Goal: Task Accomplishment & Management: Use online tool/utility

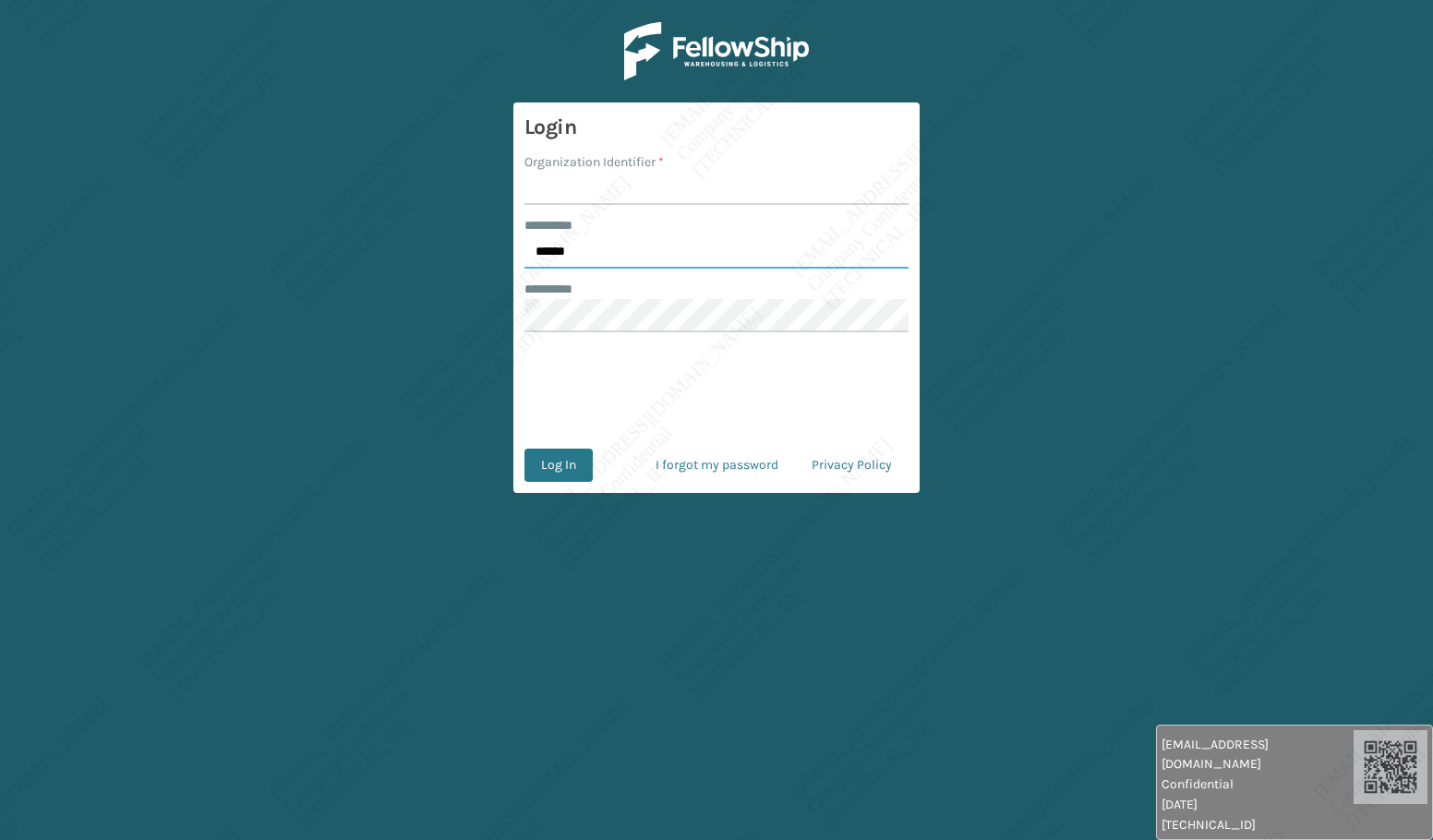
click at [622, 255] on input "******" at bounding box center [716, 252] width 384 height 33
type input "*****"
click at [596, 184] on input "Organization Identifier *" at bounding box center [716, 188] width 384 height 33
type input "[PERSON_NAME]"
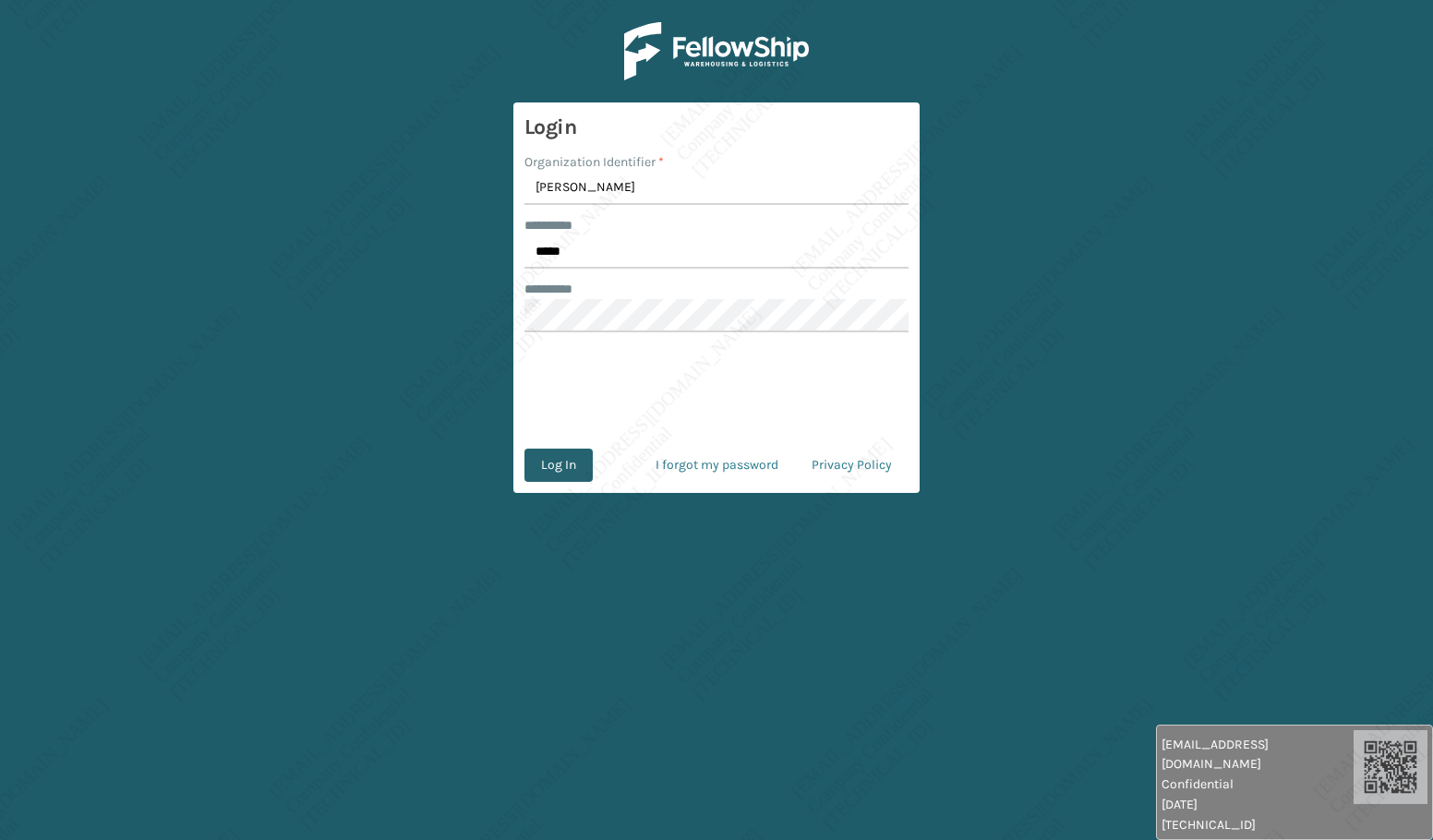
click at [550, 470] on button "Log In" at bounding box center [559, 465] width 69 height 33
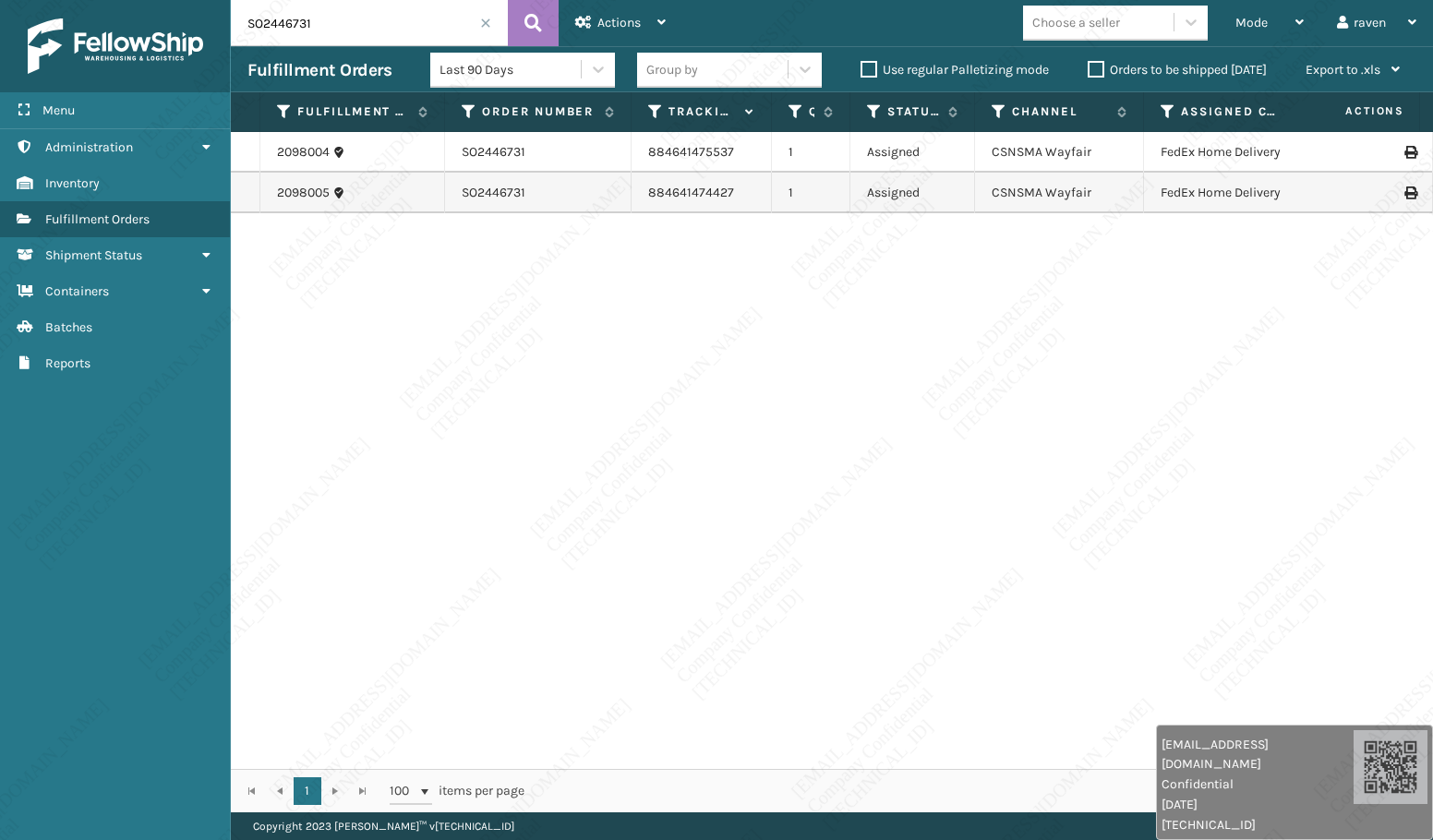
click at [481, 18] on span at bounding box center [485, 23] width 11 height 11
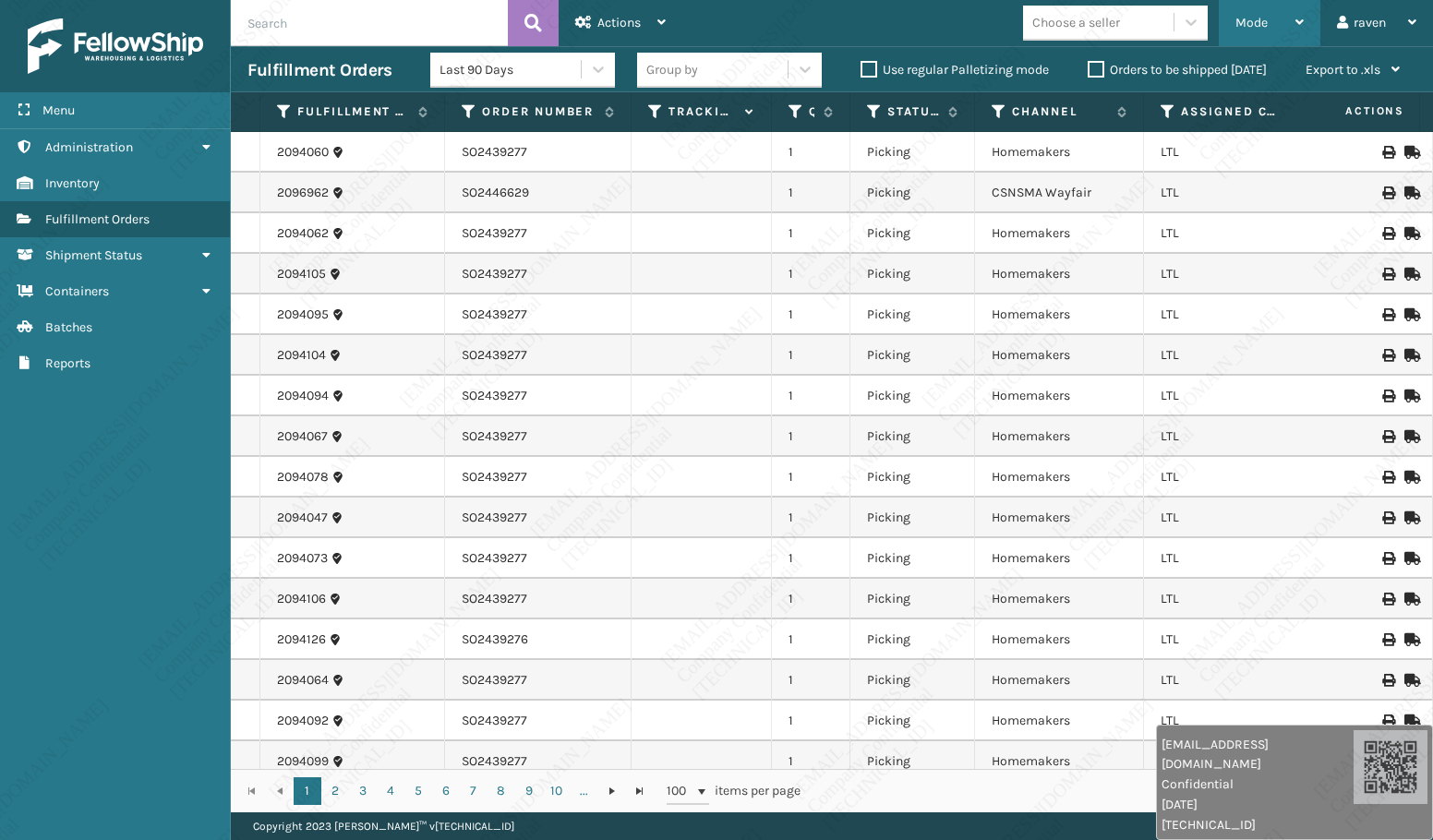
click at [1233, 18] on div "Mode Regular Mode Picking Mode Labeling Mode Exit Scan Mode" at bounding box center [1269, 23] width 101 height 46
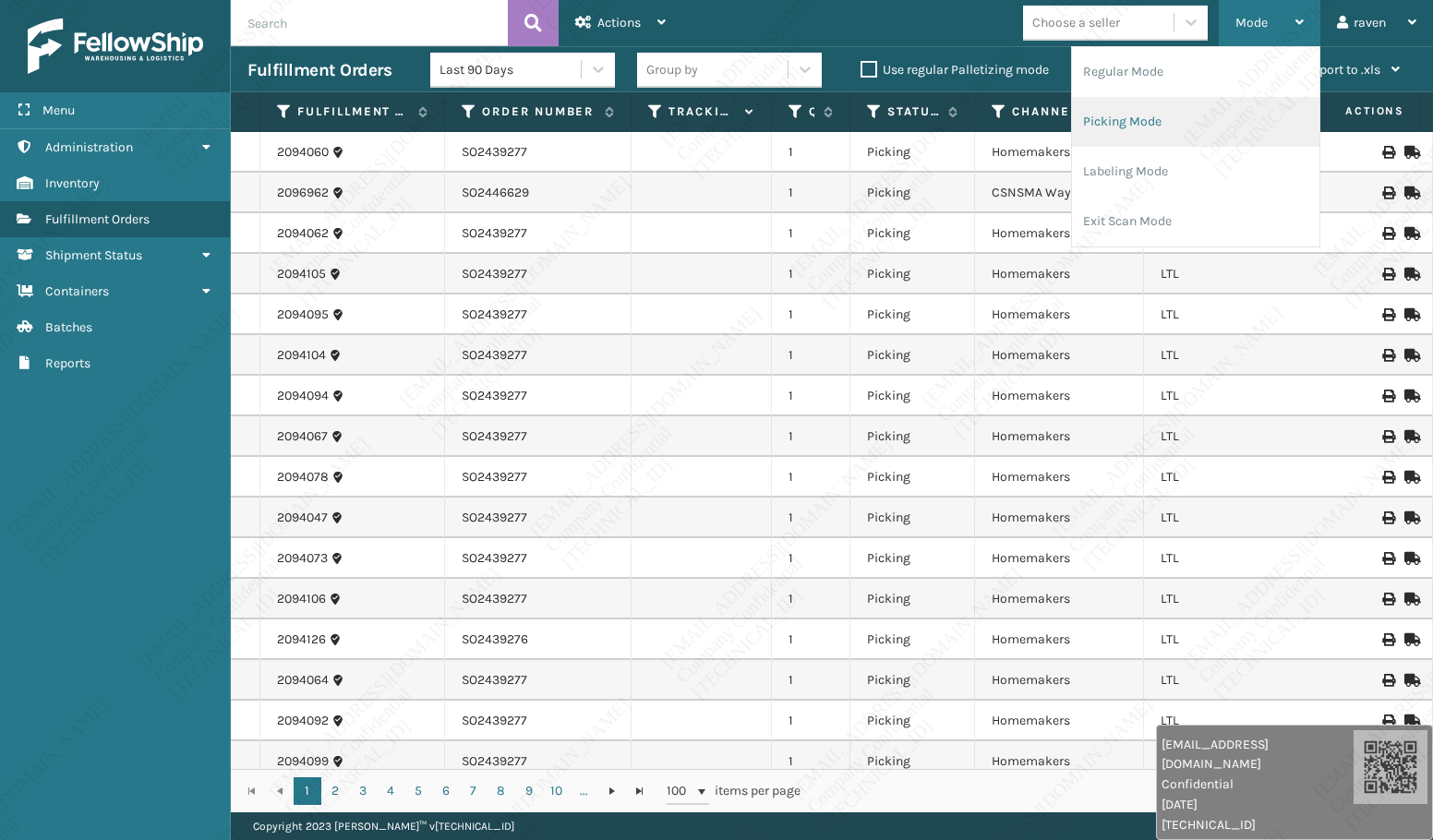
click at [1182, 110] on li "Picking Mode" at bounding box center [1195, 122] width 248 height 50
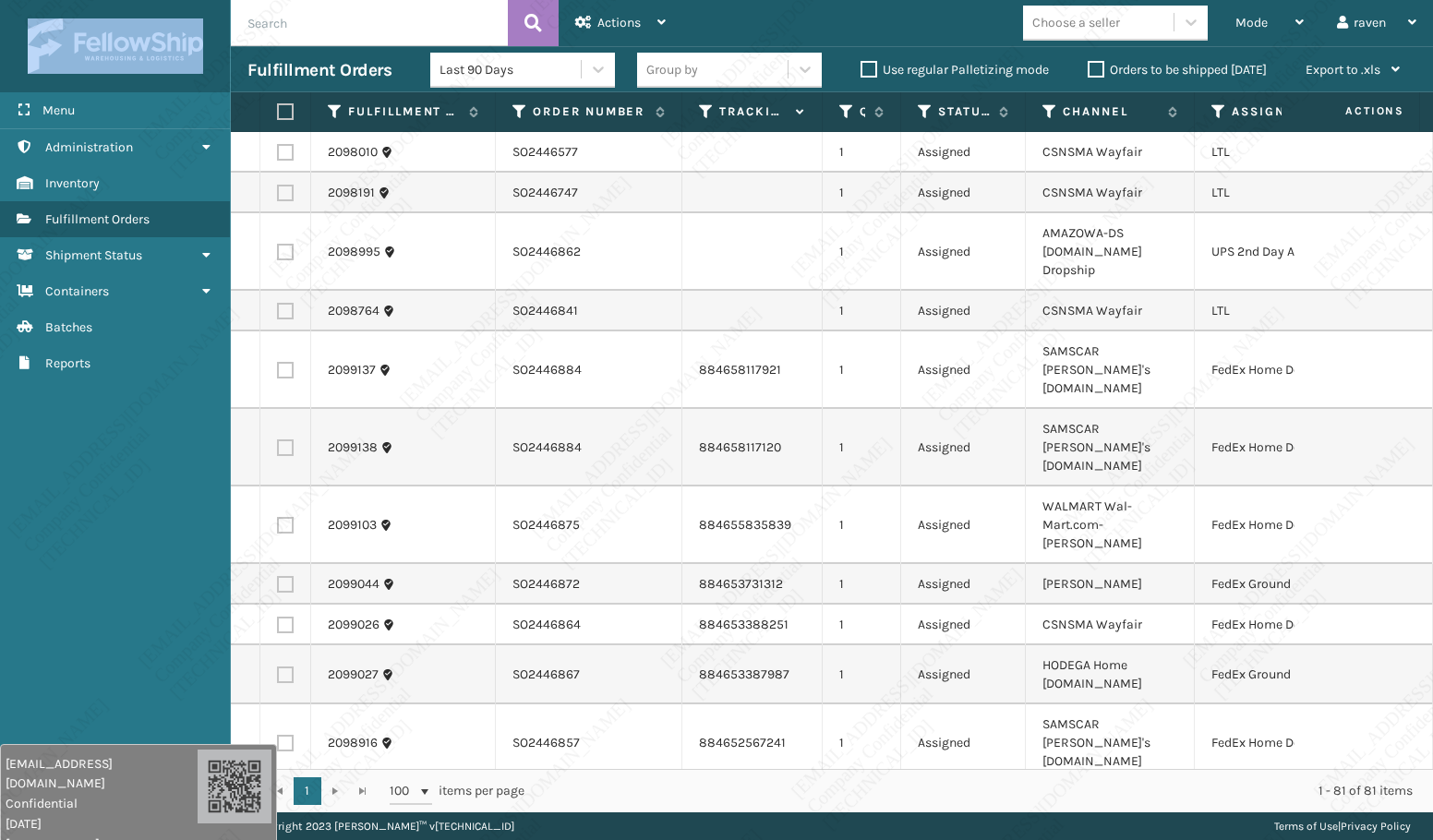
drag, startPoint x: 1363, startPoint y: 801, endPoint x: 162, endPoint y: 885, distance: 1203.9
click at [162, 839] on html "[EMAIL_ADDRESS][DOMAIN_NAME] Confidential [DATE] [TECHNICAL_ID] [EMAIL_ADDRESS]…" at bounding box center [716, 420] width 1433 height 840
click at [171, 646] on div "Menu Administration Inventory Fulfillment Orders Shipment Status Containers Bat…" at bounding box center [115, 420] width 231 height 840
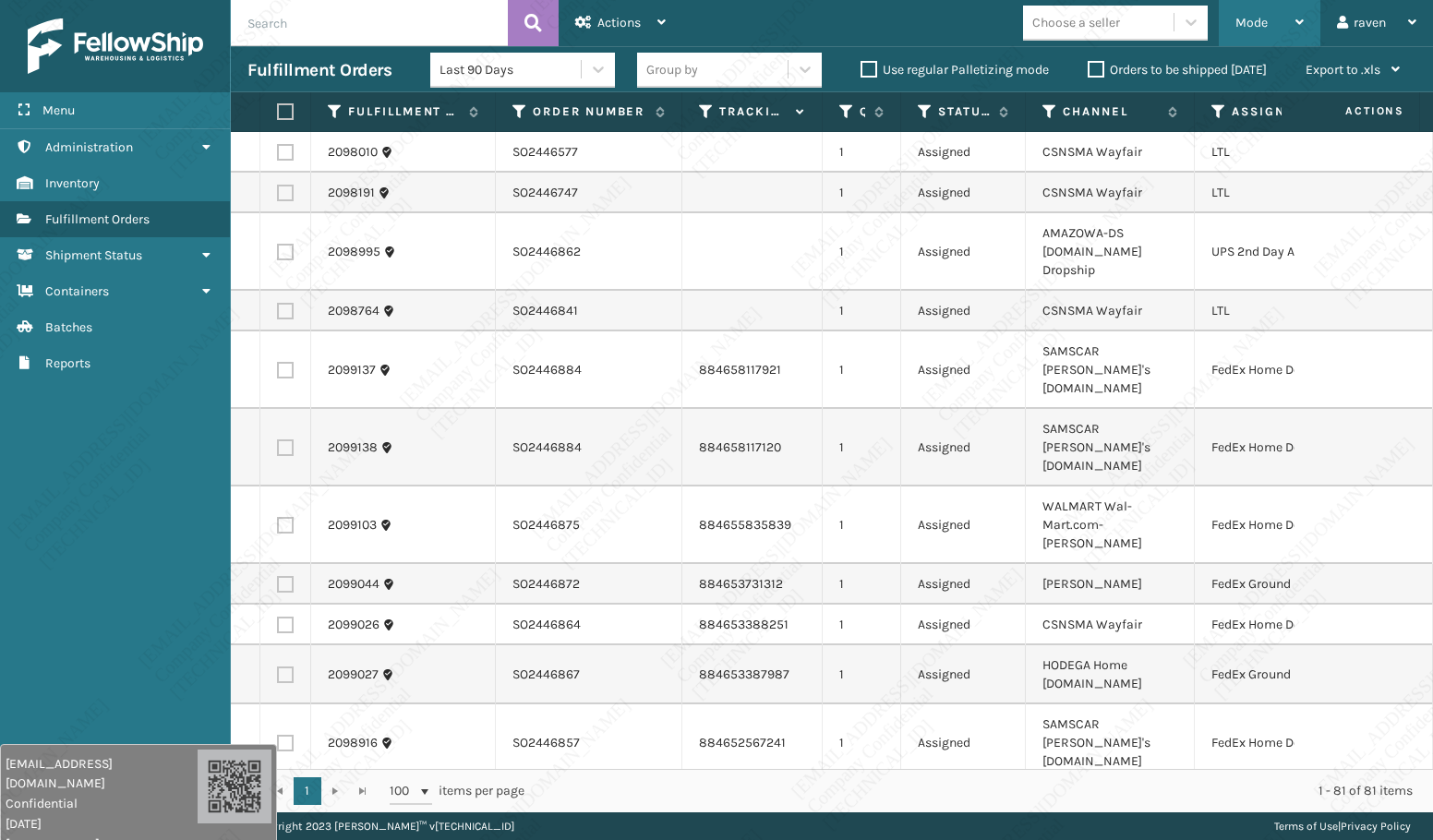
click at [1268, 18] on div "Mode" at bounding box center [1270, 23] width 69 height 46
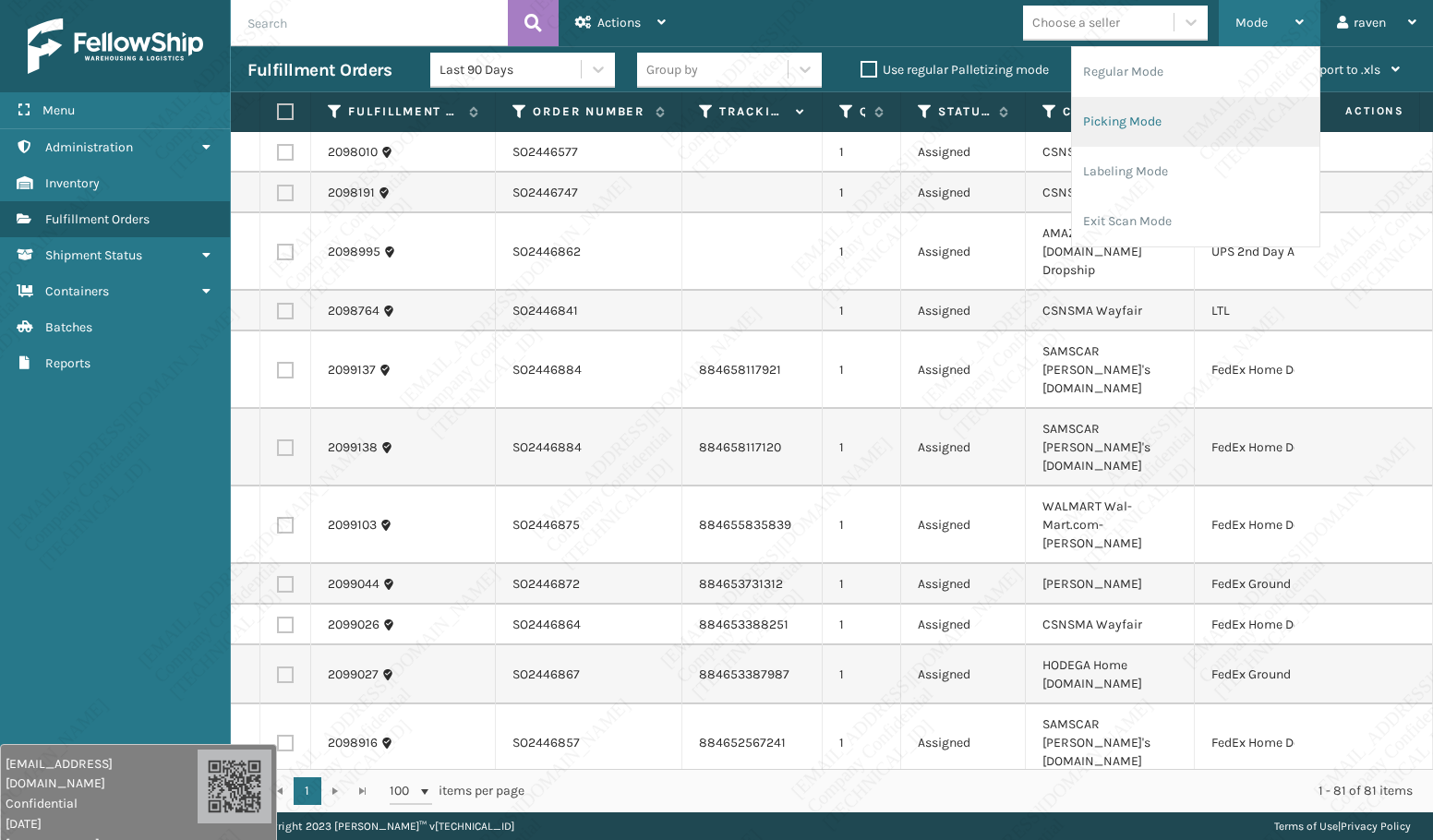
click at [1151, 121] on li "Picking Mode" at bounding box center [1195, 122] width 248 height 50
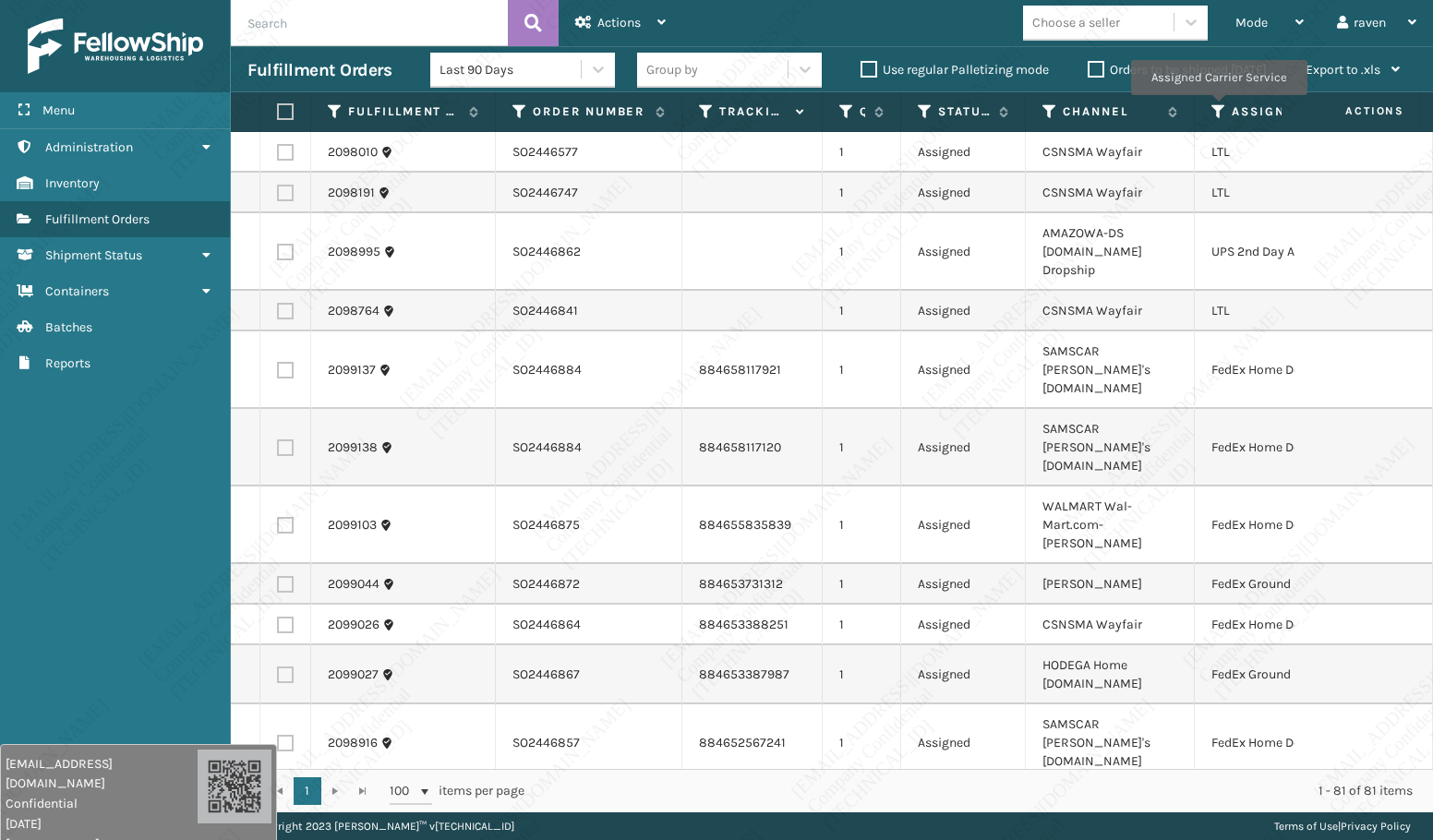
click at [1218, 108] on icon at bounding box center [1219, 111] width 15 height 17
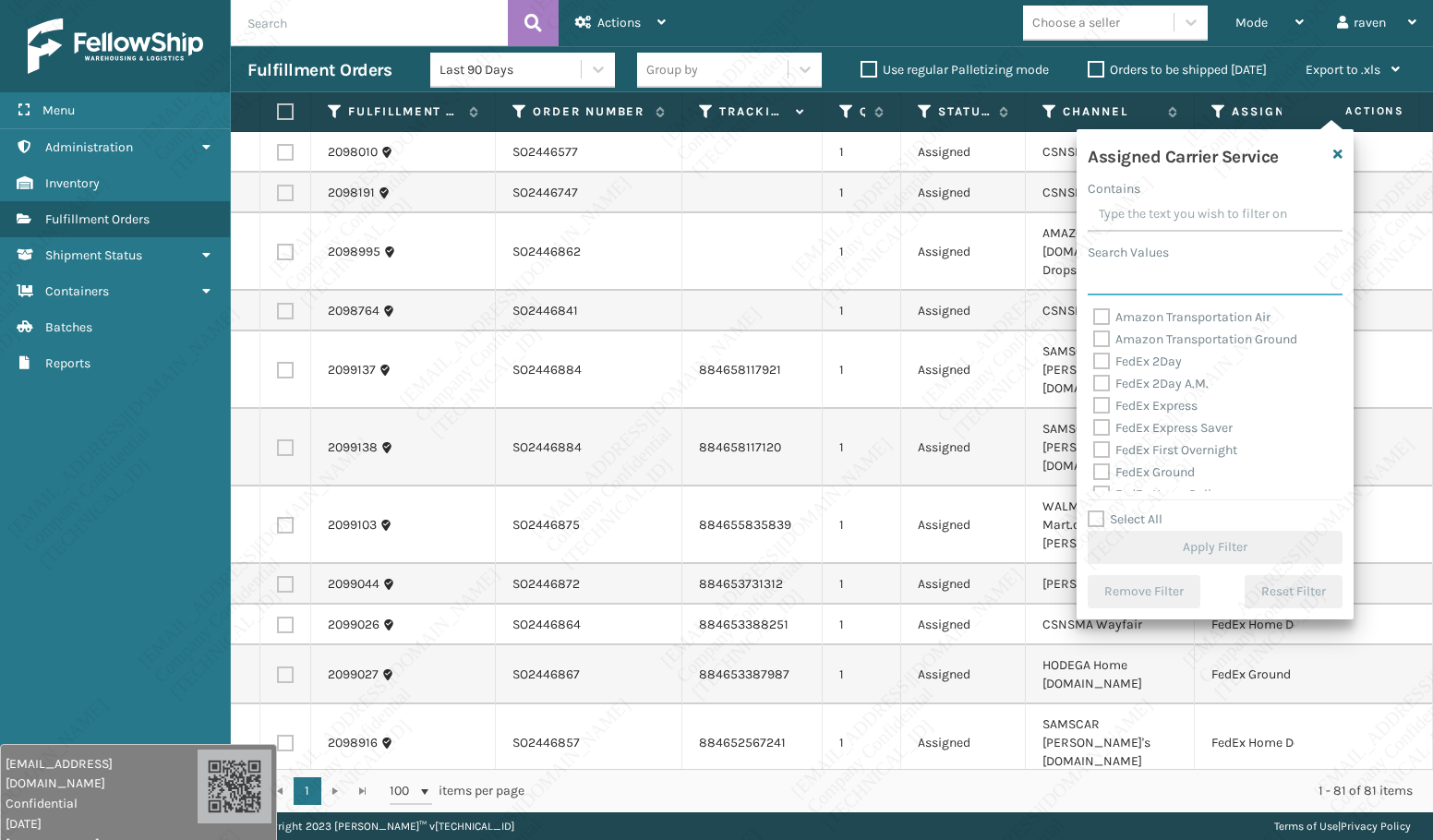
click at [1161, 288] on input "Search Values" at bounding box center [1215, 278] width 255 height 33
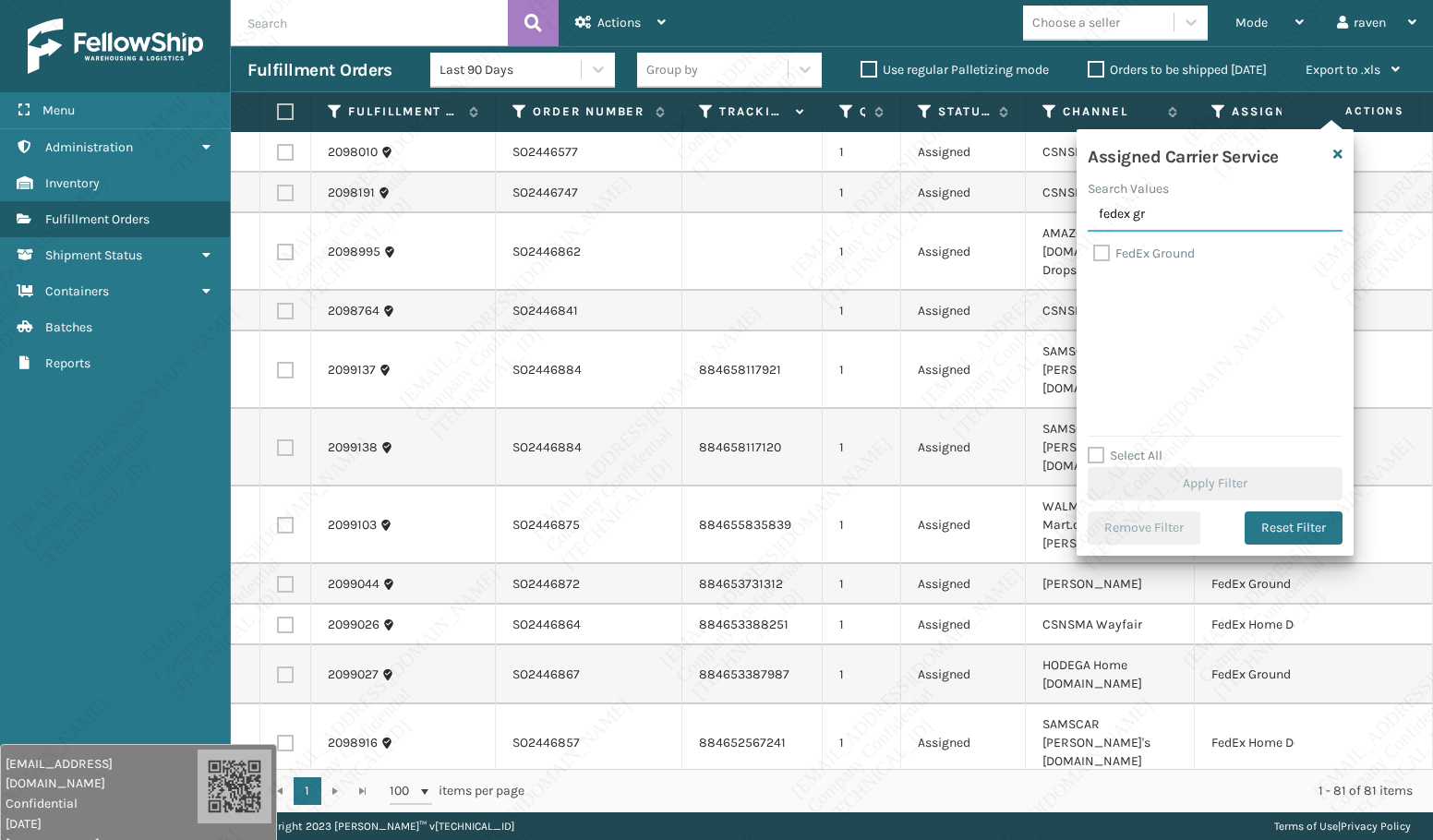
type input "fedex gr"
click at [1150, 246] on label "FedEx Ground" at bounding box center [1143, 253] width 101 height 16
click at [1094, 246] on input "FedEx Ground" at bounding box center [1093, 249] width 1 height 12
checkbox input "true"
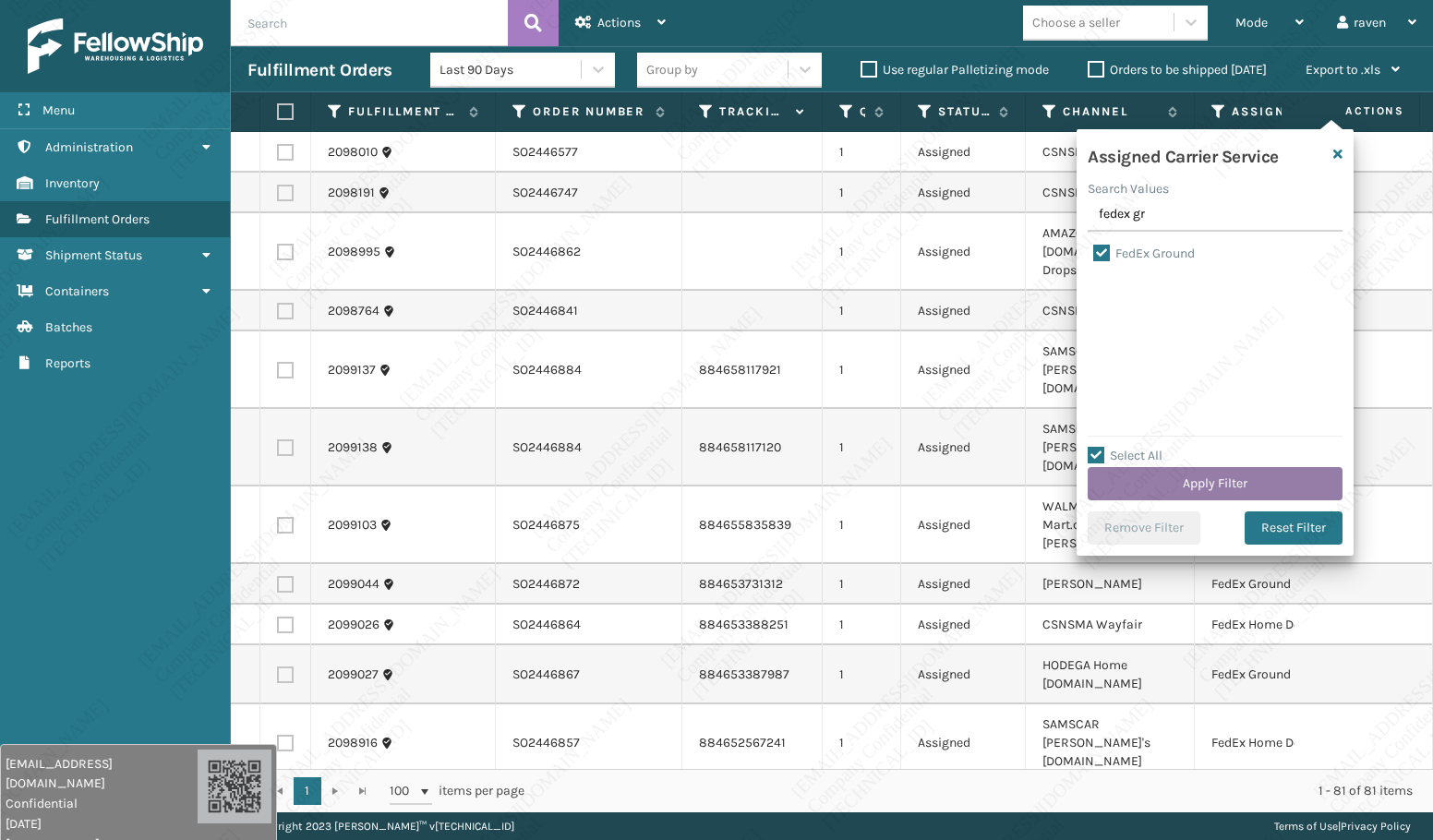
click at [1214, 481] on button "Apply Filter" at bounding box center [1215, 484] width 255 height 33
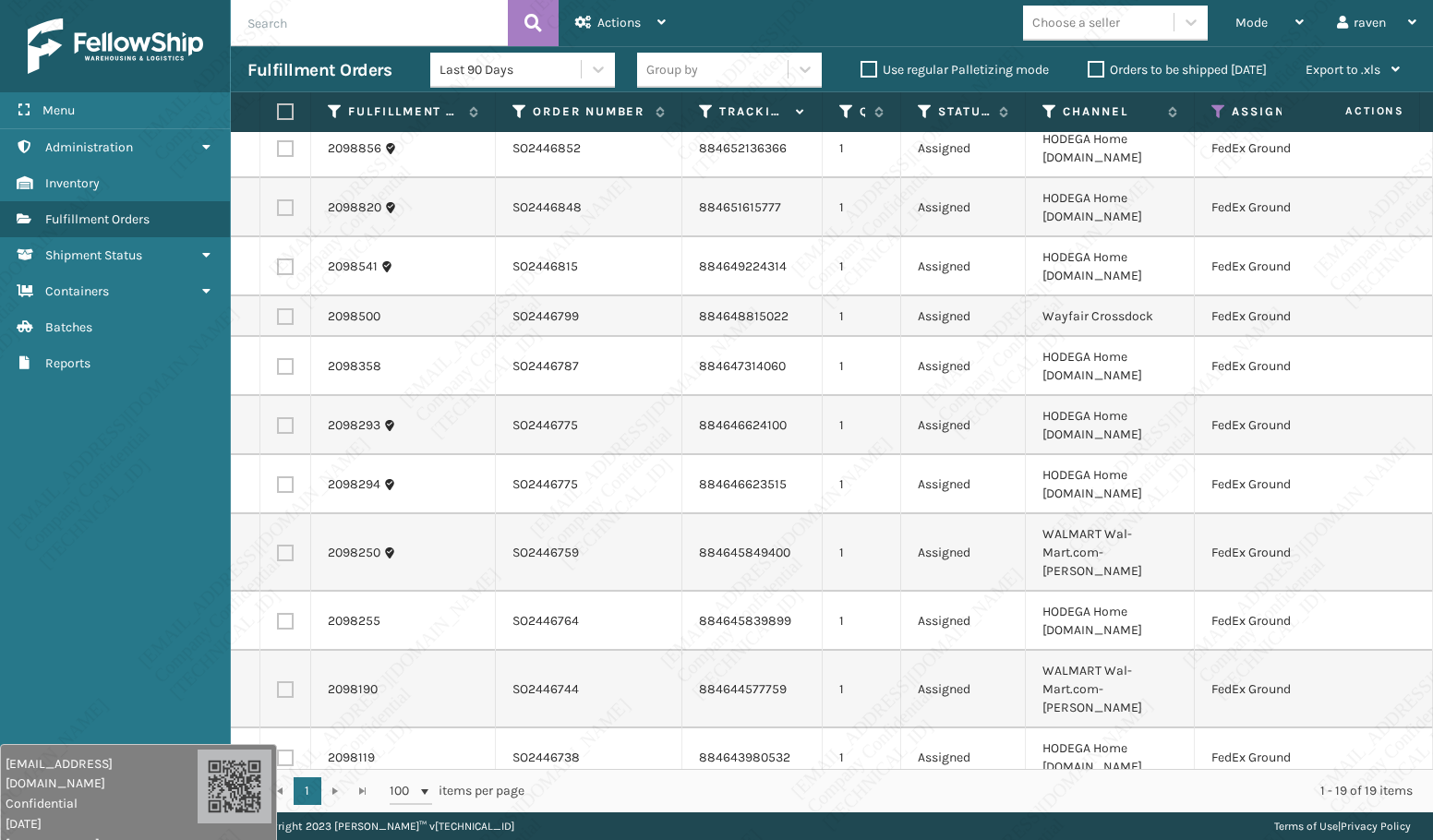
scroll to position [167, 0]
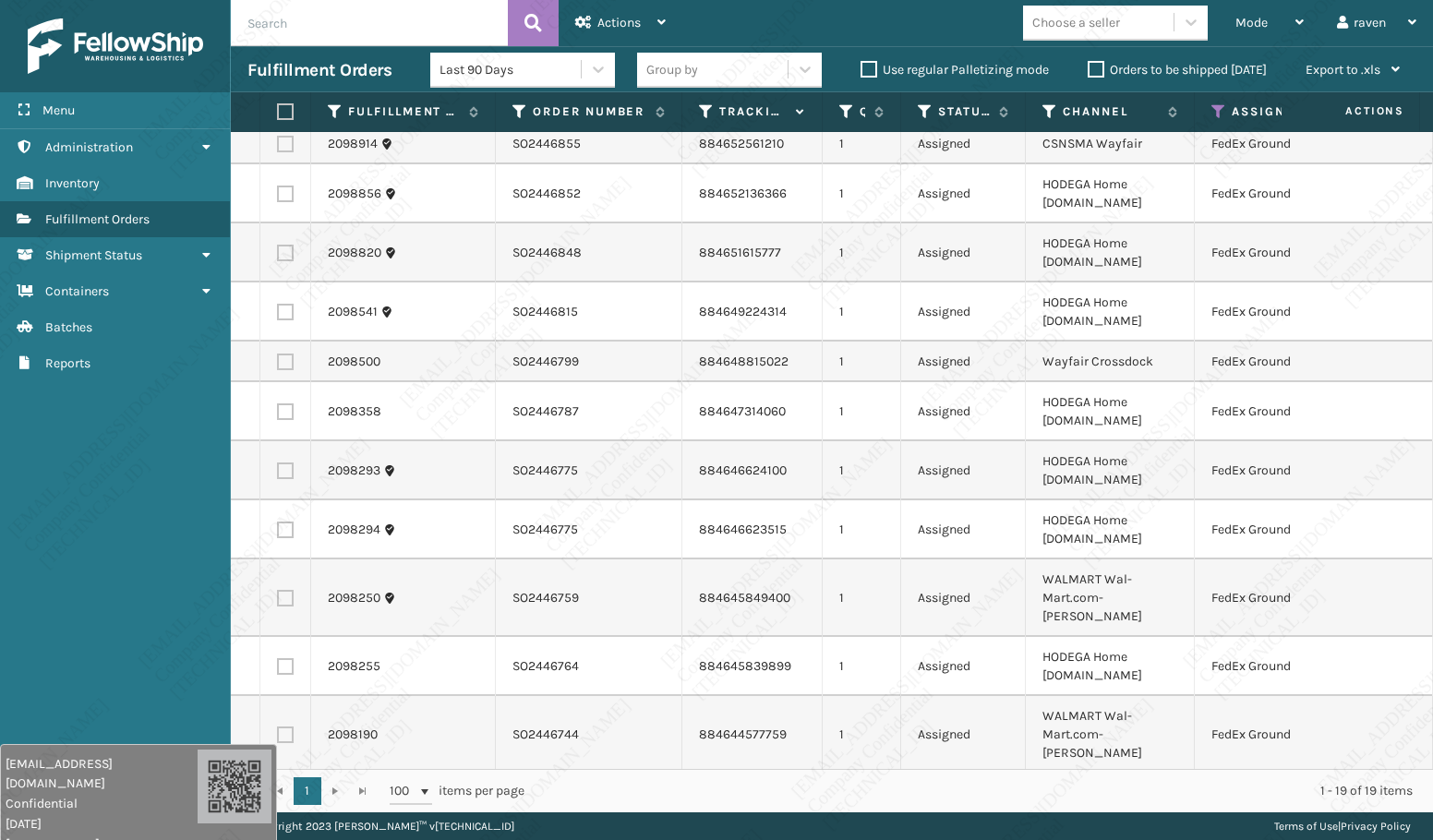
click at [288, 115] on label at bounding box center [282, 111] width 11 height 17
click at [278, 115] on input "checkbox" at bounding box center [277, 111] width 1 height 12
checkbox input "true"
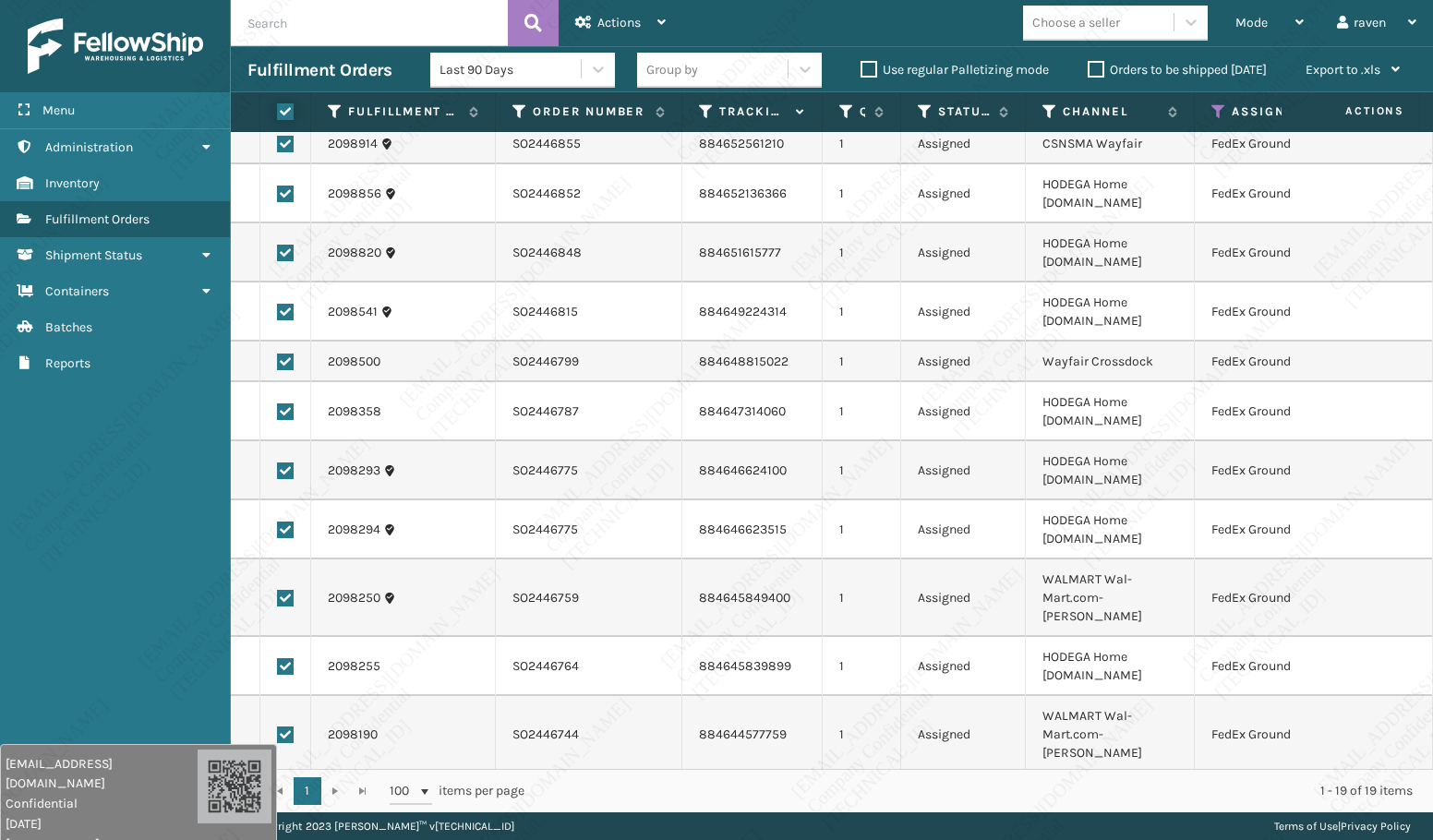
checkbox input "true"
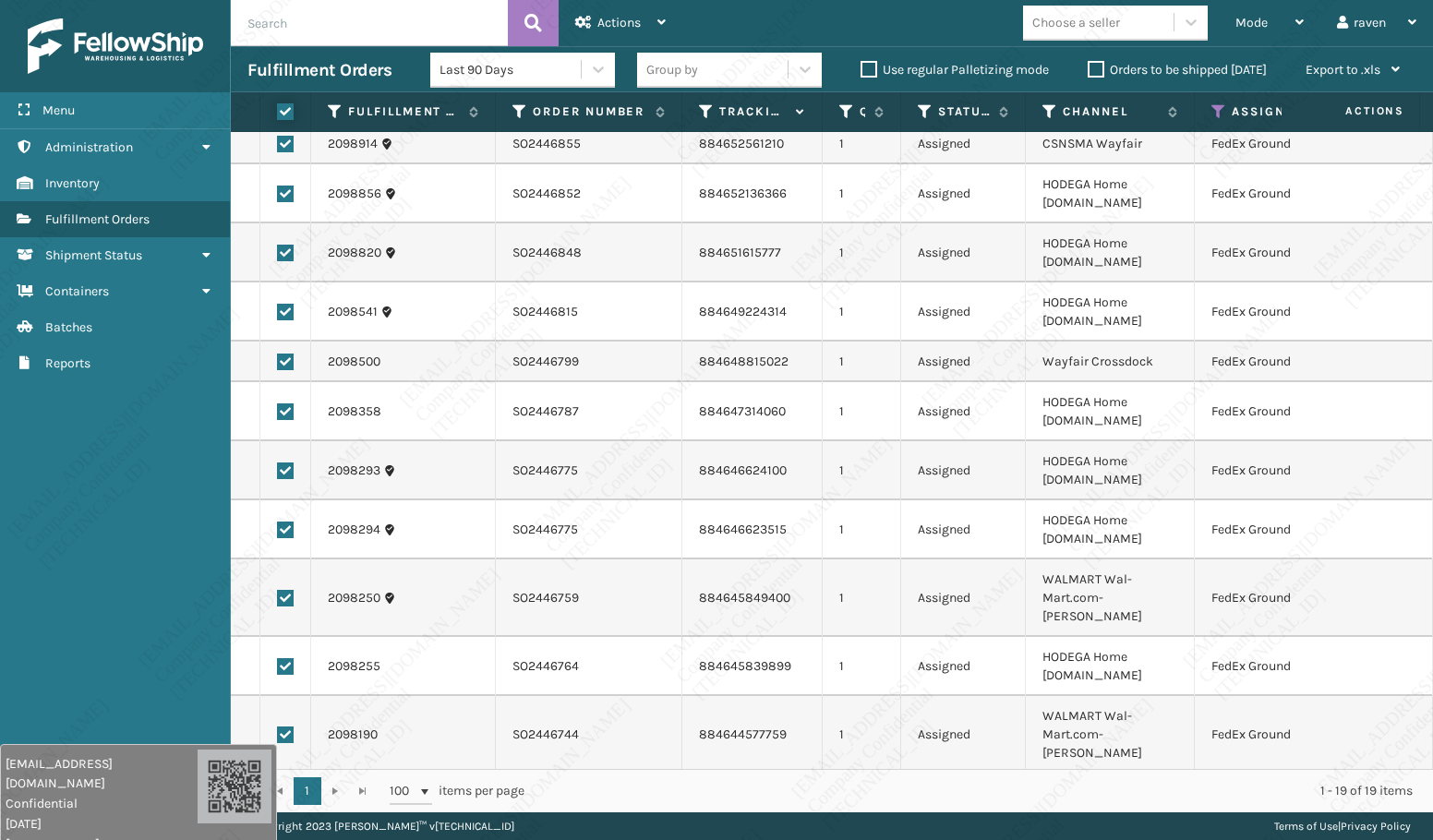
checkbox input "true"
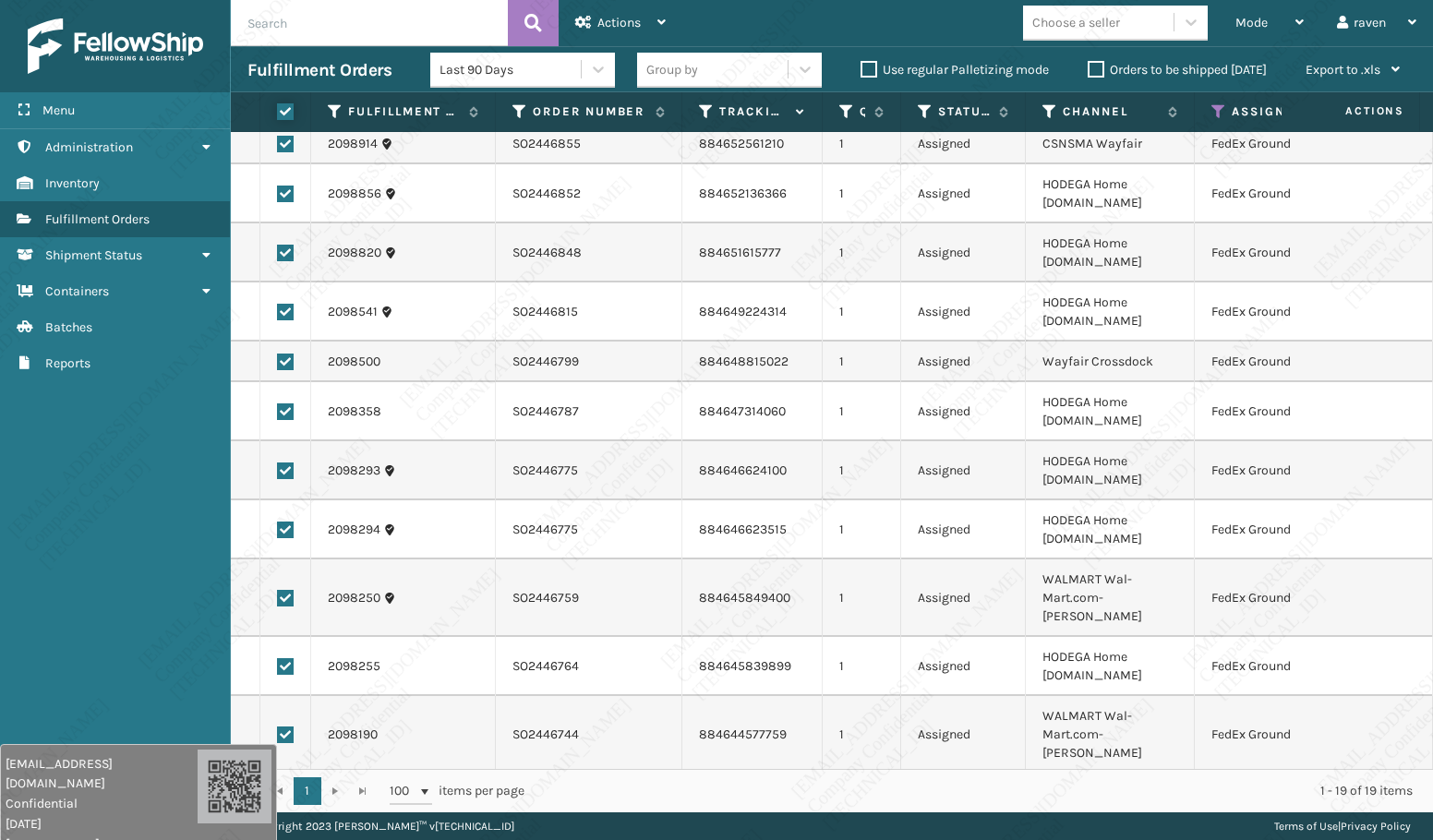
checkbox input "true"
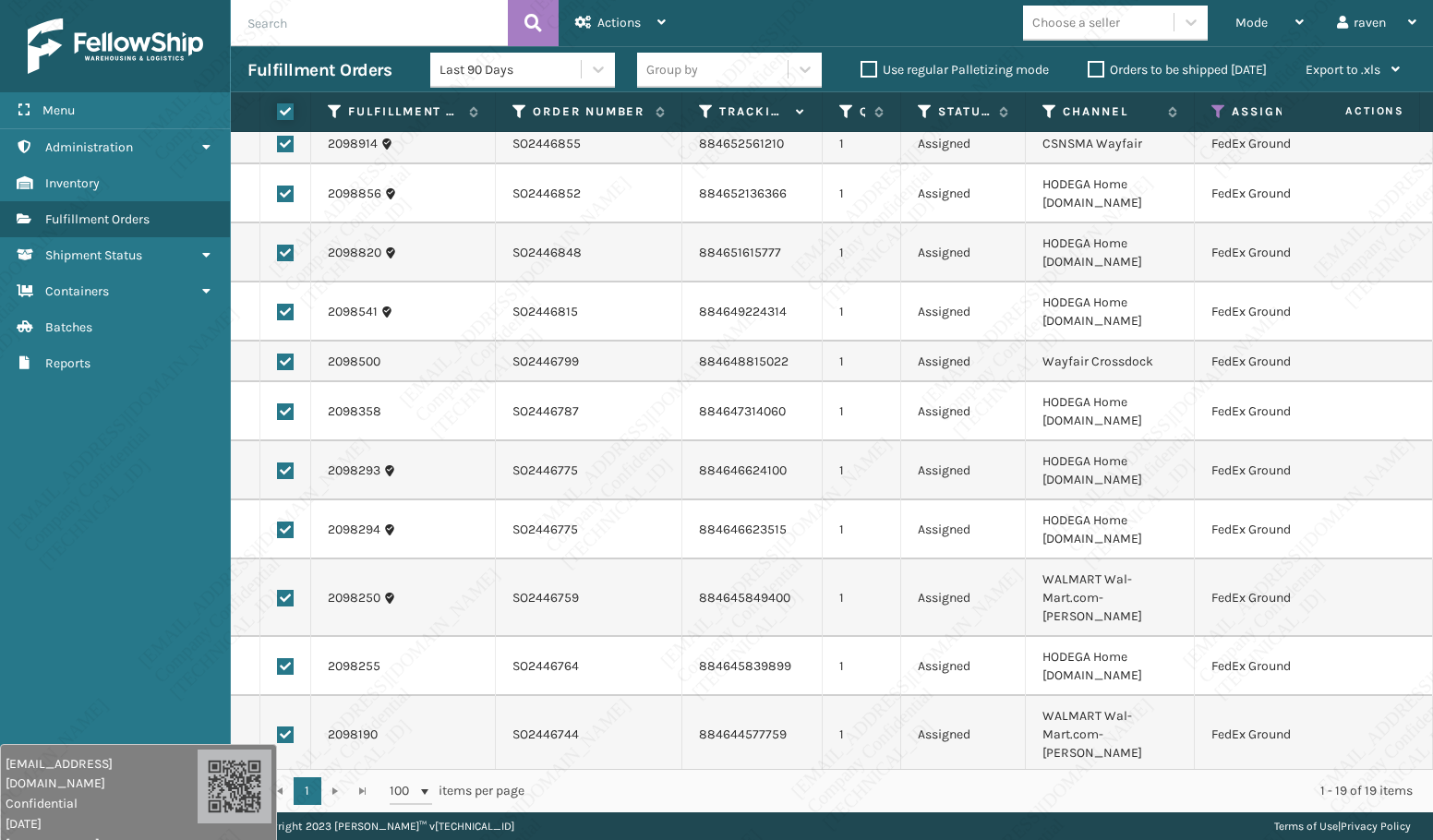
checkbox input "true"
click at [615, 23] on span "Actions" at bounding box center [619, 22] width 44 height 16
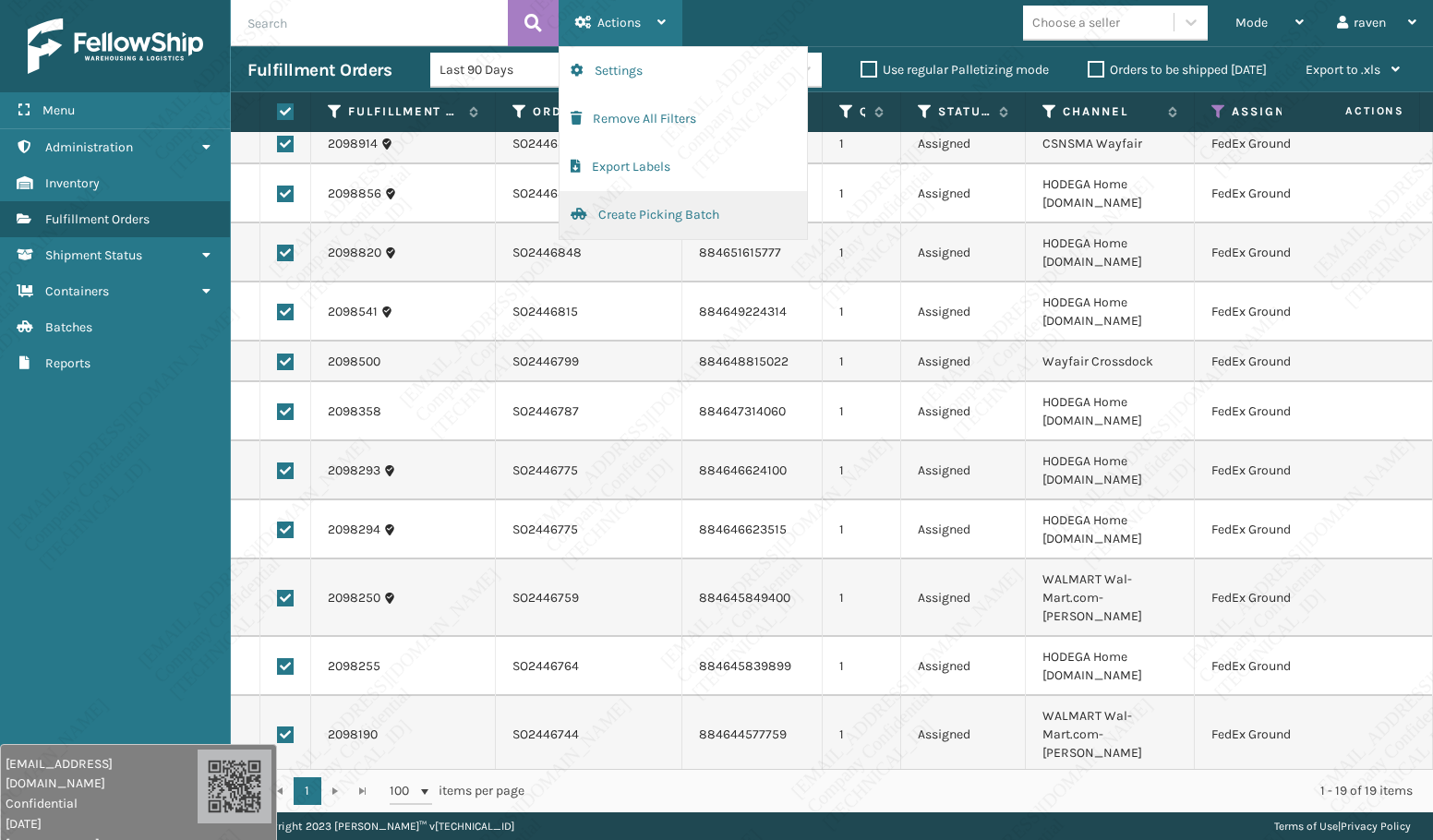
click at [656, 220] on button "Create Picking Batch" at bounding box center [683, 215] width 248 height 48
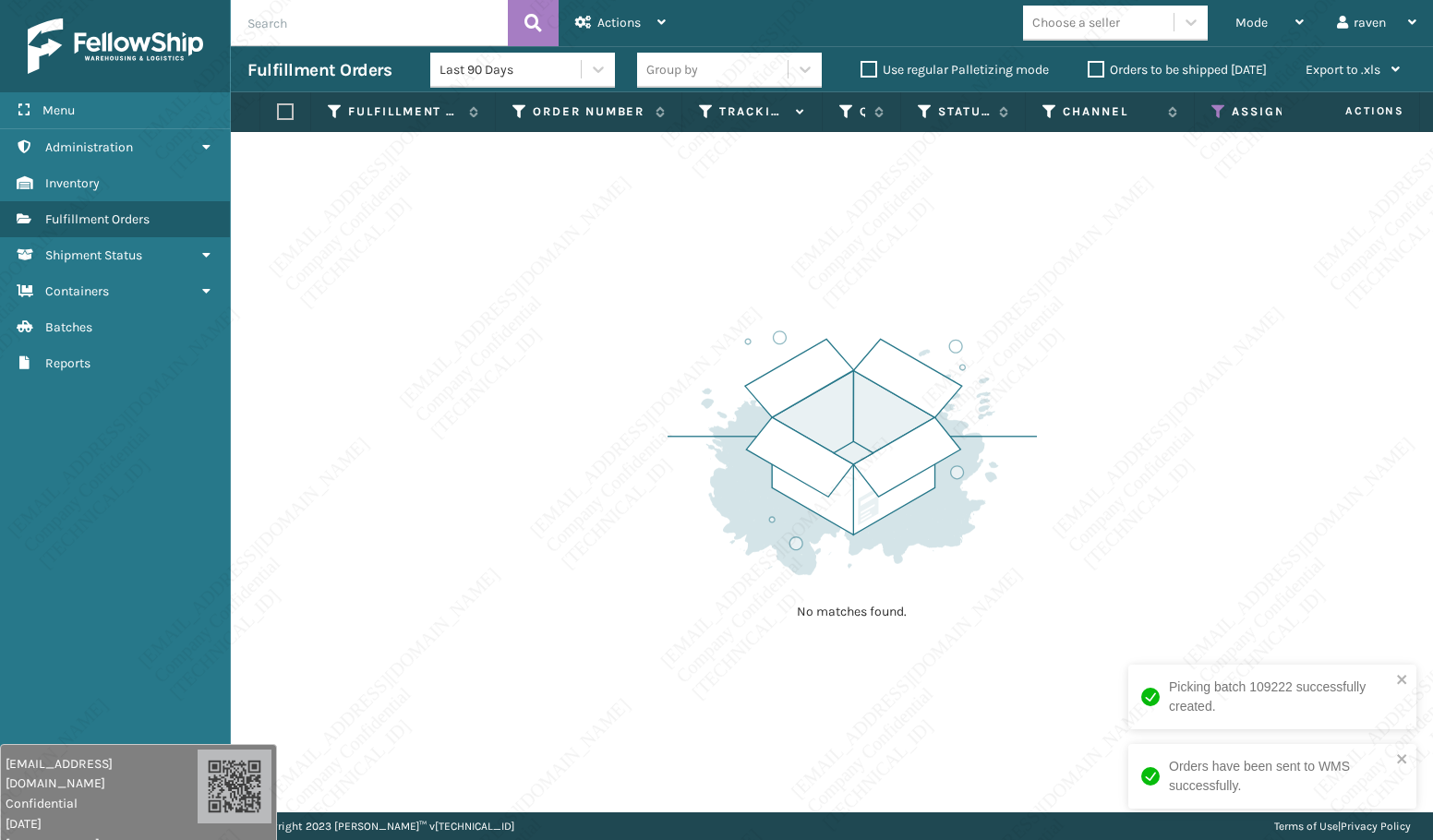
click at [1222, 110] on icon at bounding box center [1219, 111] width 15 height 17
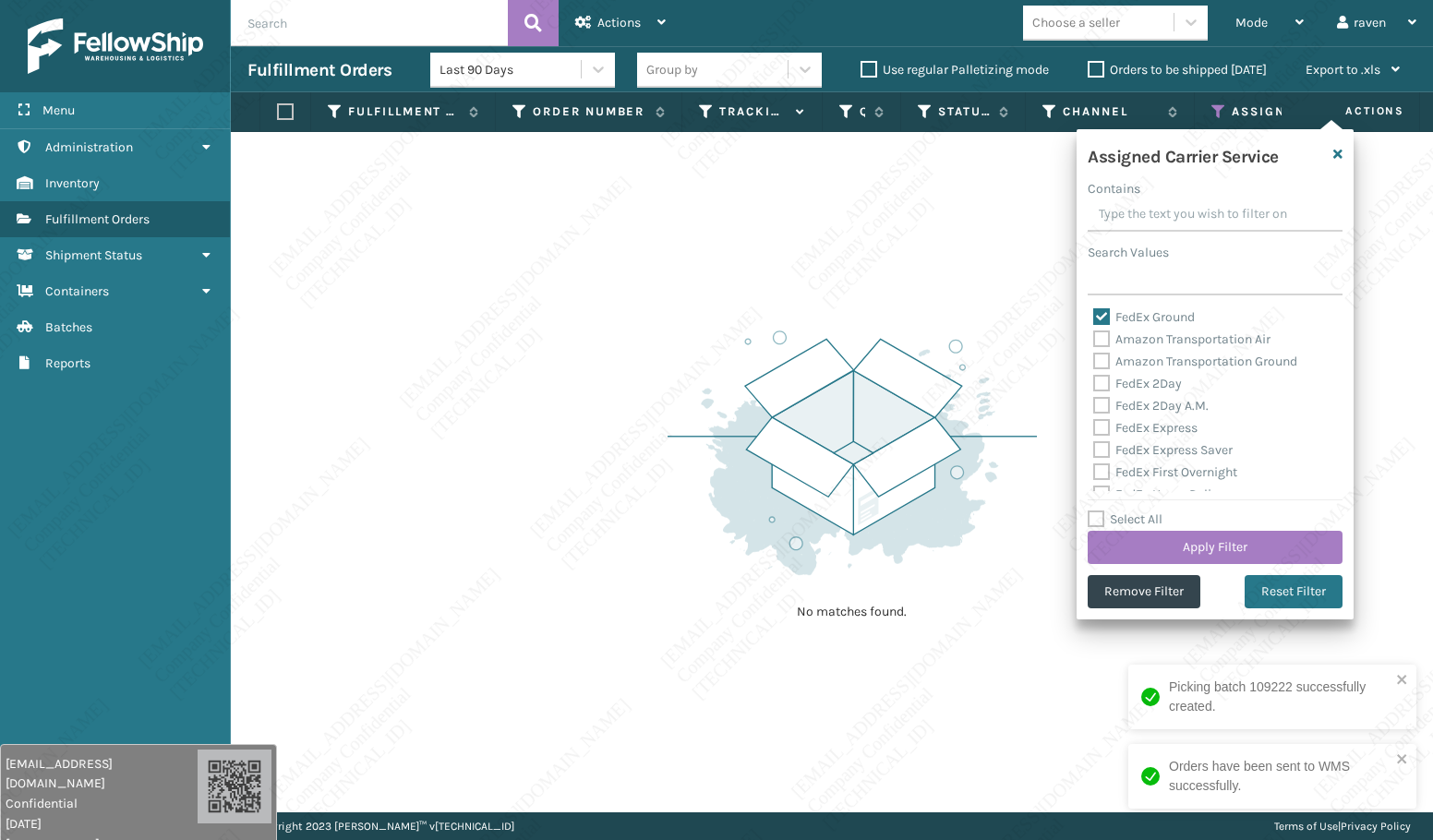
click at [1121, 304] on div "Assigned Carrier Service Contains Search Values FedEx Ground Amazon Transportat…" at bounding box center [1215, 374] width 277 height 490
click at [1107, 310] on label "FedEx Ground" at bounding box center [1143, 317] width 101 height 16
click at [1094, 310] on input "FedEx Ground" at bounding box center [1093, 312] width 1 height 12
checkbox input "false"
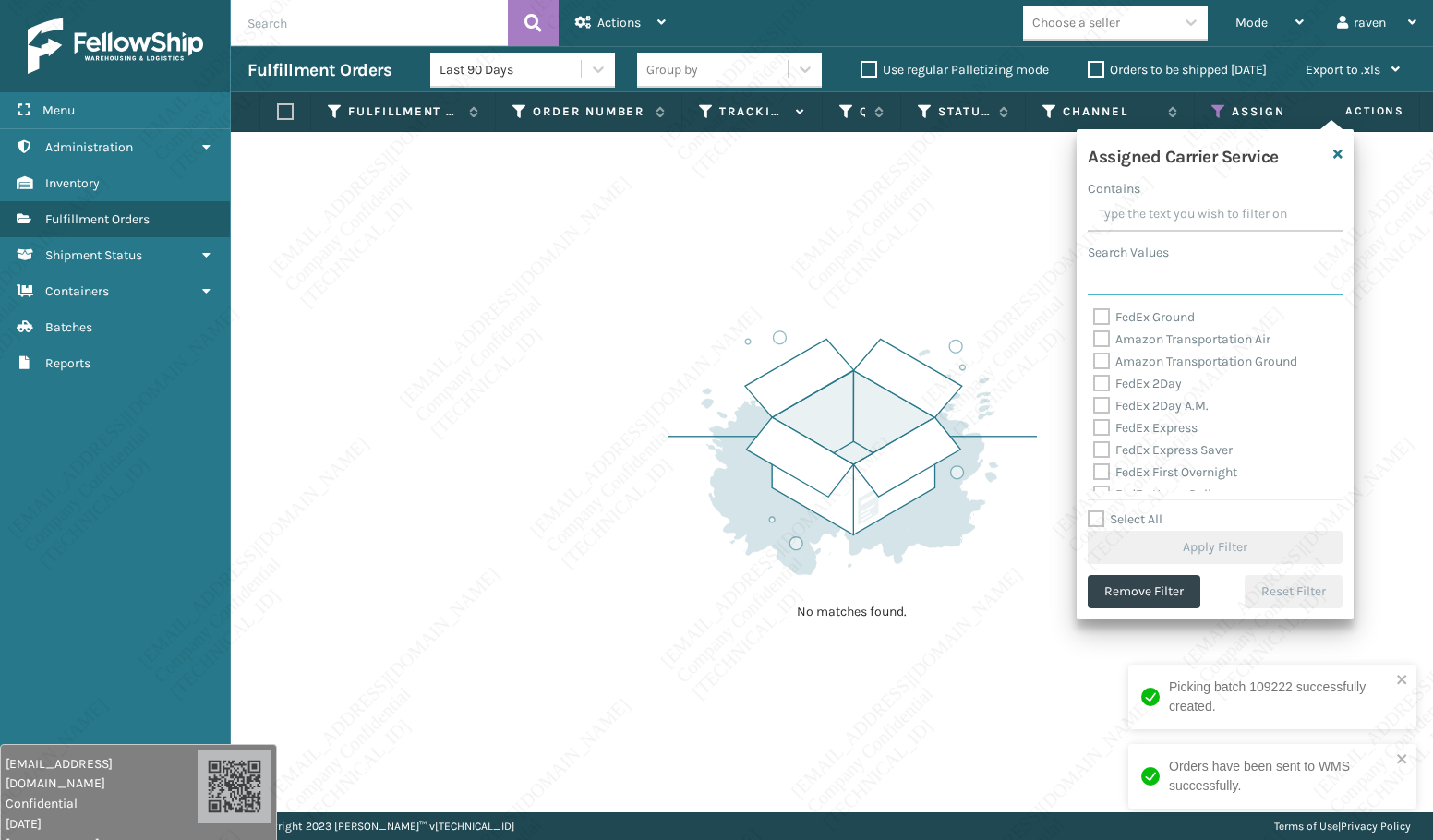
click at [1140, 272] on input "Search Values" at bounding box center [1215, 278] width 255 height 33
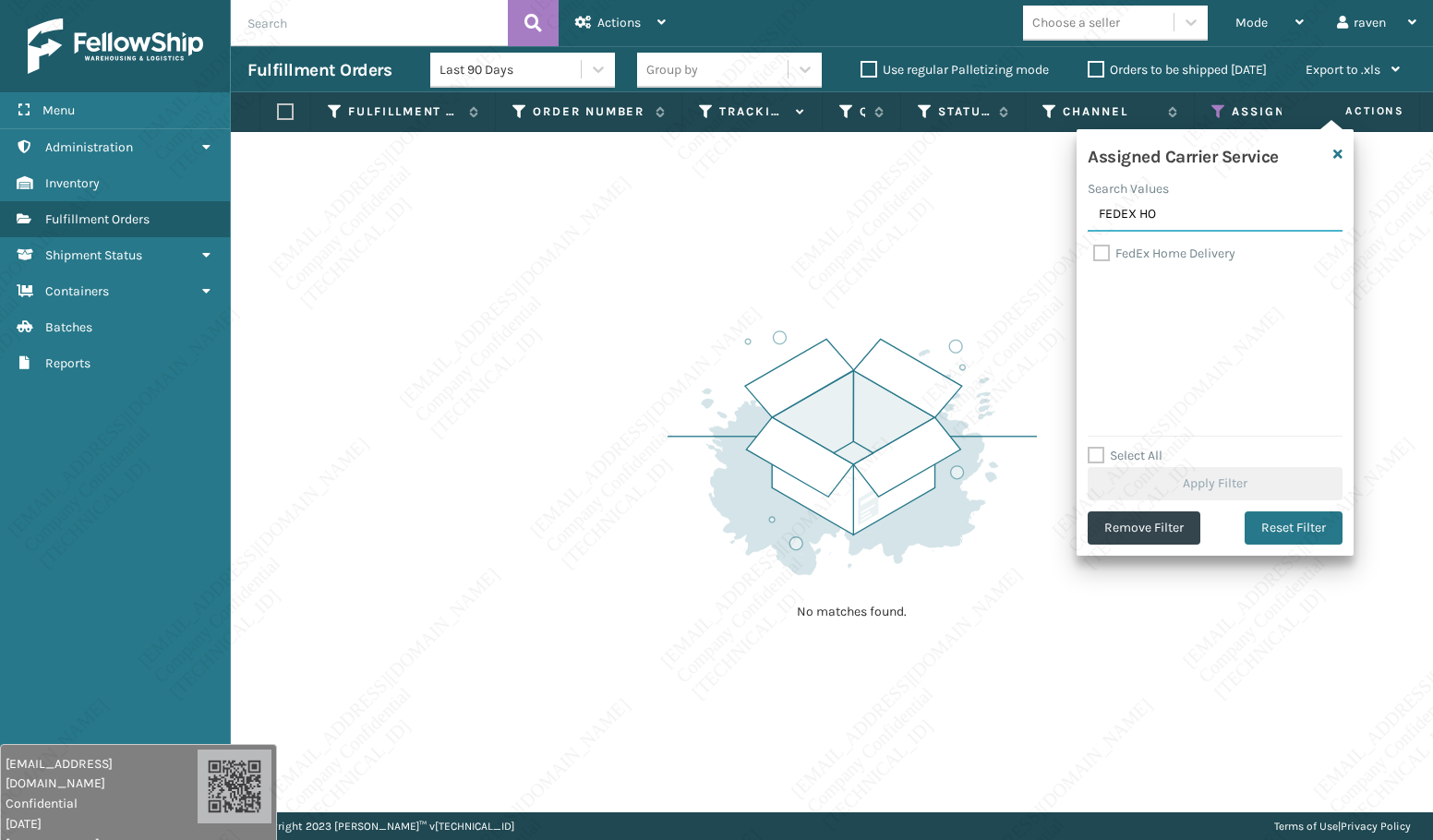
type input "FEDEX HO"
click at [1152, 257] on label "FedEx Home Delivery" at bounding box center [1164, 253] width 142 height 16
click at [1094, 255] on input "FedEx Home Delivery" at bounding box center [1093, 249] width 1 height 12
checkbox input "true"
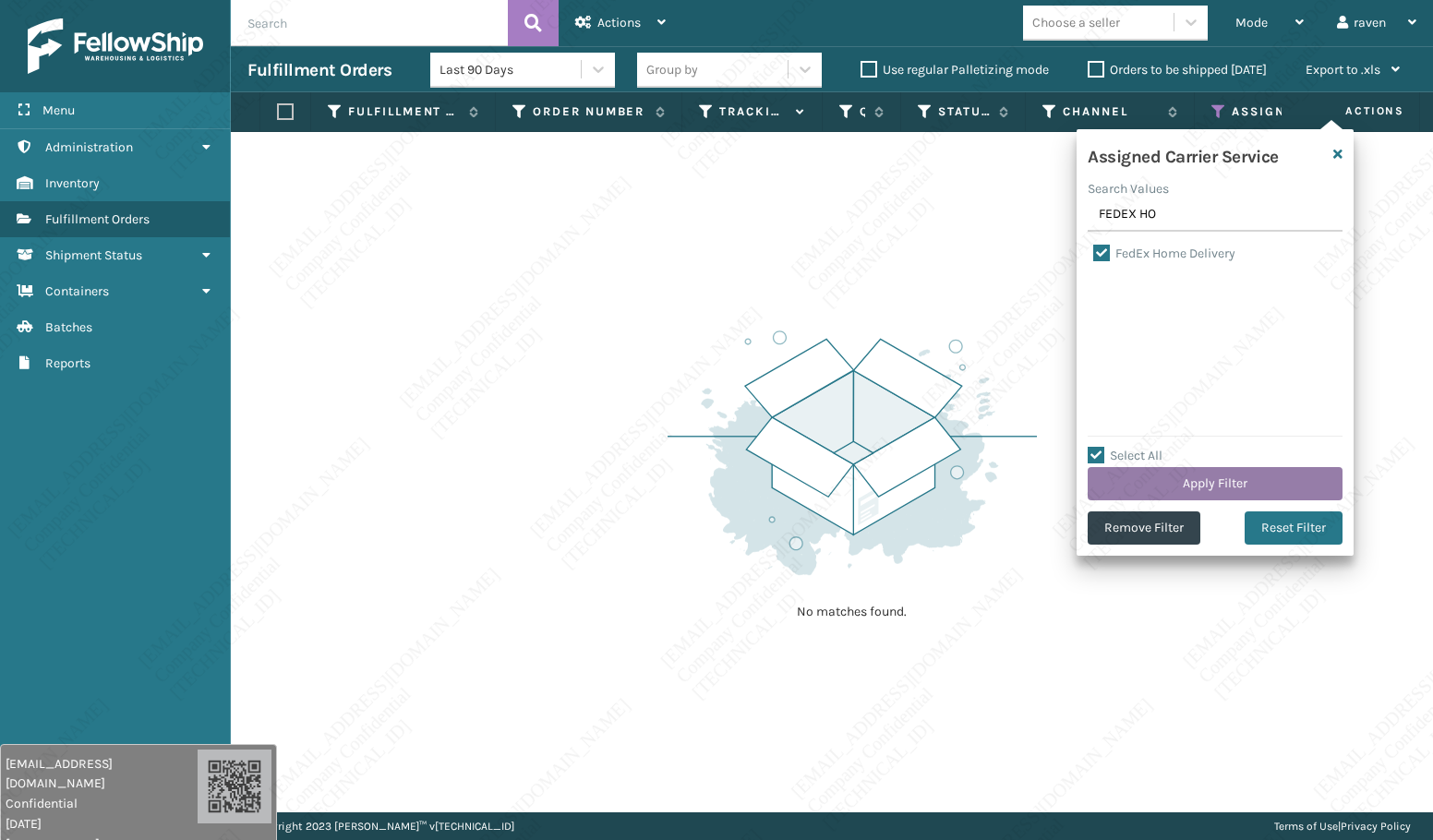
click at [1207, 479] on button "Apply Filter" at bounding box center [1215, 484] width 255 height 33
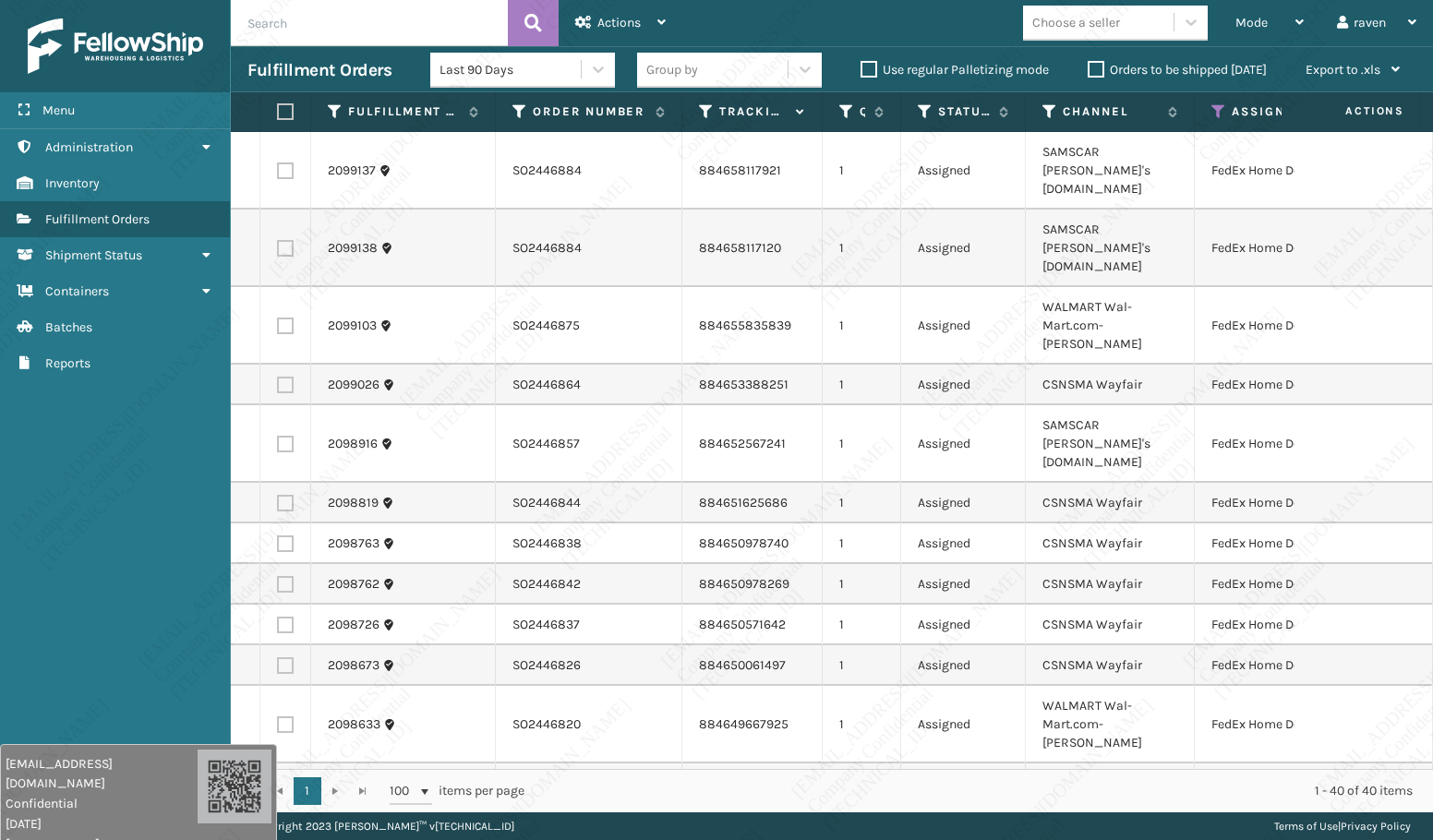
click at [288, 108] on label at bounding box center [282, 111] width 11 height 17
click at [278, 108] on input "checkbox" at bounding box center [277, 111] width 1 height 12
checkbox input "true"
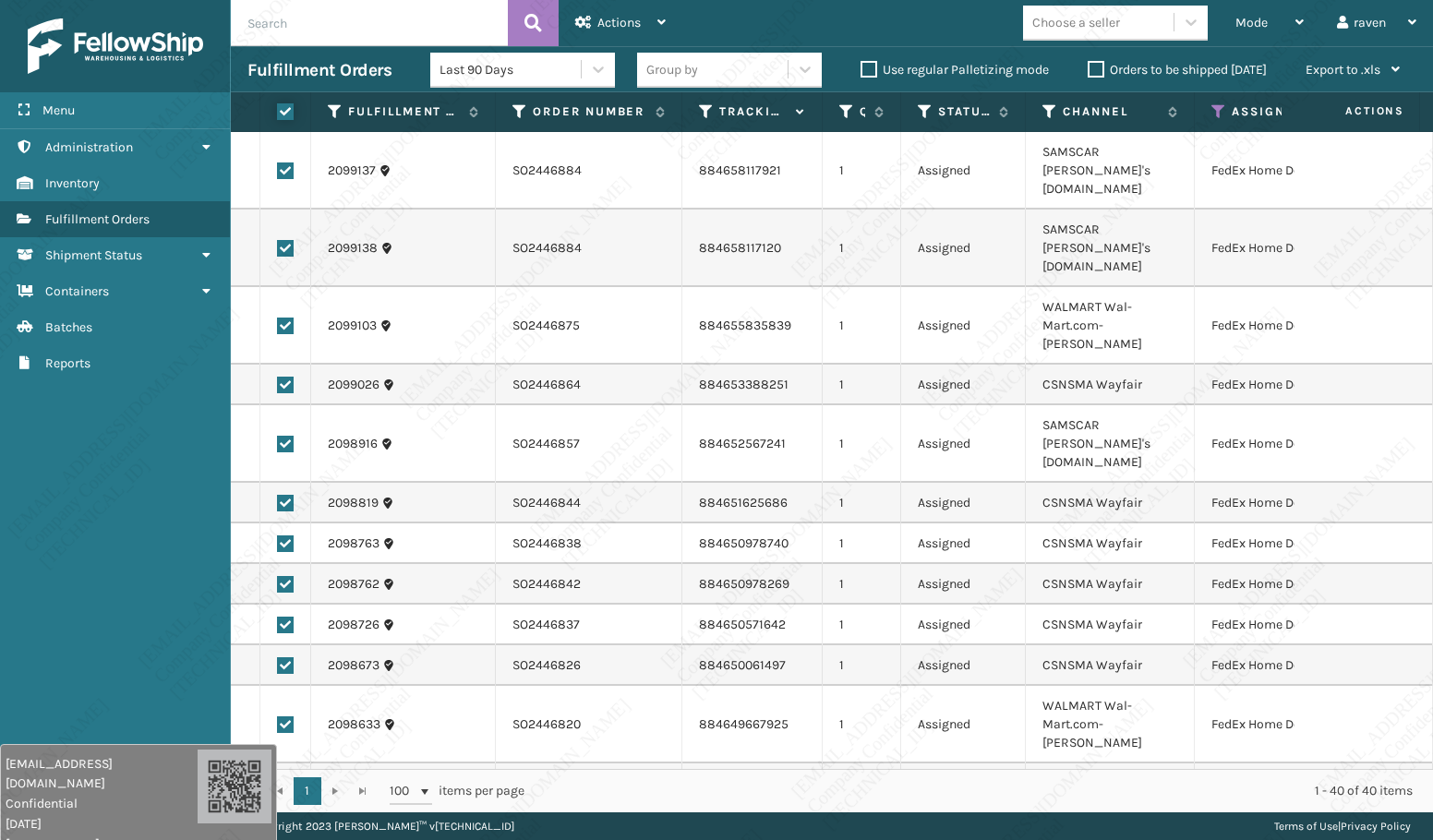
checkbox input "true"
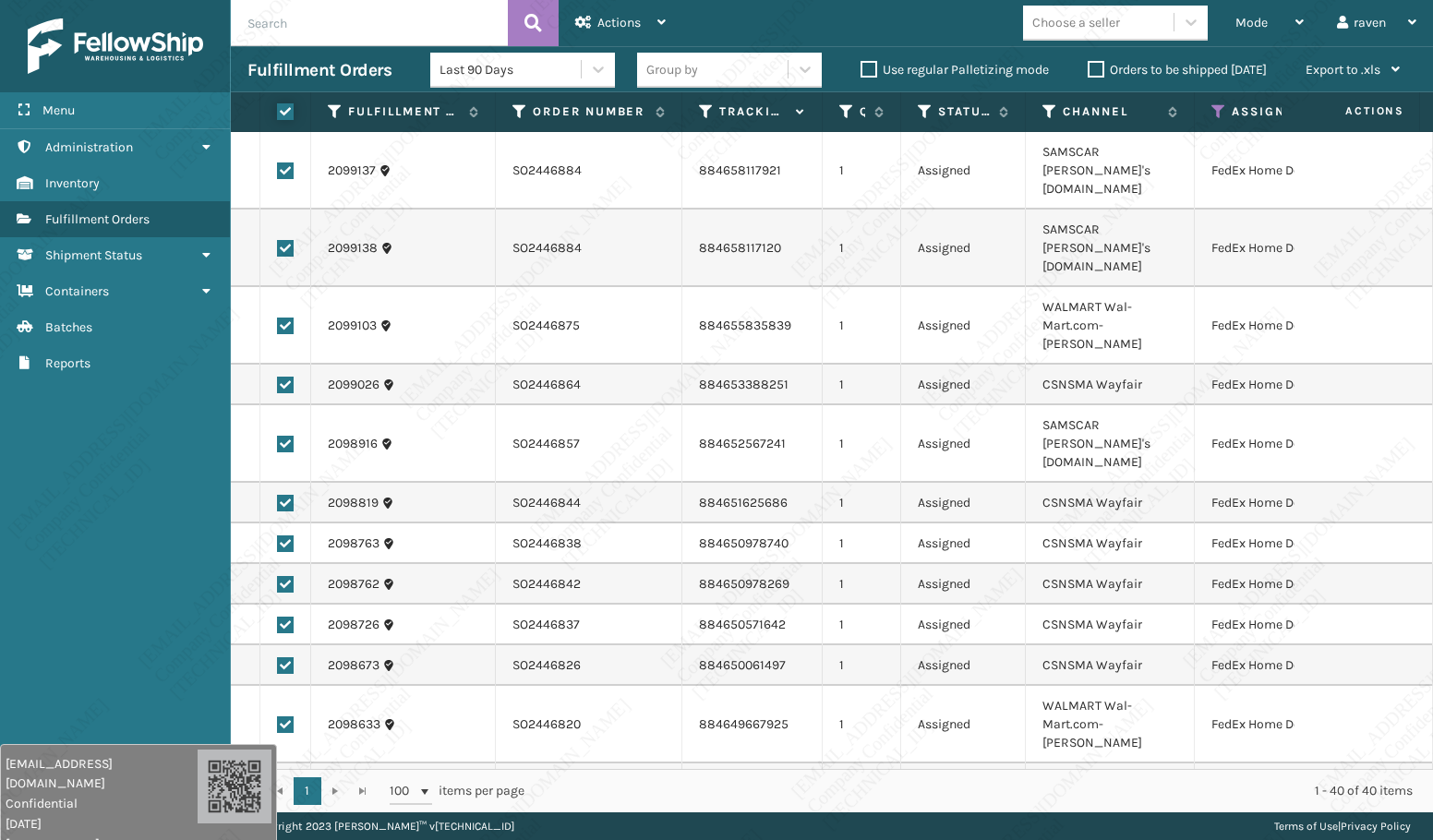
checkbox input "true"
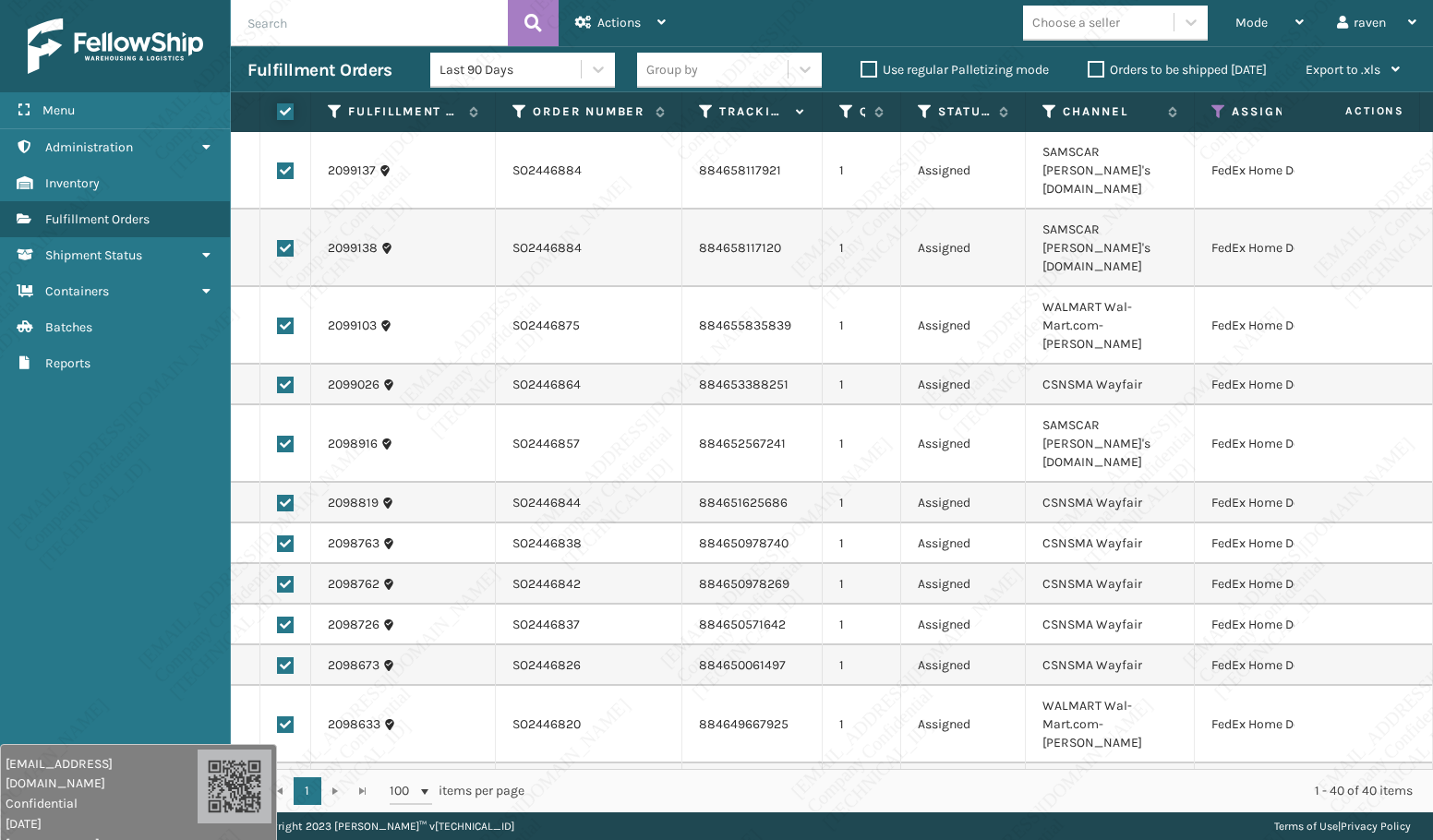
checkbox input "true"
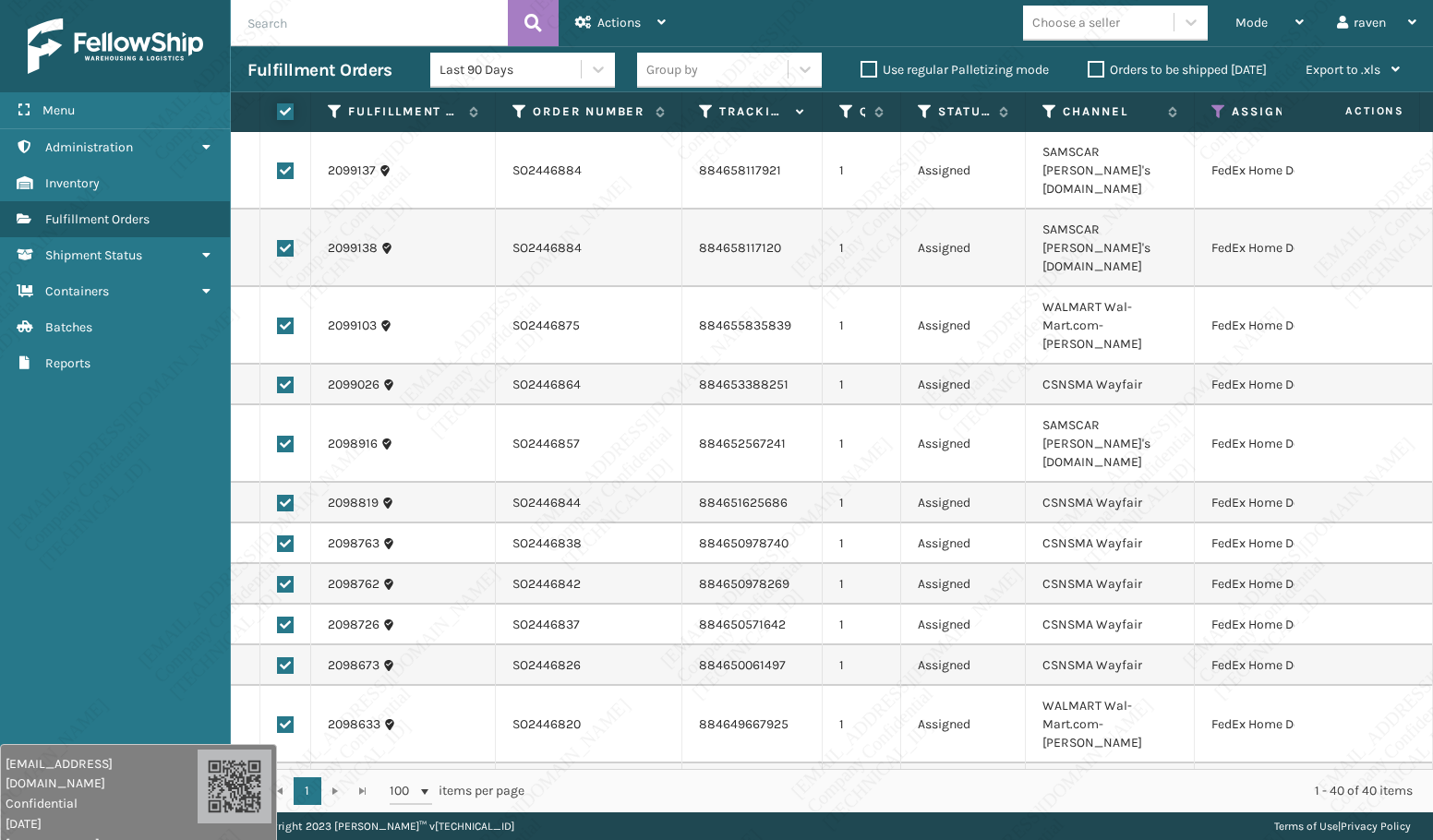
checkbox input "true"
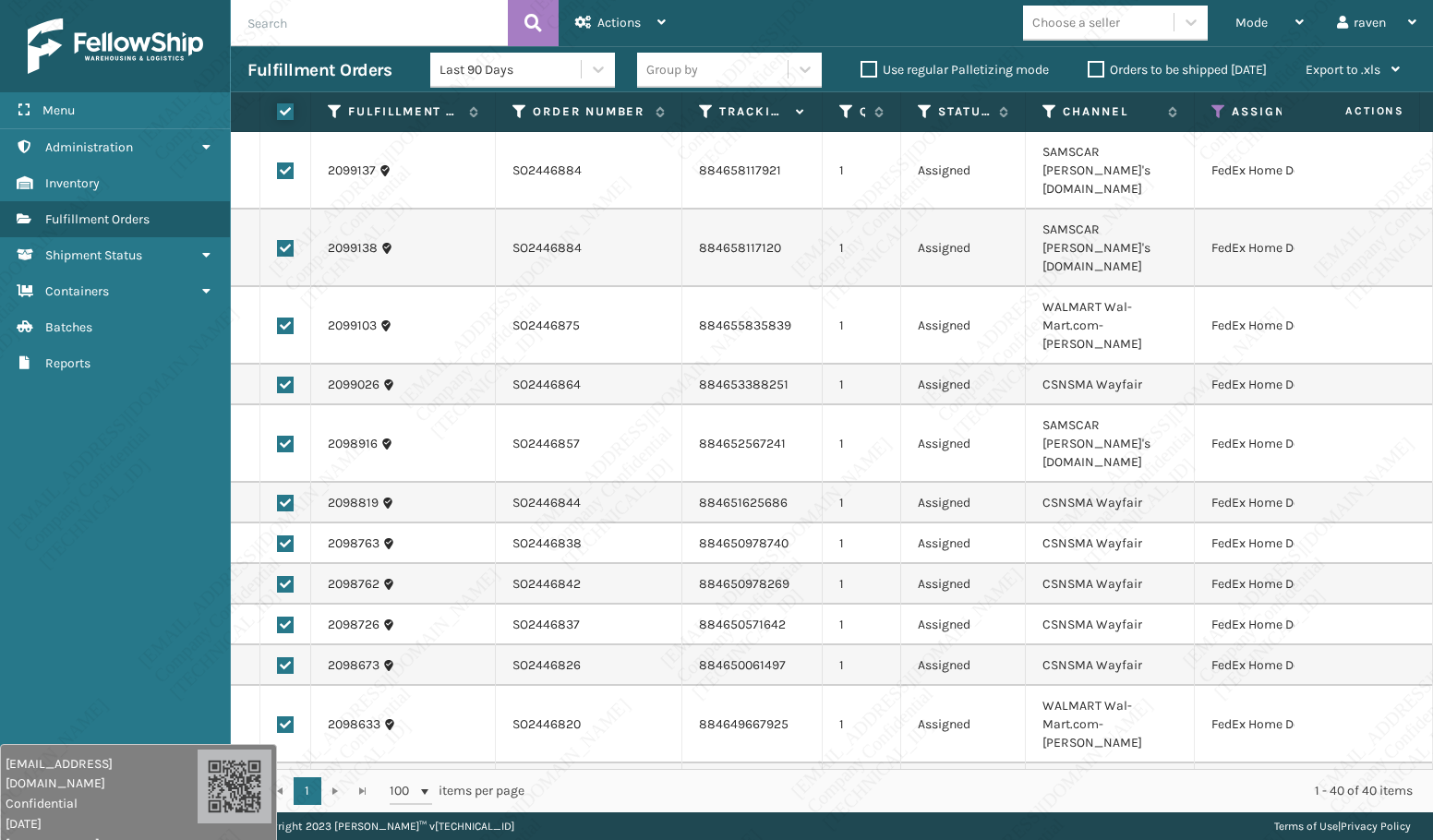
checkbox input "true"
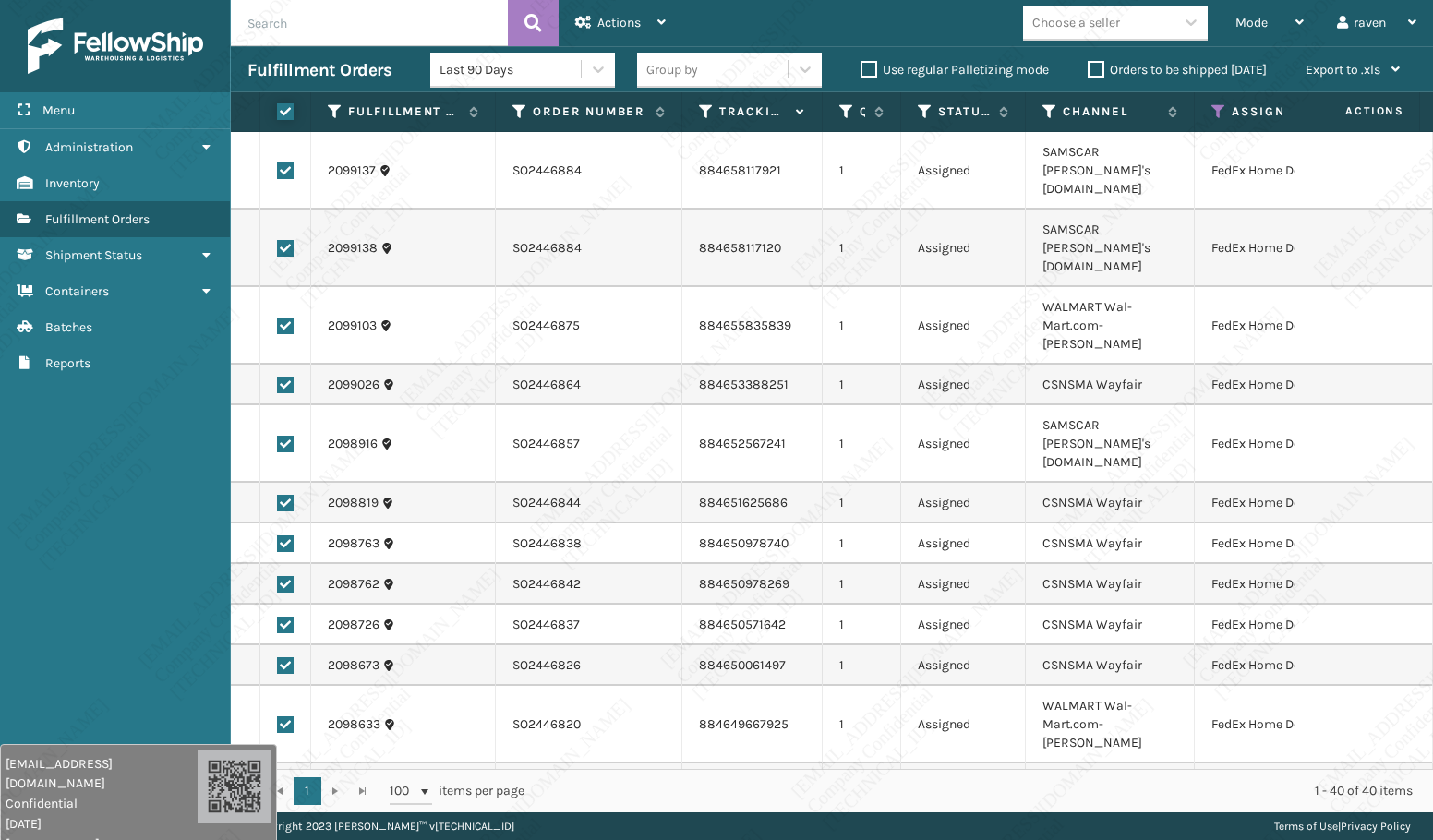
checkbox input "true"
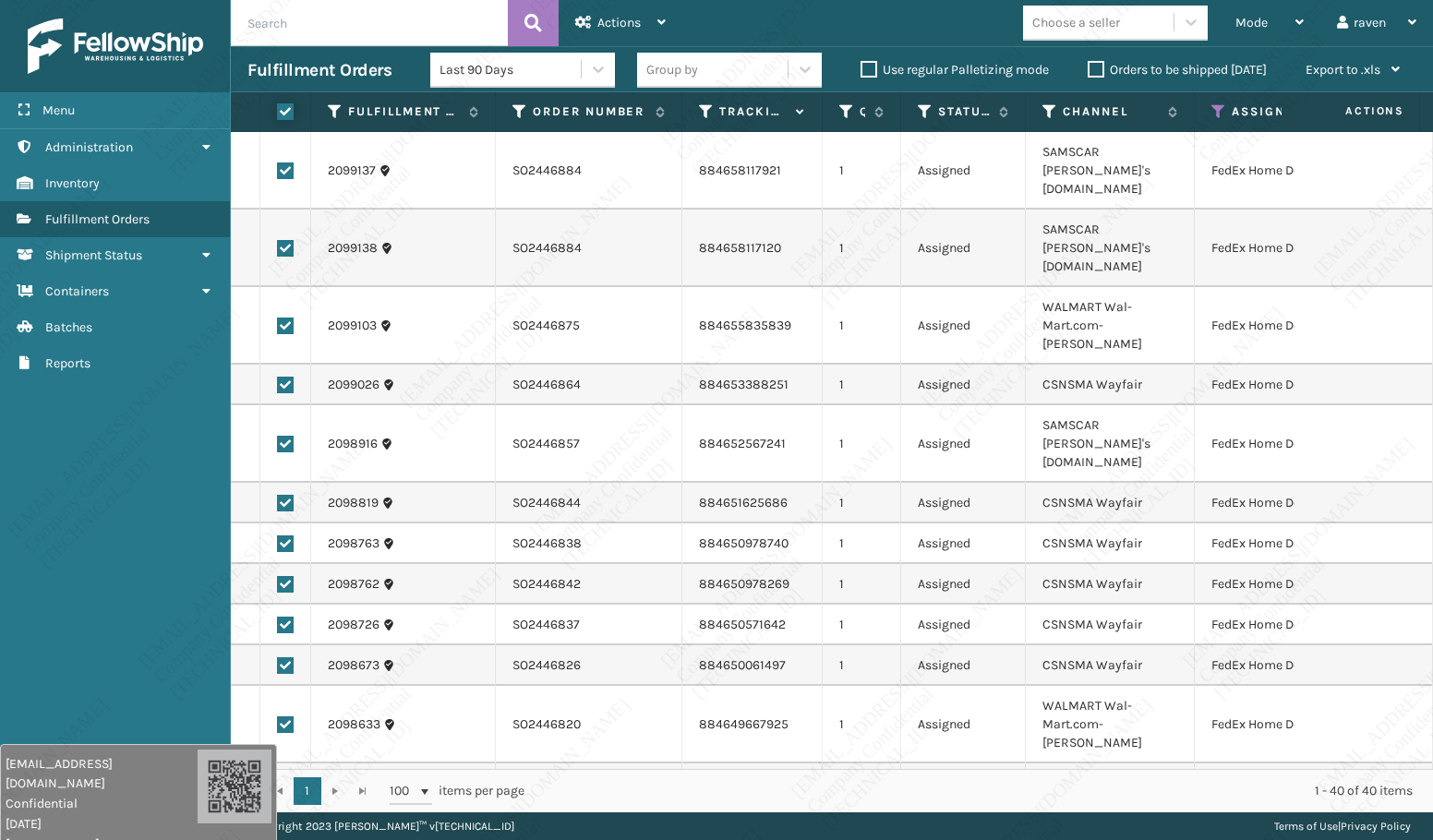
checkbox input "true"
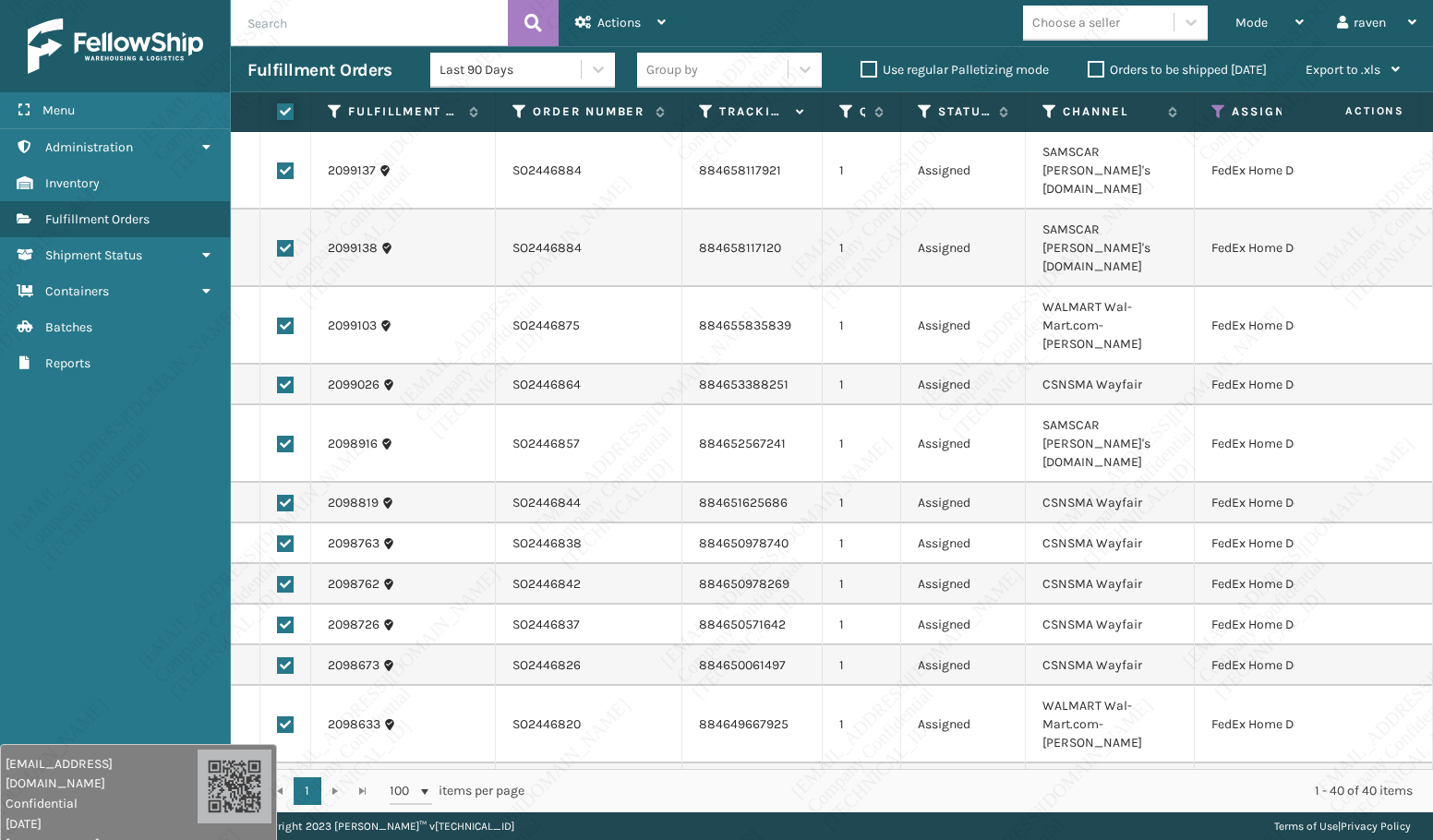
checkbox input "true"
click at [601, 6] on div "Actions" at bounding box center [620, 23] width 90 height 46
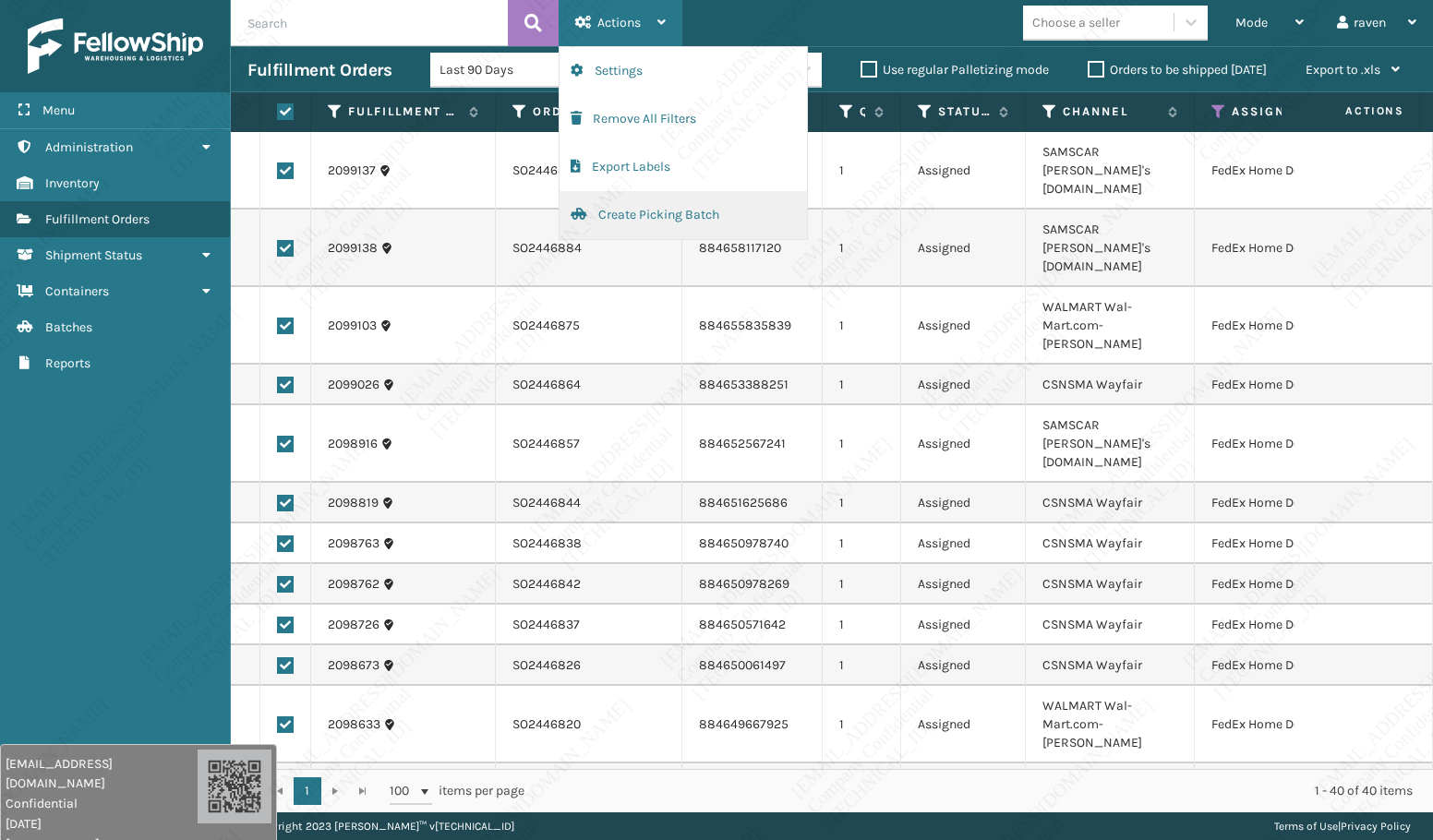
click at [627, 215] on button "Create Picking Batch" at bounding box center [683, 215] width 248 height 48
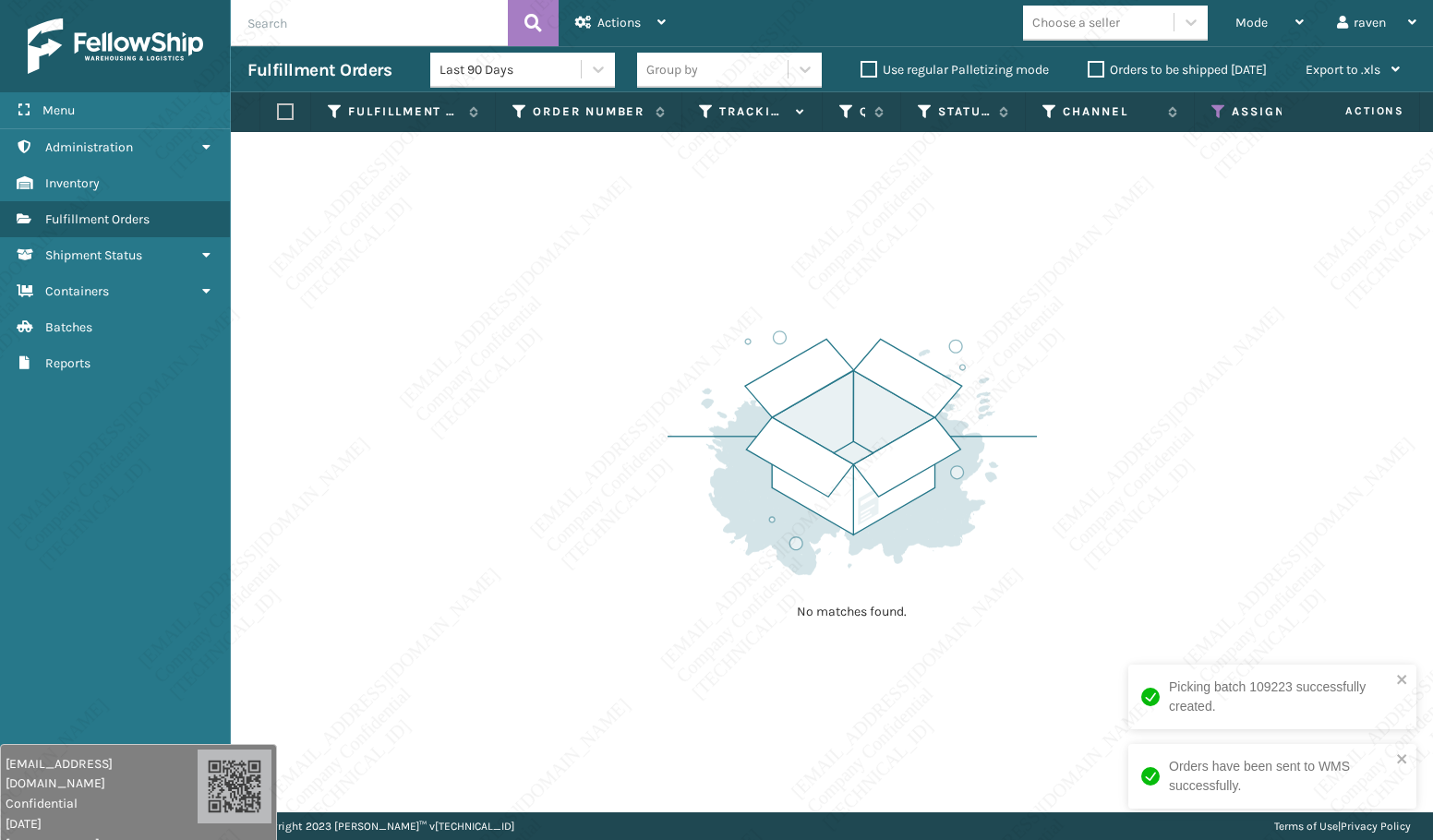
click at [1220, 108] on icon at bounding box center [1219, 111] width 15 height 17
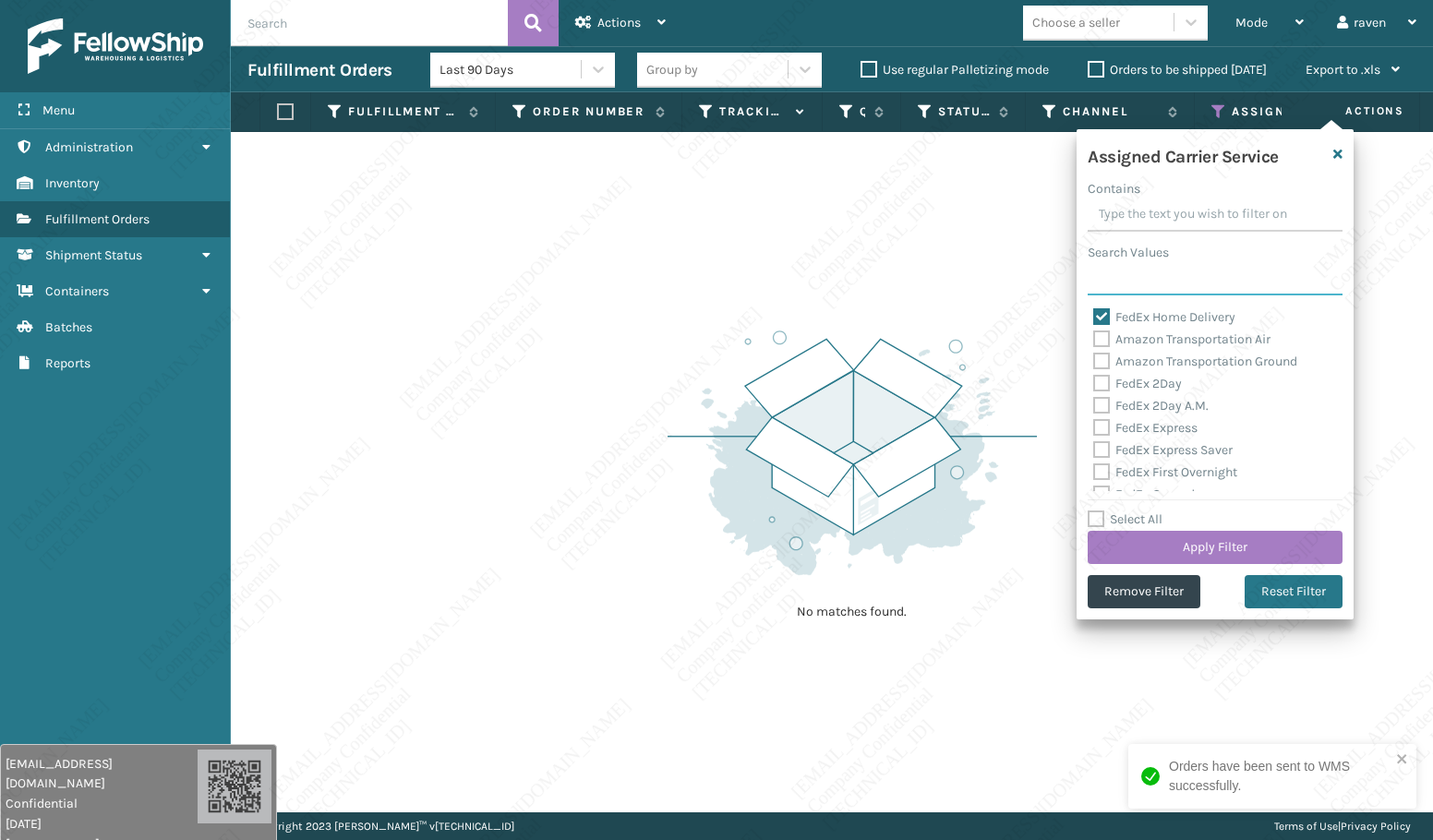
click at [1177, 284] on input "Search Values" at bounding box center [1215, 278] width 255 height 33
click at [1150, 318] on label "FedEx Home Delivery" at bounding box center [1164, 317] width 142 height 16
click at [1094, 318] on input "FedEx Home Delivery" at bounding box center [1093, 312] width 1 height 12
checkbox input "false"
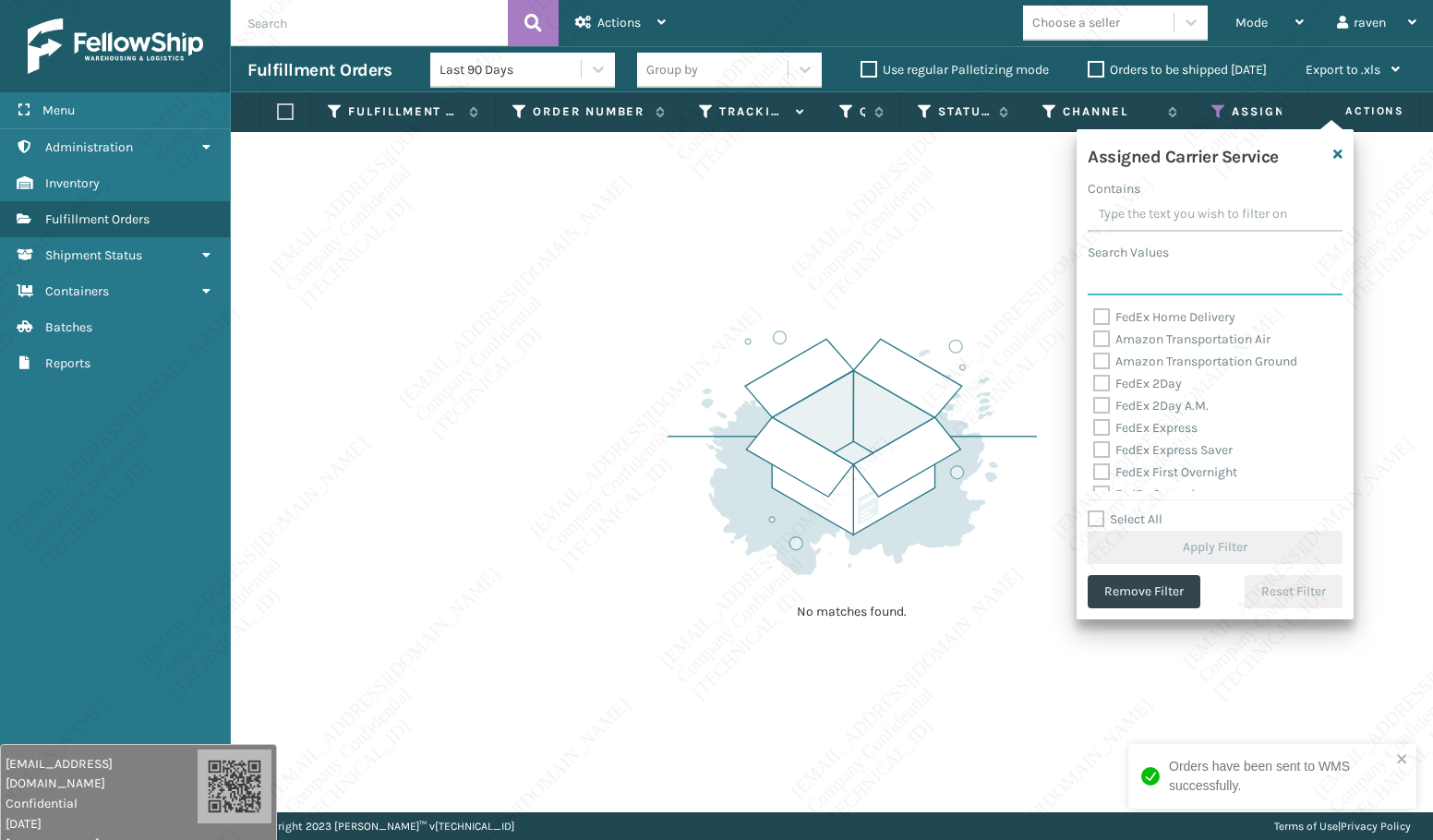
click at [1151, 291] on input "Search Values" at bounding box center [1215, 278] width 255 height 33
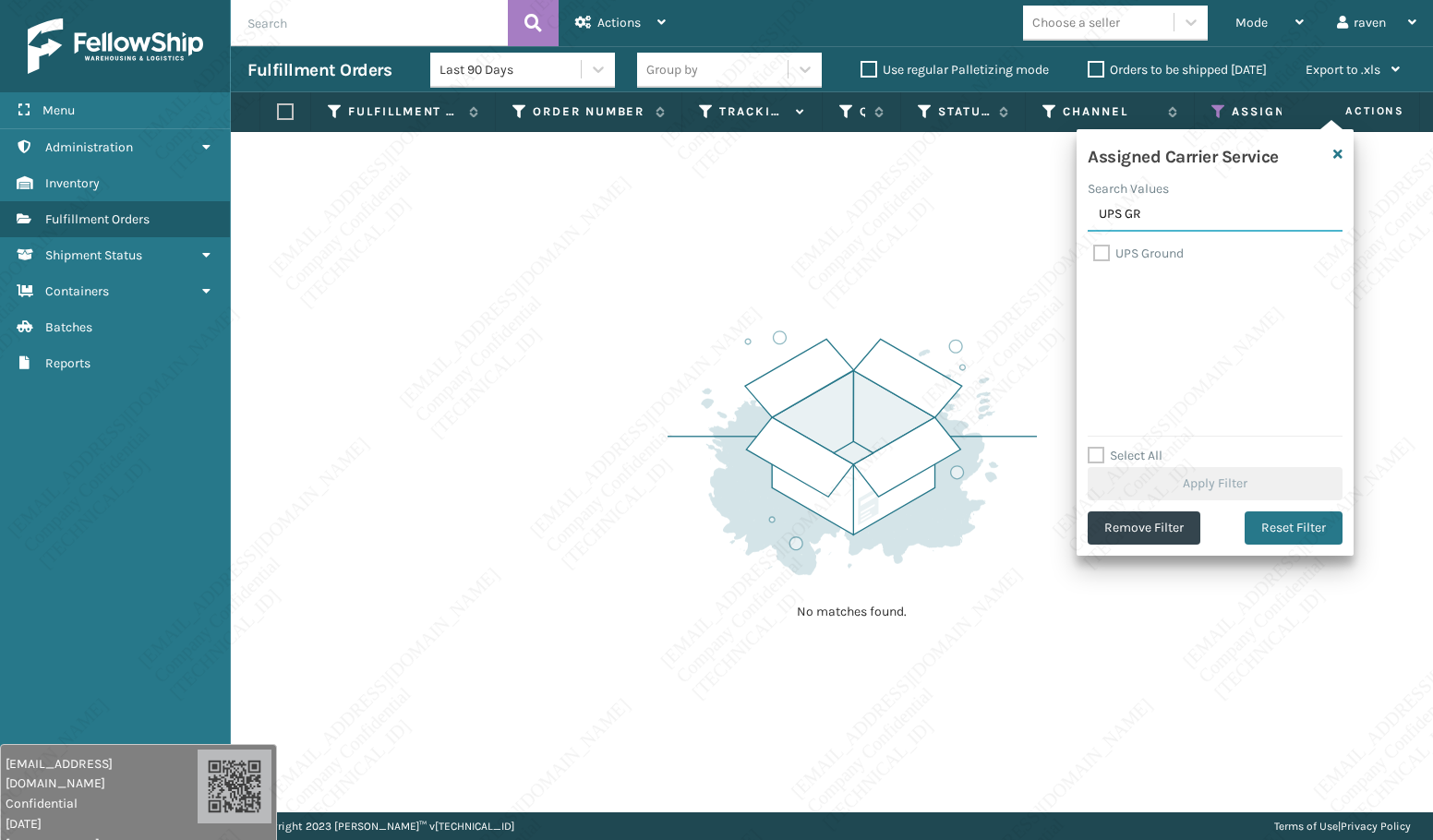
type input "UPS GR"
click at [1161, 257] on label "UPS Ground" at bounding box center [1138, 253] width 90 height 16
click at [1094, 255] on input "UPS Ground" at bounding box center [1093, 249] width 1 height 12
checkbox input "true"
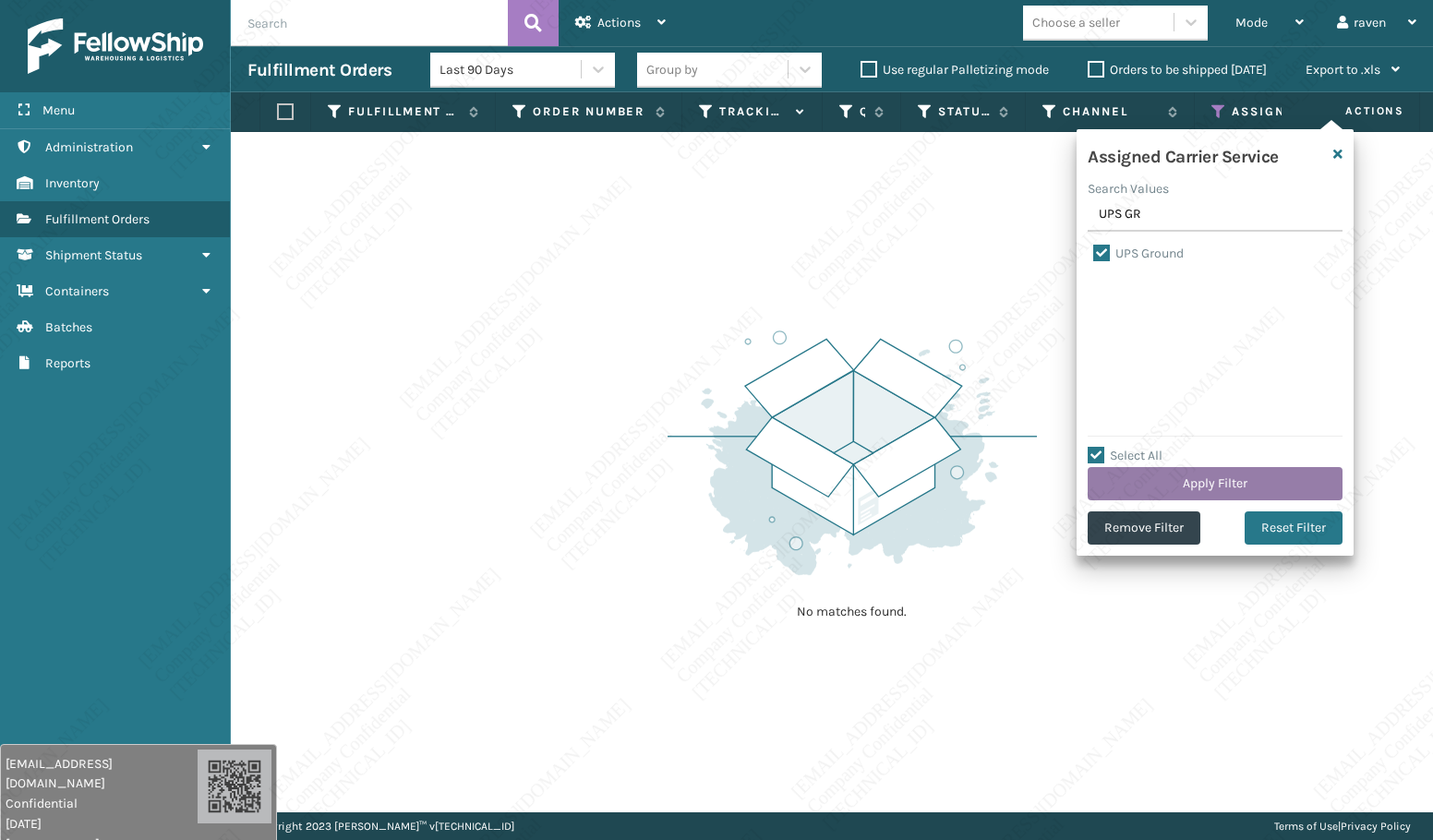
click at [1210, 476] on button "Apply Filter" at bounding box center [1215, 484] width 255 height 33
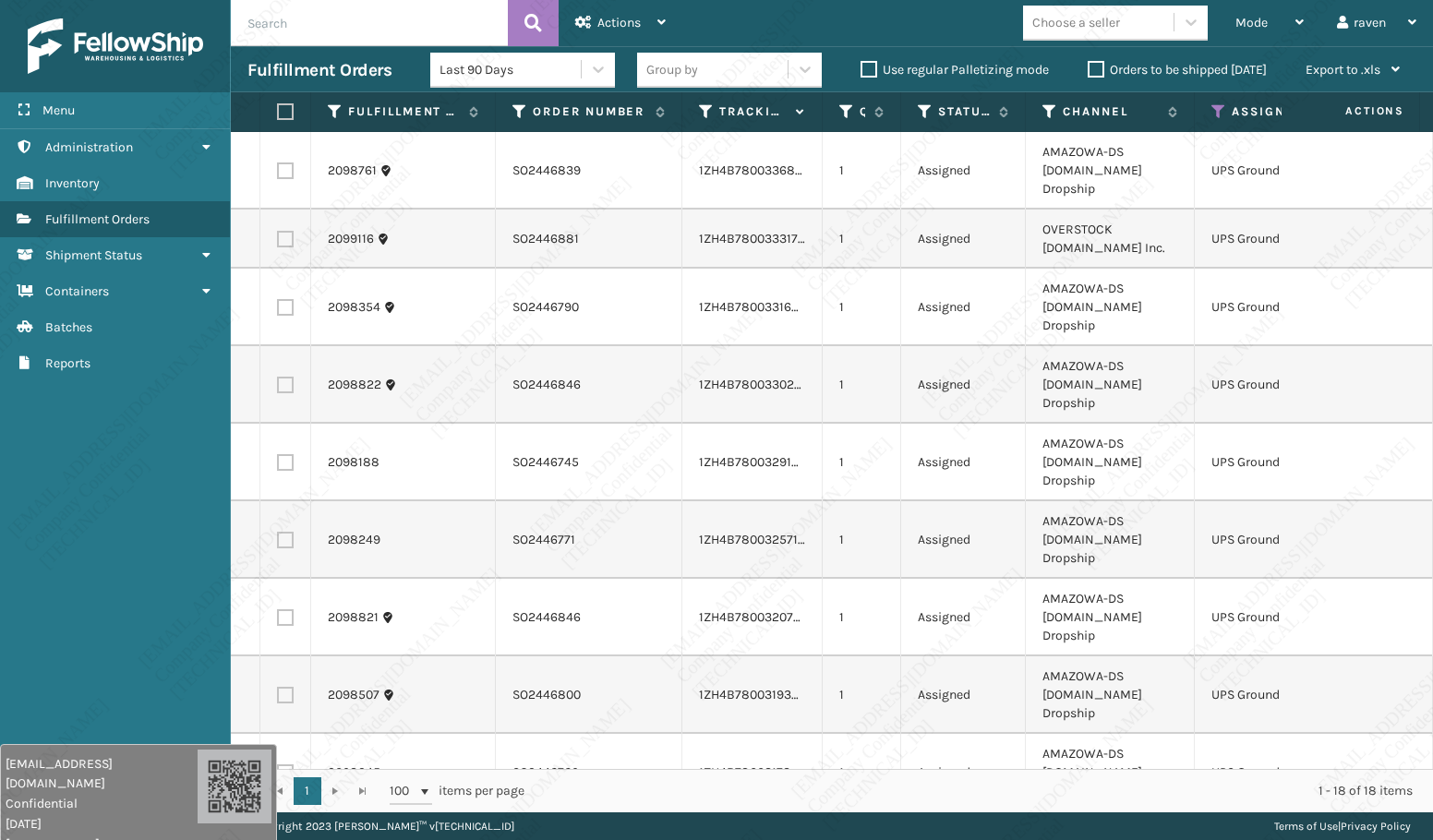
click at [288, 111] on label at bounding box center [282, 111] width 11 height 17
click at [278, 111] on input "checkbox" at bounding box center [277, 111] width 1 height 12
checkbox input "true"
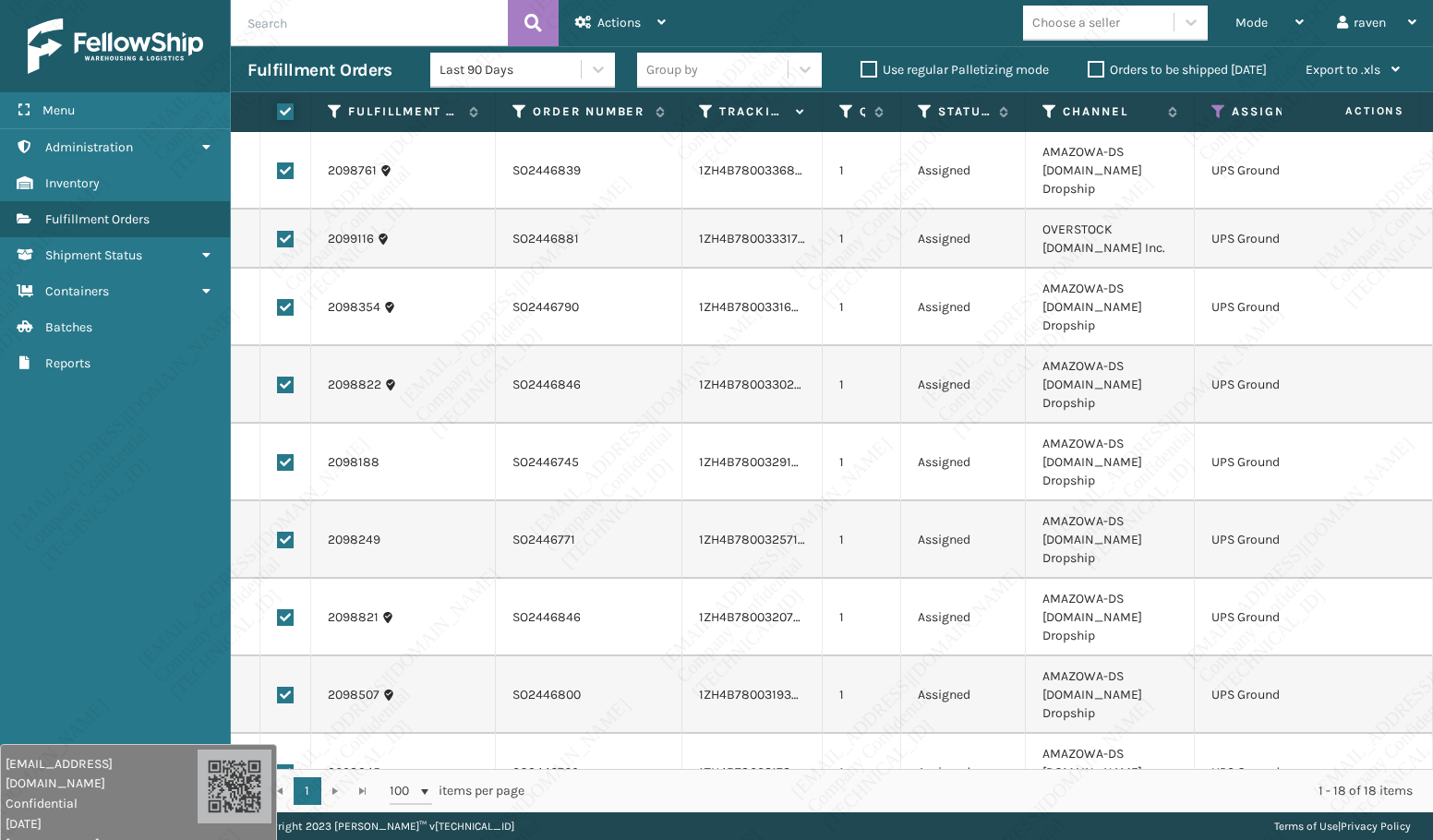
checkbox input "true"
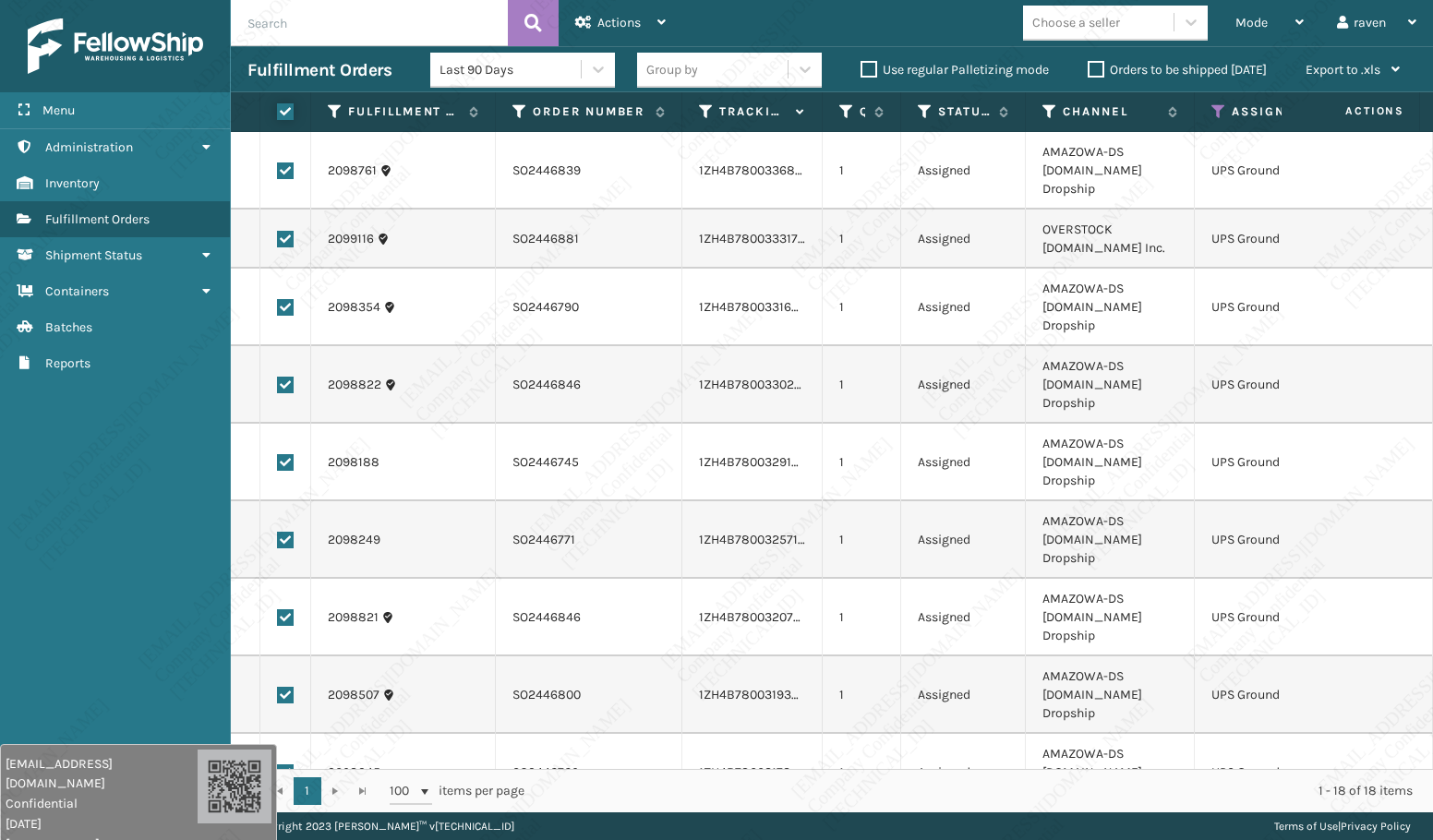
checkbox input "true"
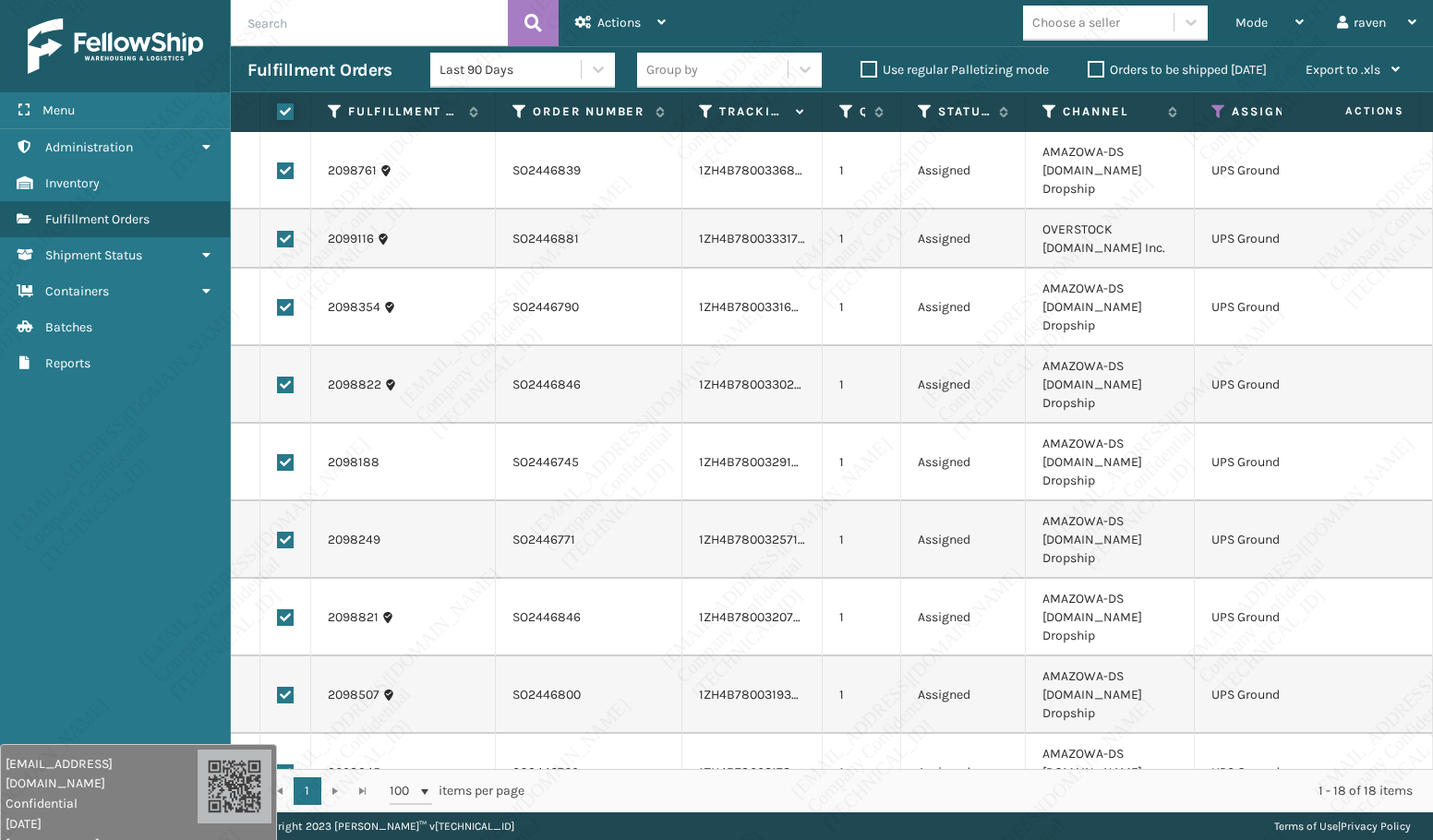
checkbox input "true"
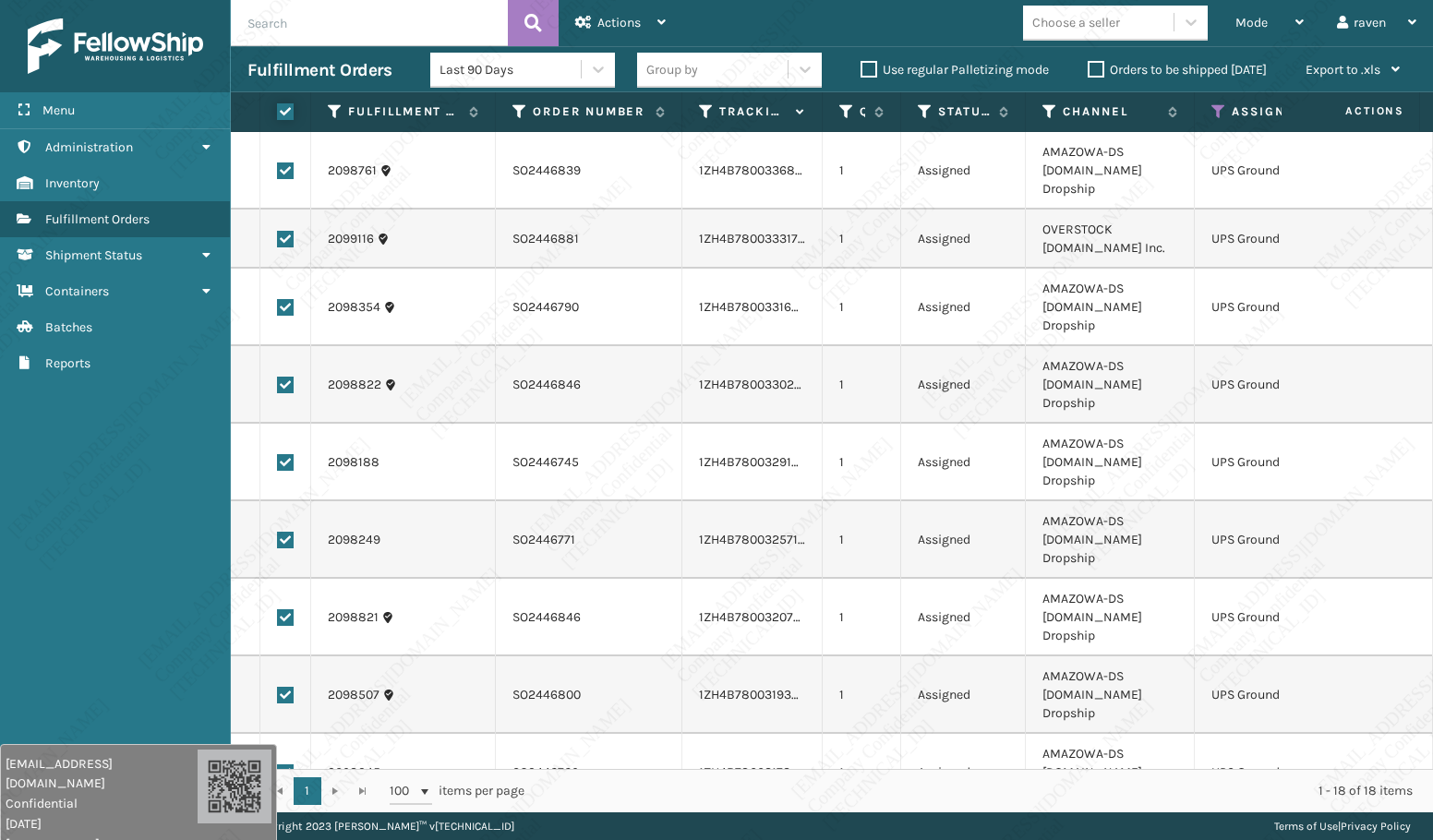
checkbox input "true"
click at [584, 25] on icon at bounding box center [584, 22] width 17 height 13
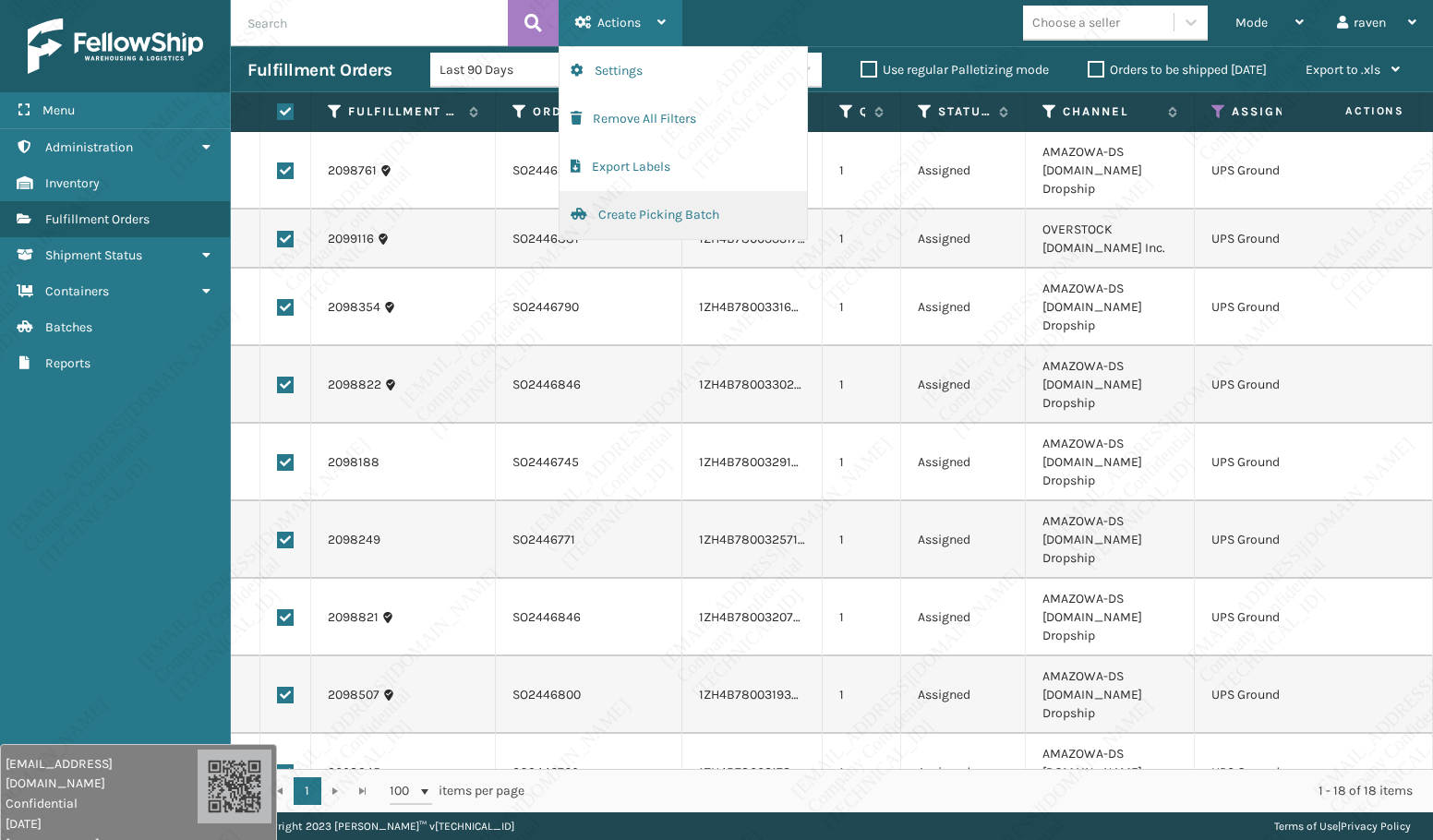
click at [612, 208] on button "Create Picking Batch" at bounding box center [683, 215] width 248 height 48
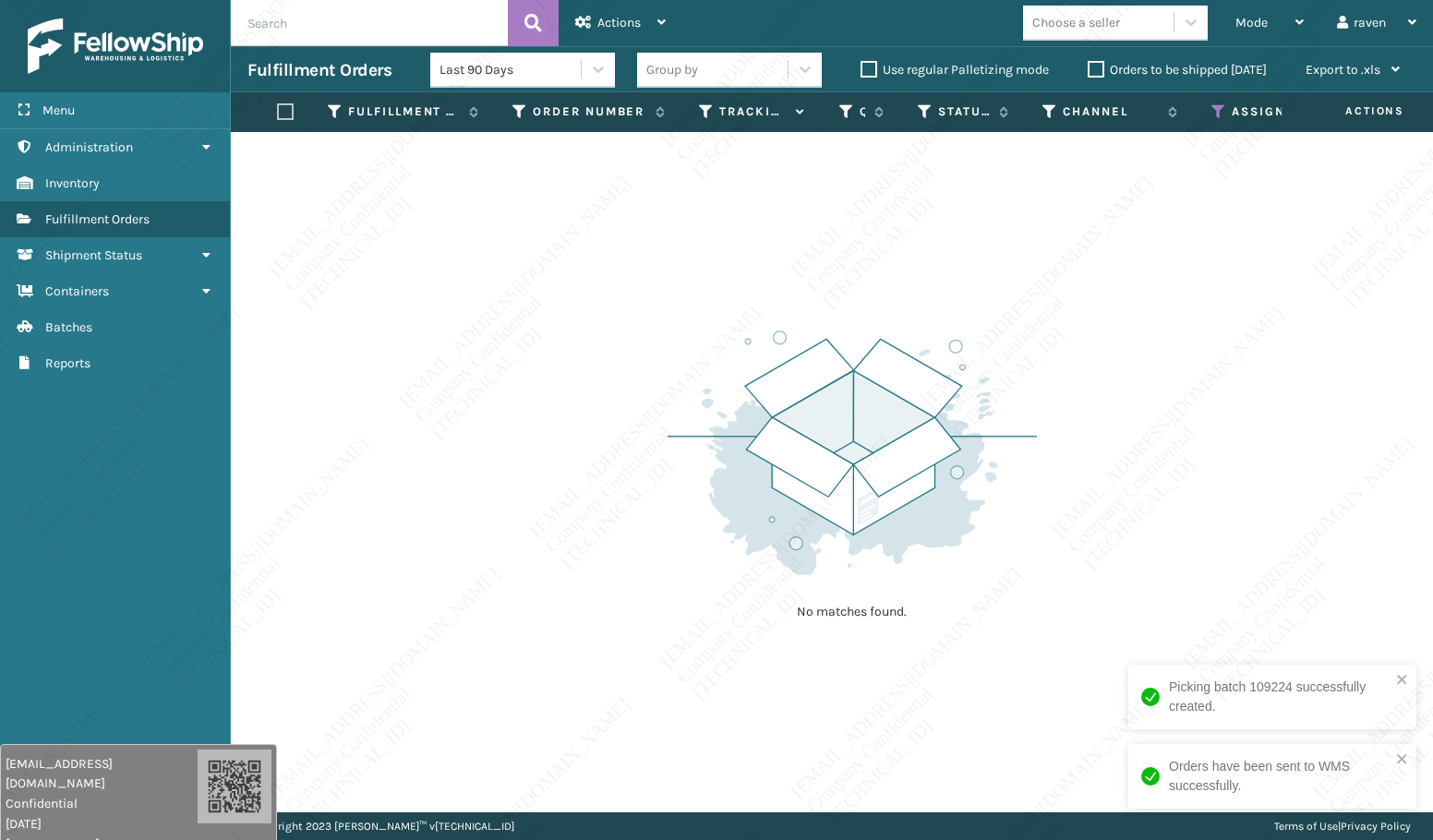
click at [1217, 105] on icon at bounding box center [1219, 111] width 15 height 17
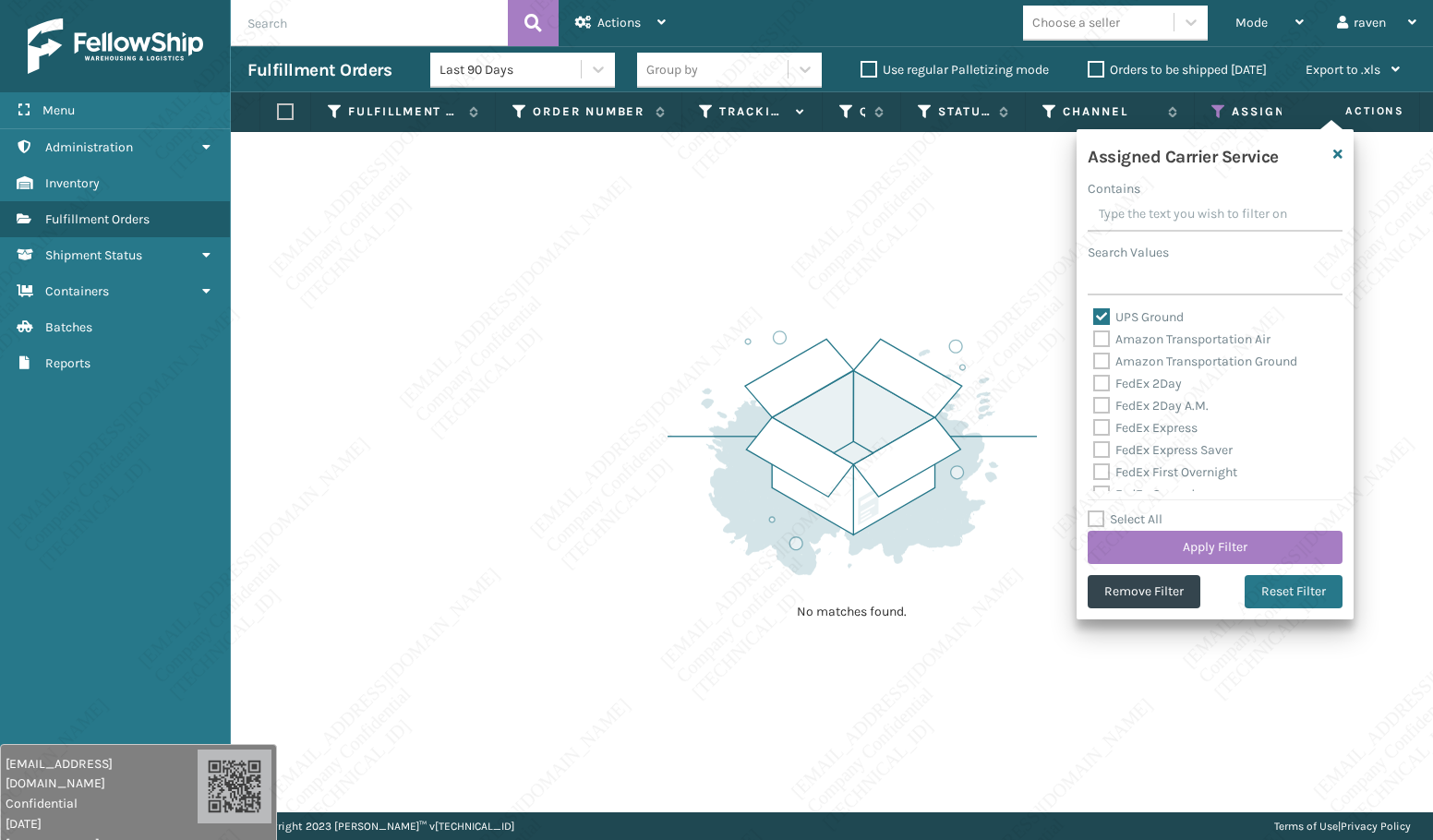
click at [1227, 104] on div "Assigned Carrier Service" at bounding box center [1282, 111] width 142 height 17
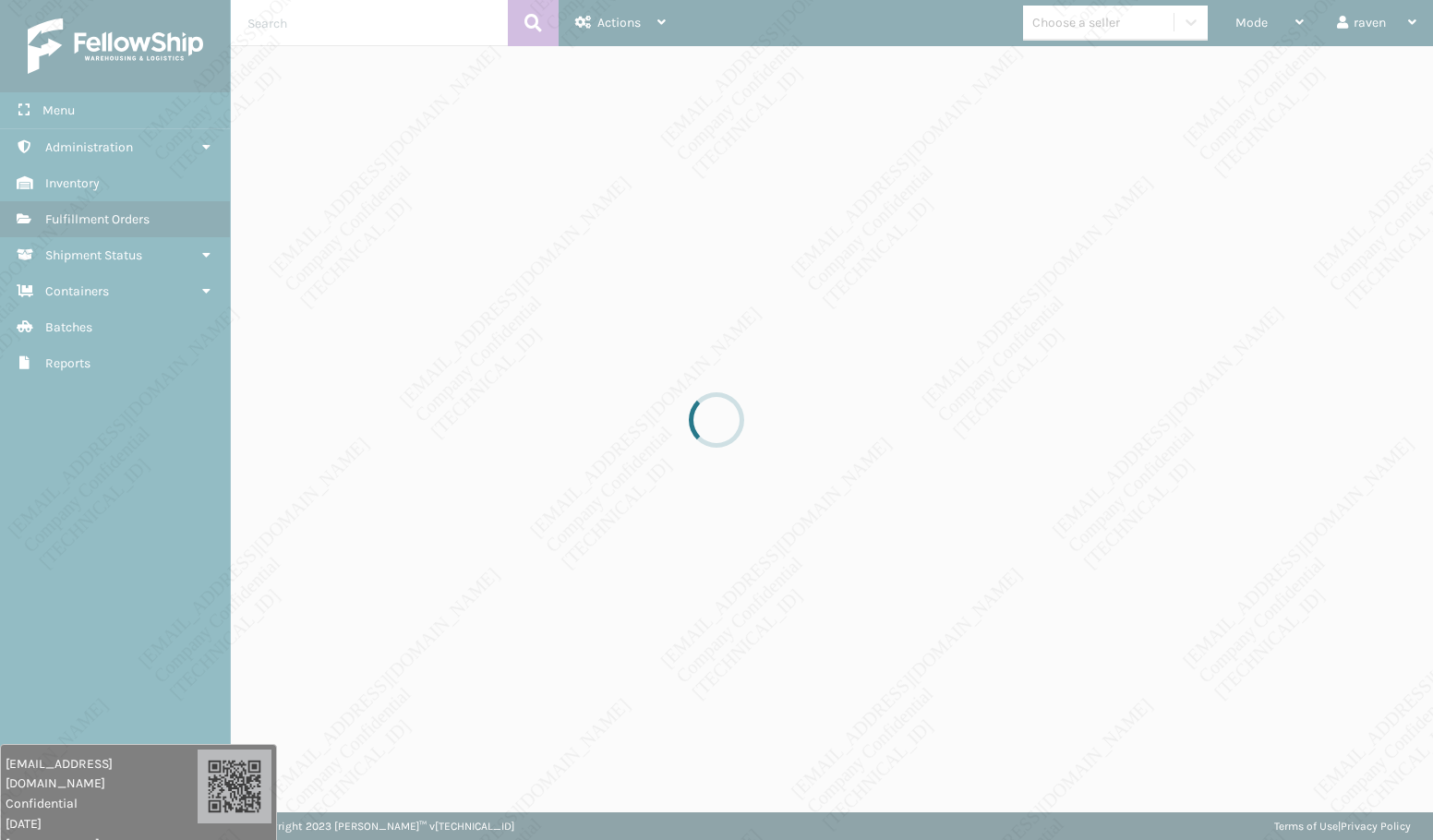
click at [1225, 104] on div at bounding box center [716, 420] width 1433 height 840
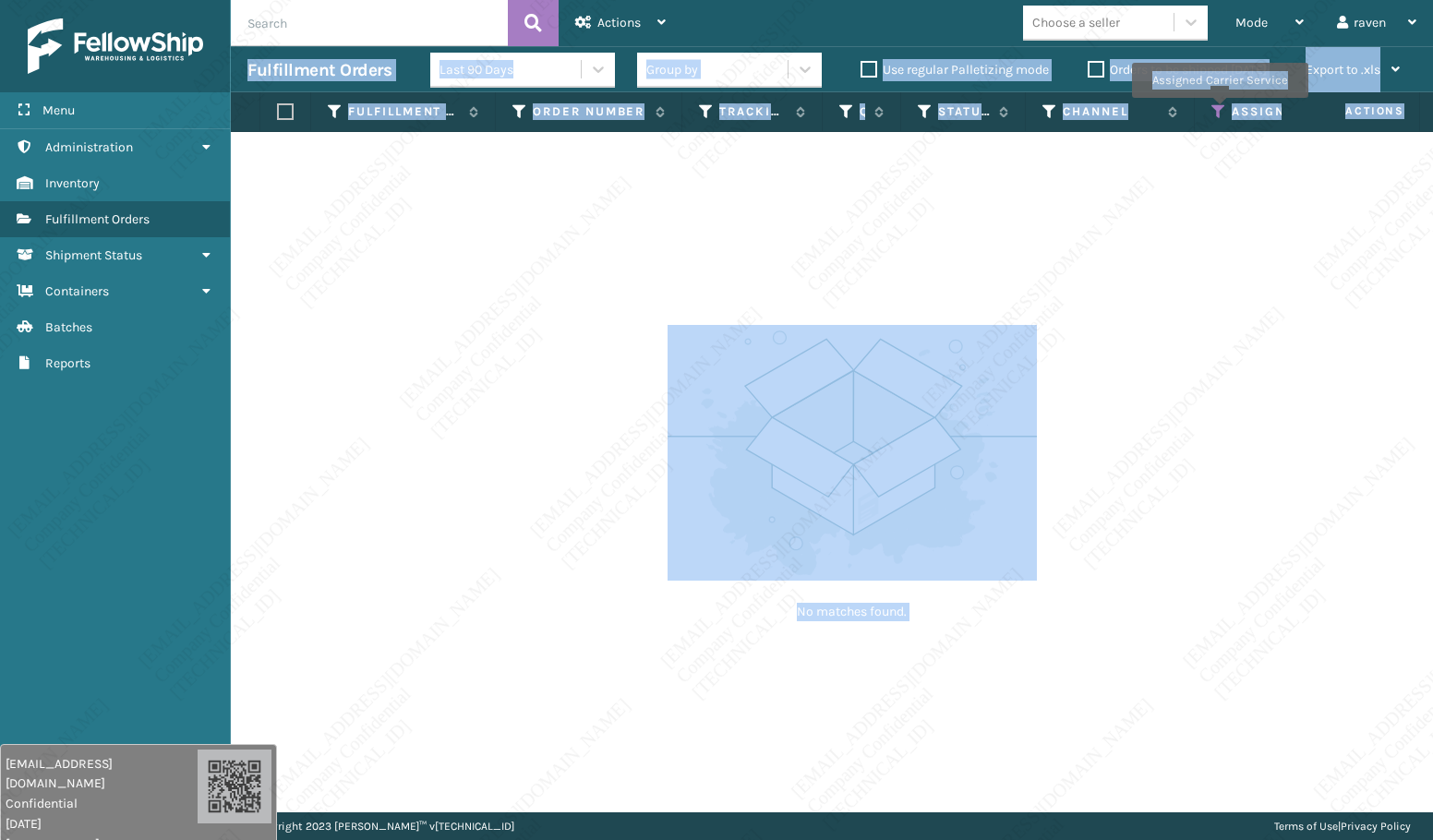
click at [1218, 111] on icon at bounding box center [1219, 111] width 15 height 17
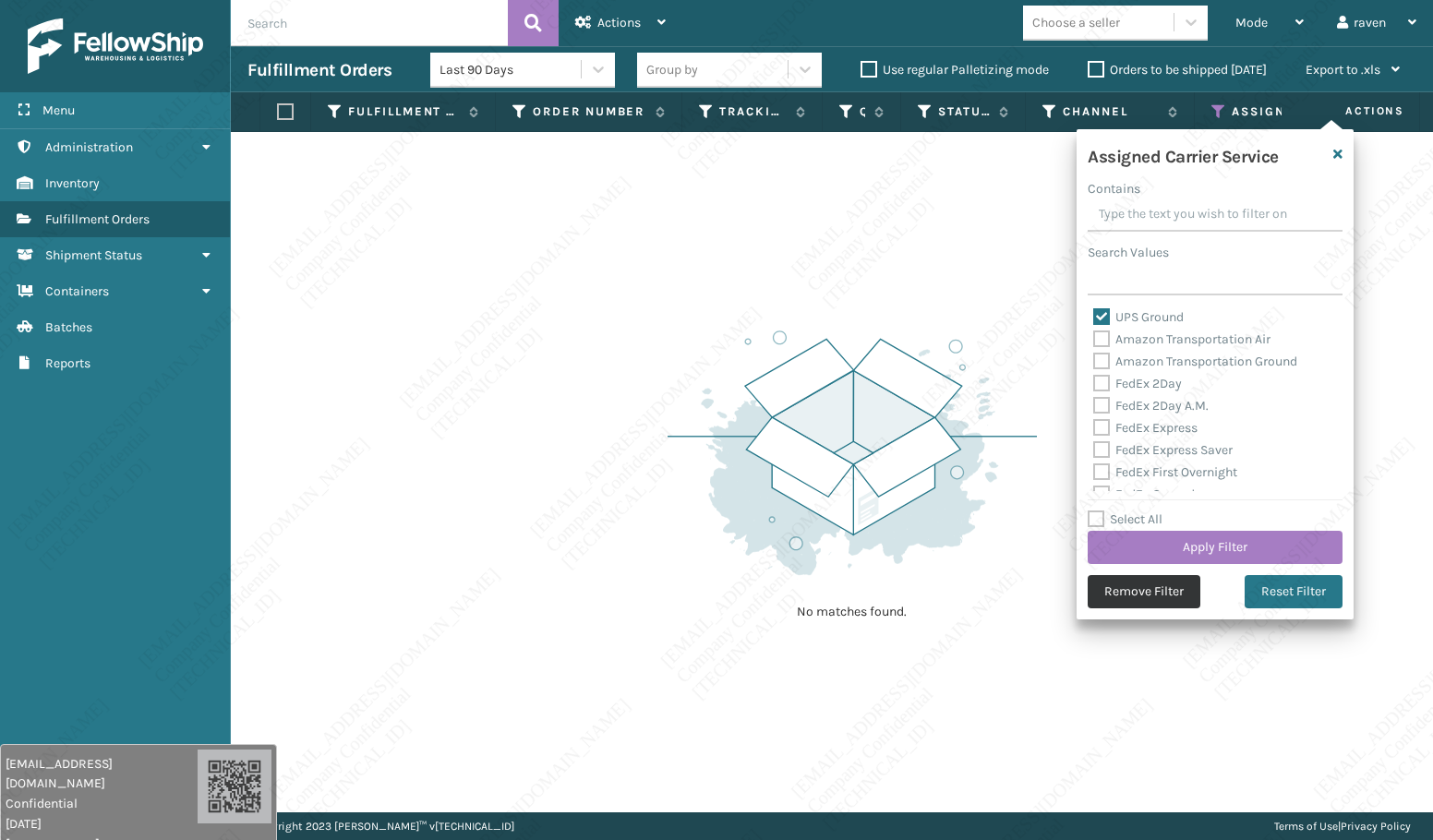
click at [1128, 579] on button "Remove Filter" at bounding box center [1143, 592] width 112 height 33
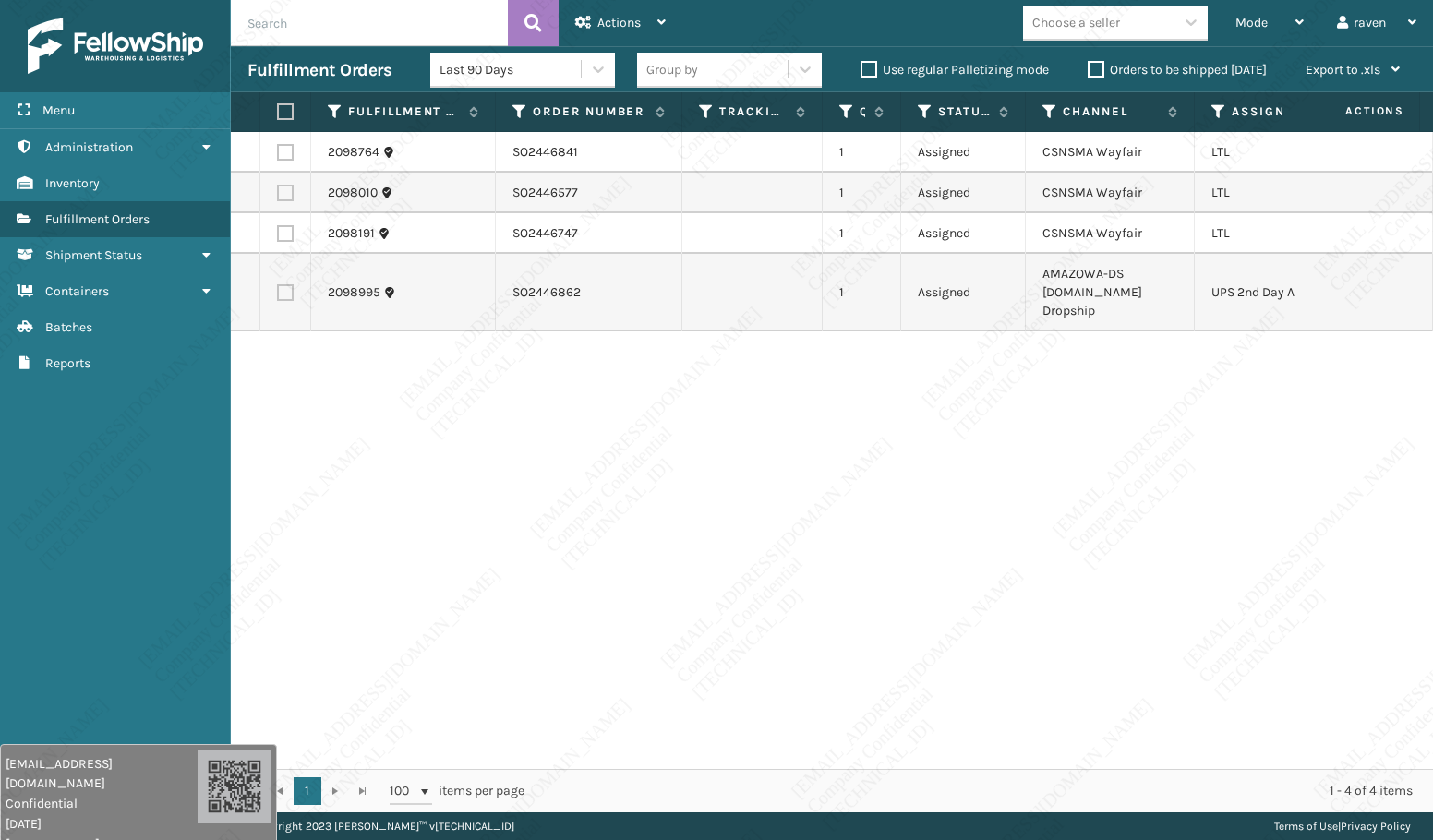
click at [282, 284] on label at bounding box center [285, 292] width 17 height 17
click at [278, 284] on input "checkbox" at bounding box center [277, 290] width 1 height 12
checkbox input "true"
click at [606, 17] on span "Actions" at bounding box center [619, 22] width 44 height 16
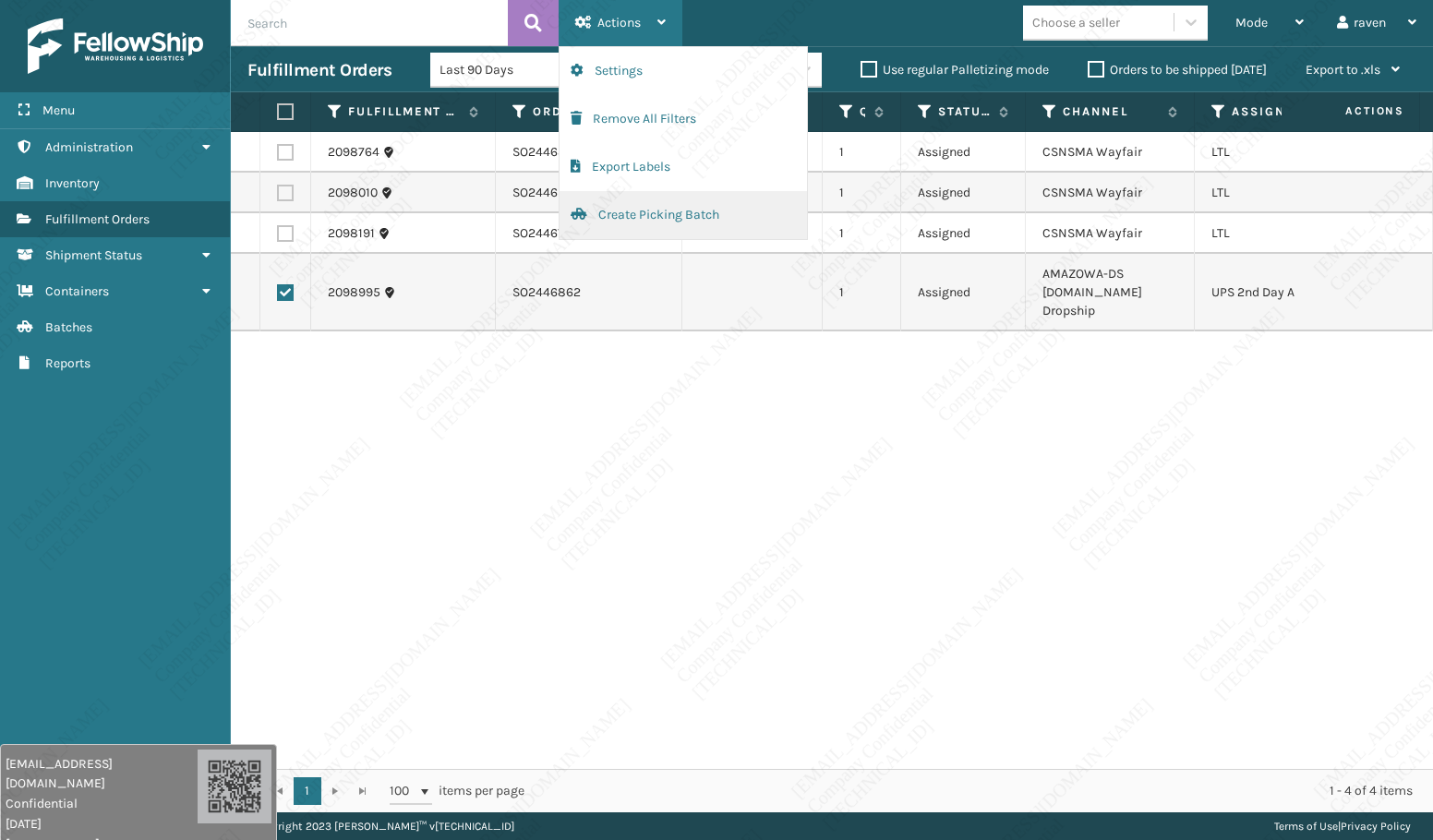
click at [616, 221] on button "Create Picking Batch" at bounding box center [683, 215] width 248 height 48
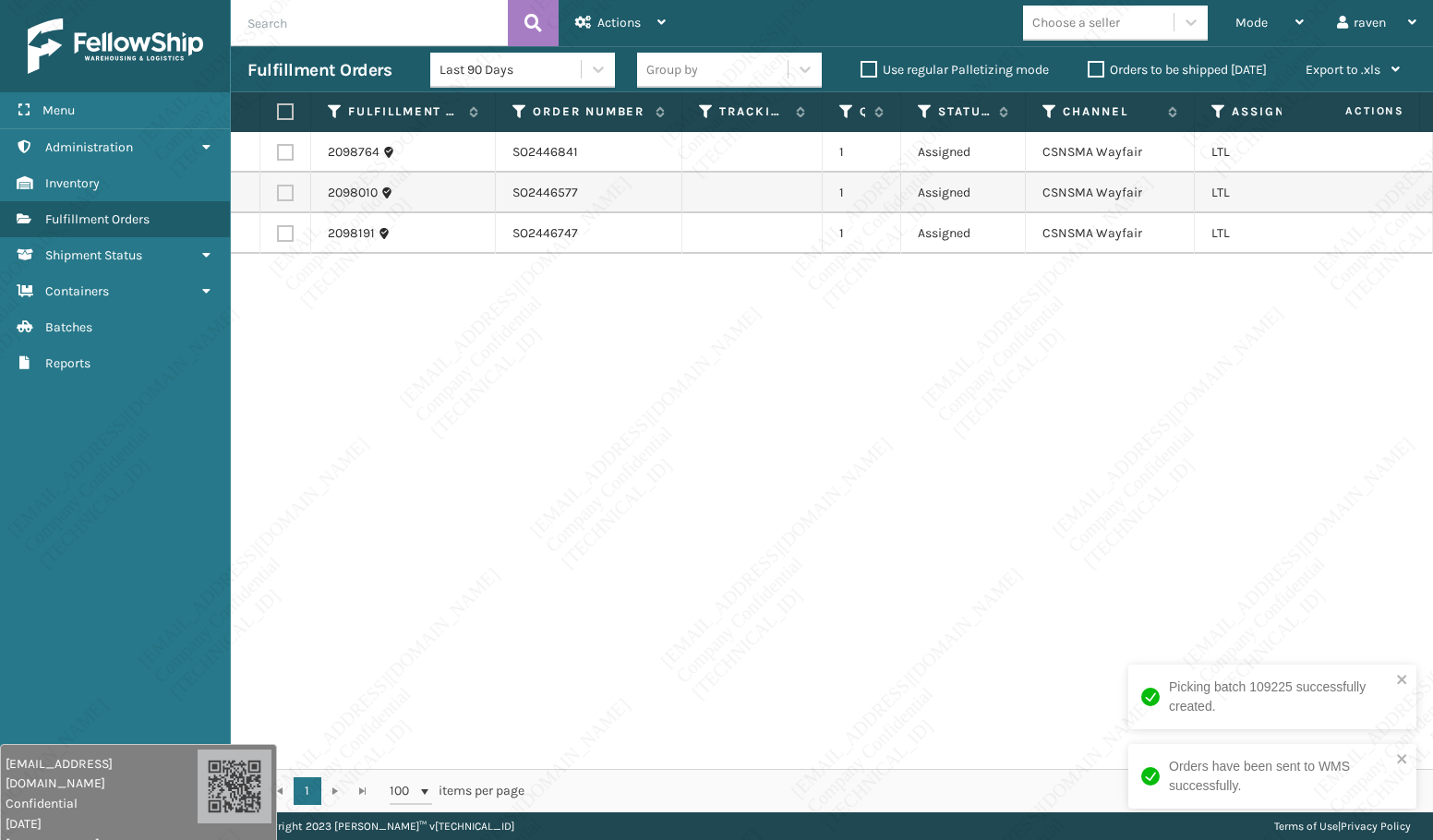
click at [280, 109] on label at bounding box center [282, 111] width 11 height 17
click at [278, 109] on input "checkbox" at bounding box center [277, 111] width 1 height 12
checkbox input "true"
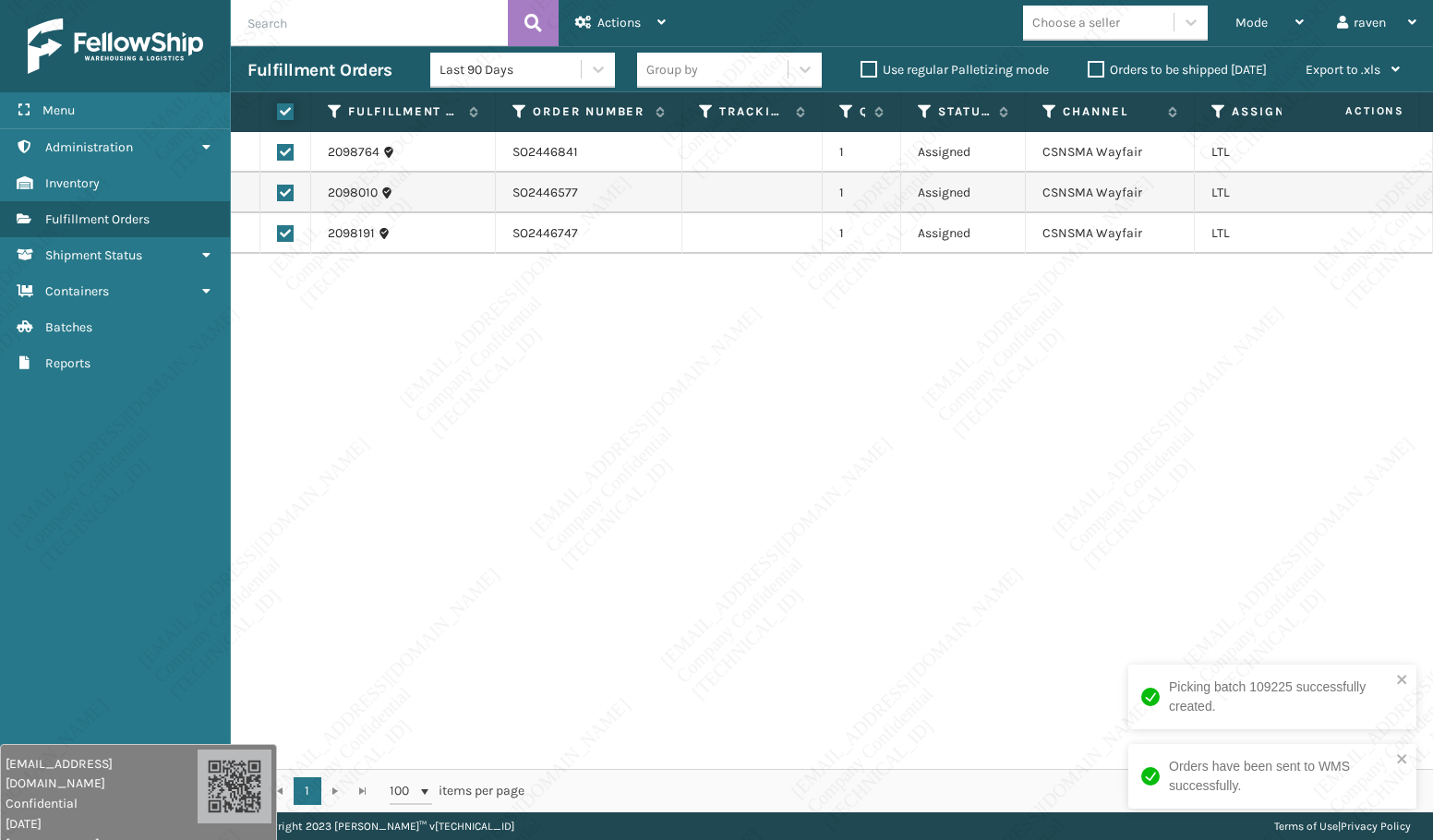
checkbox input "true"
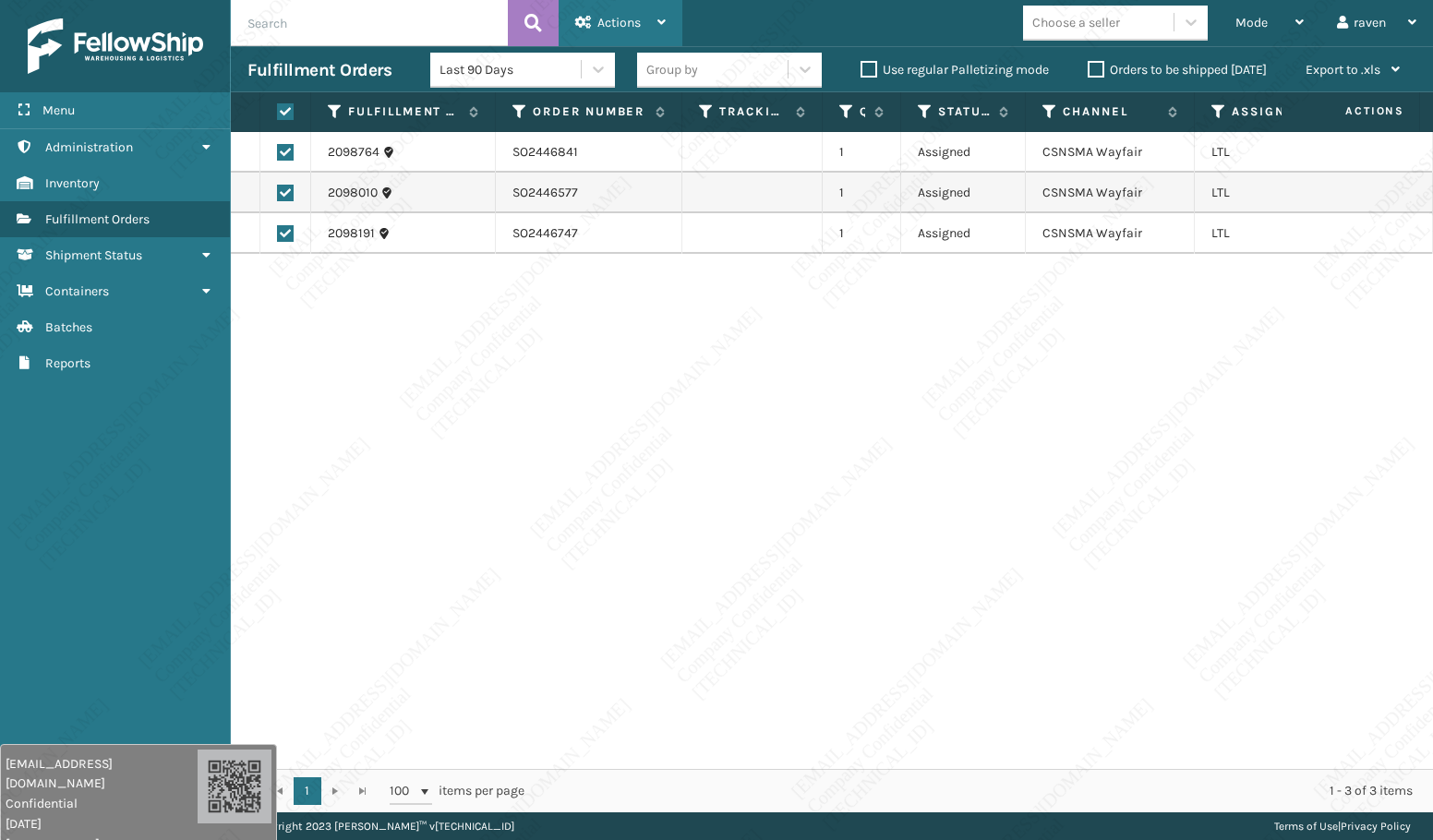
click at [633, 17] on span "Actions" at bounding box center [619, 22] width 44 height 16
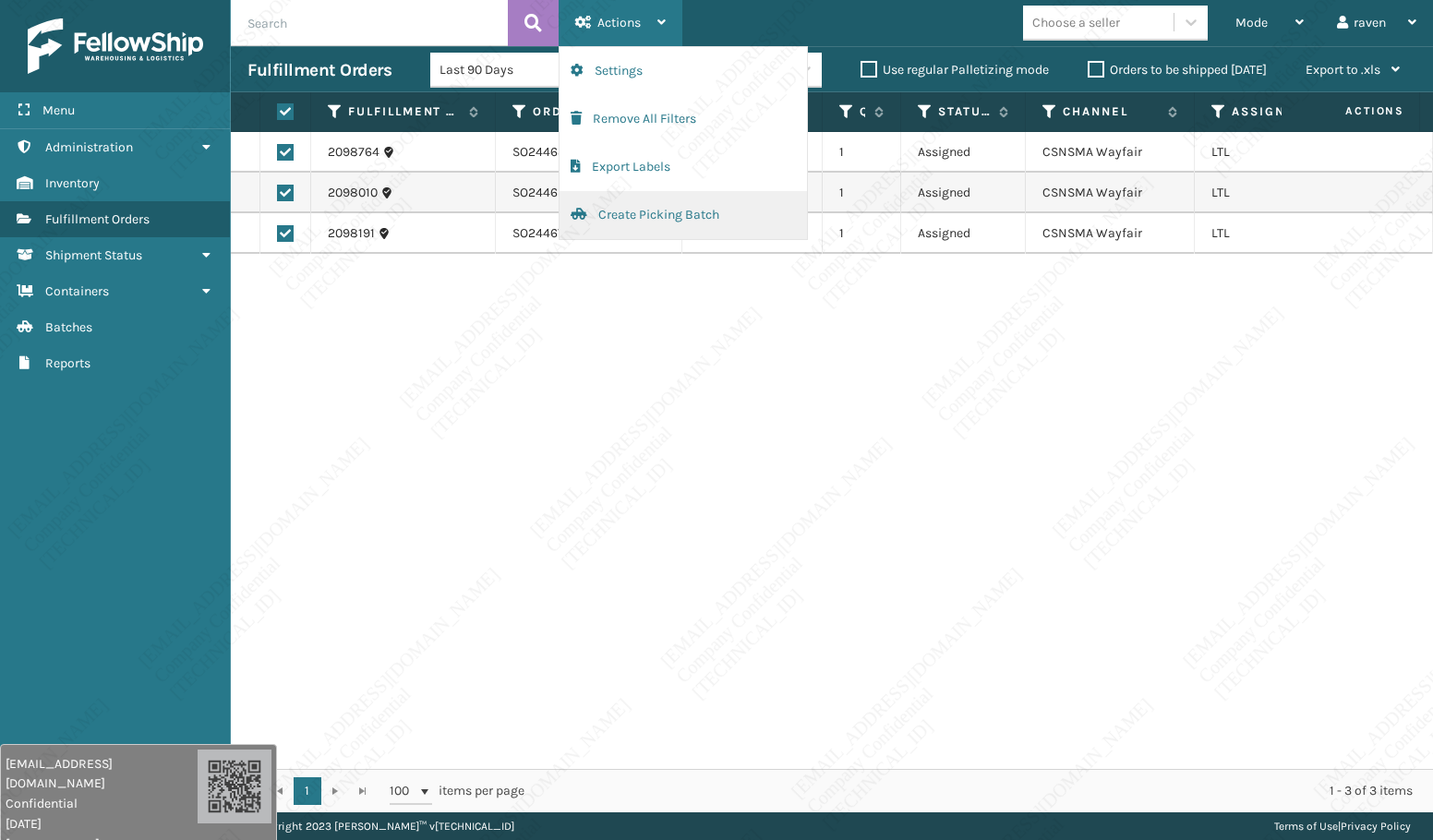
click at [639, 222] on button "Create Picking Batch" at bounding box center [683, 215] width 248 height 48
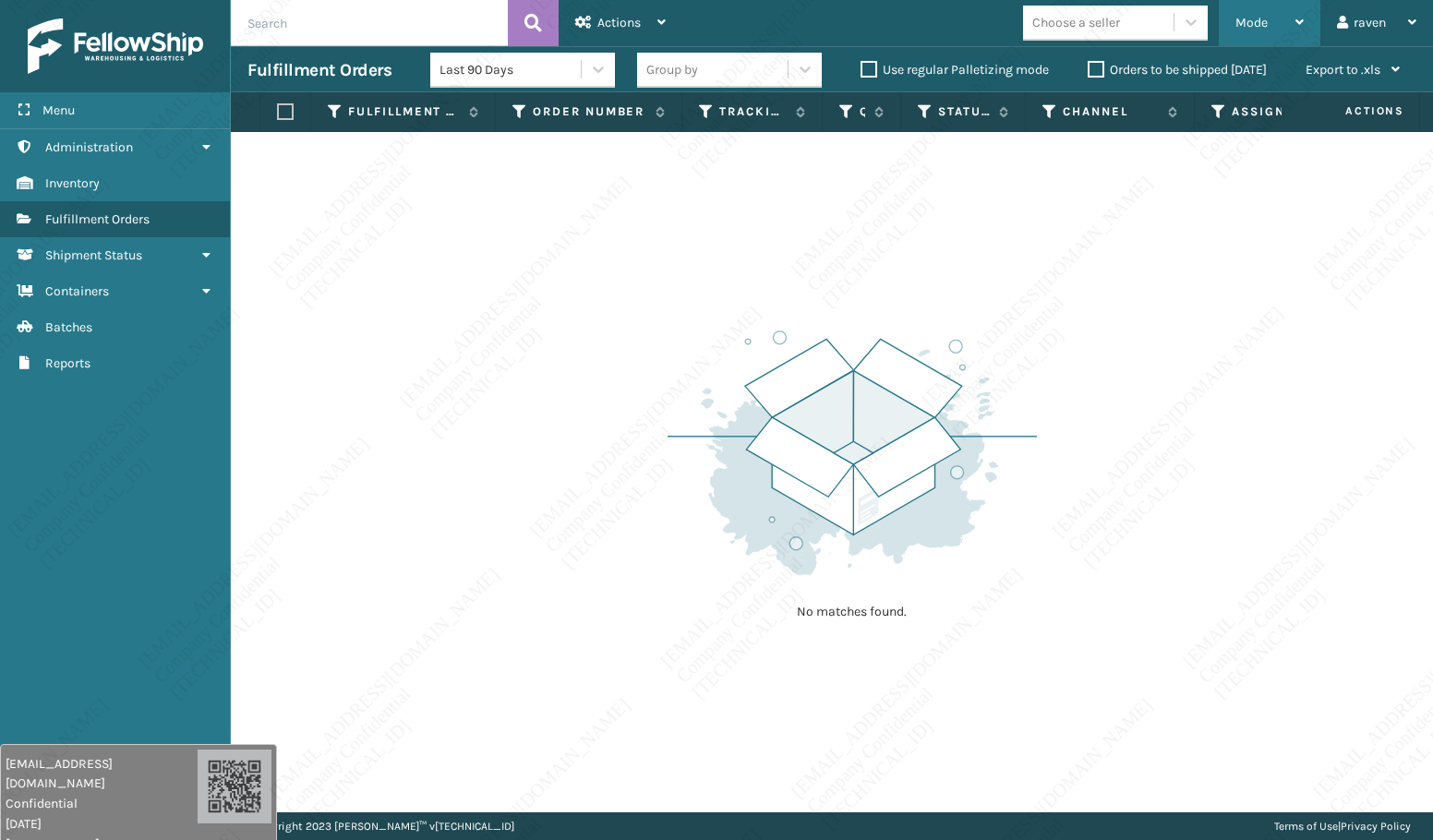
click at [1241, 32] on div "Mode" at bounding box center [1270, 23] width 69 height 46
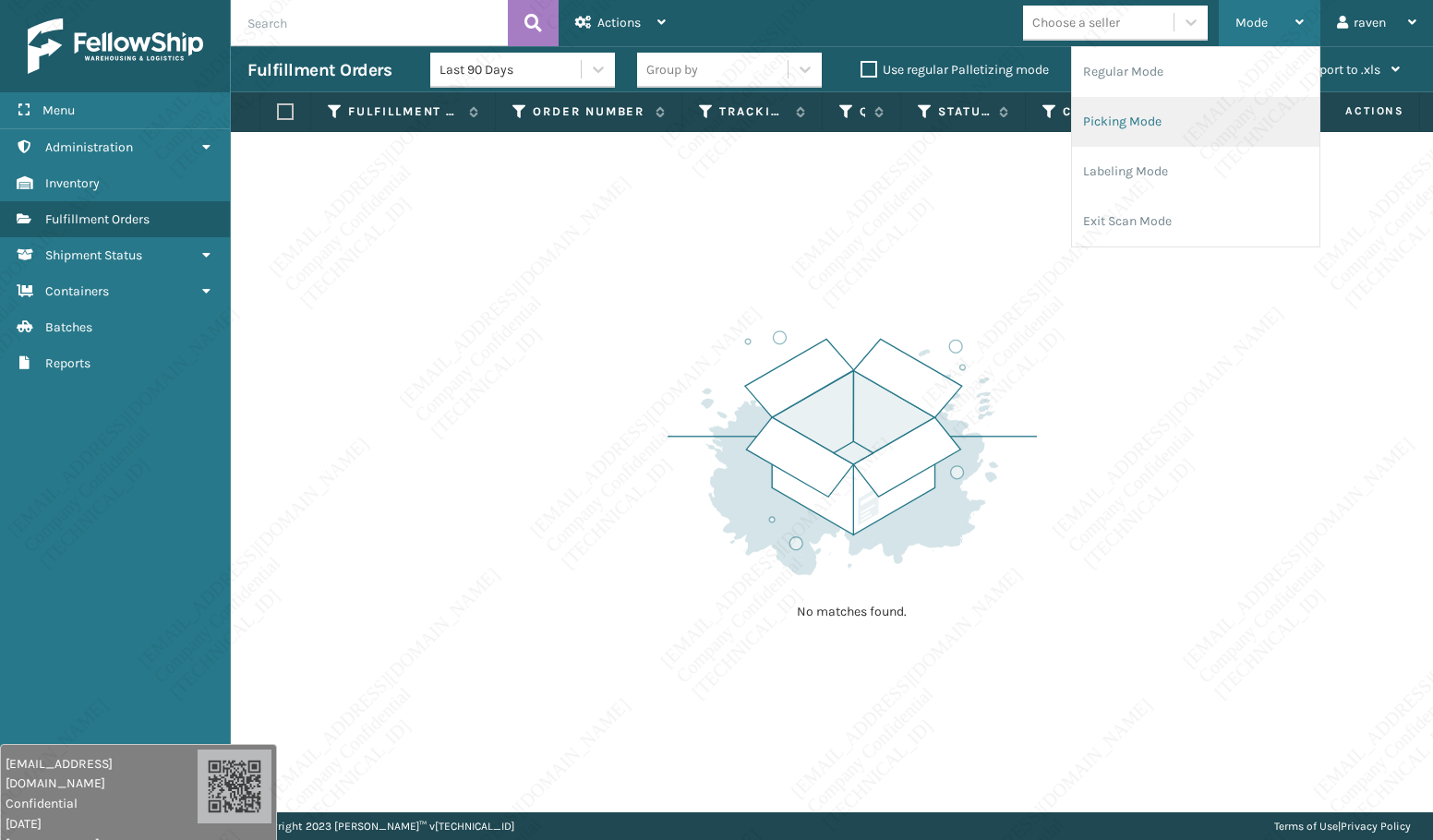
click at [1220, 108] on li "Picking Mode" at bounding box center [1195, 122] width 248 height 50
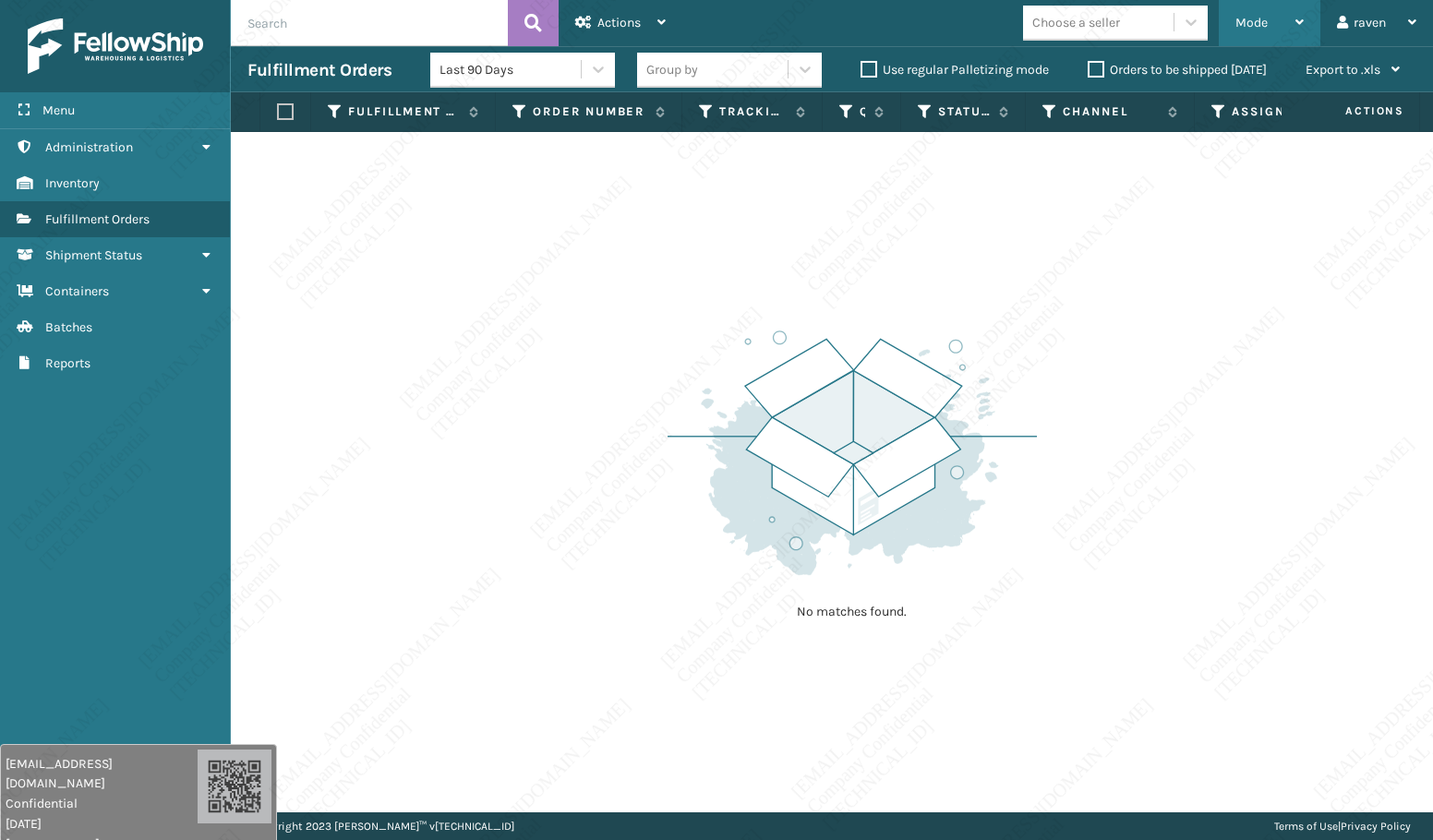
click at [1250, 13] on div "Mode" at bounding box center [1270, 23] width 69 height 46
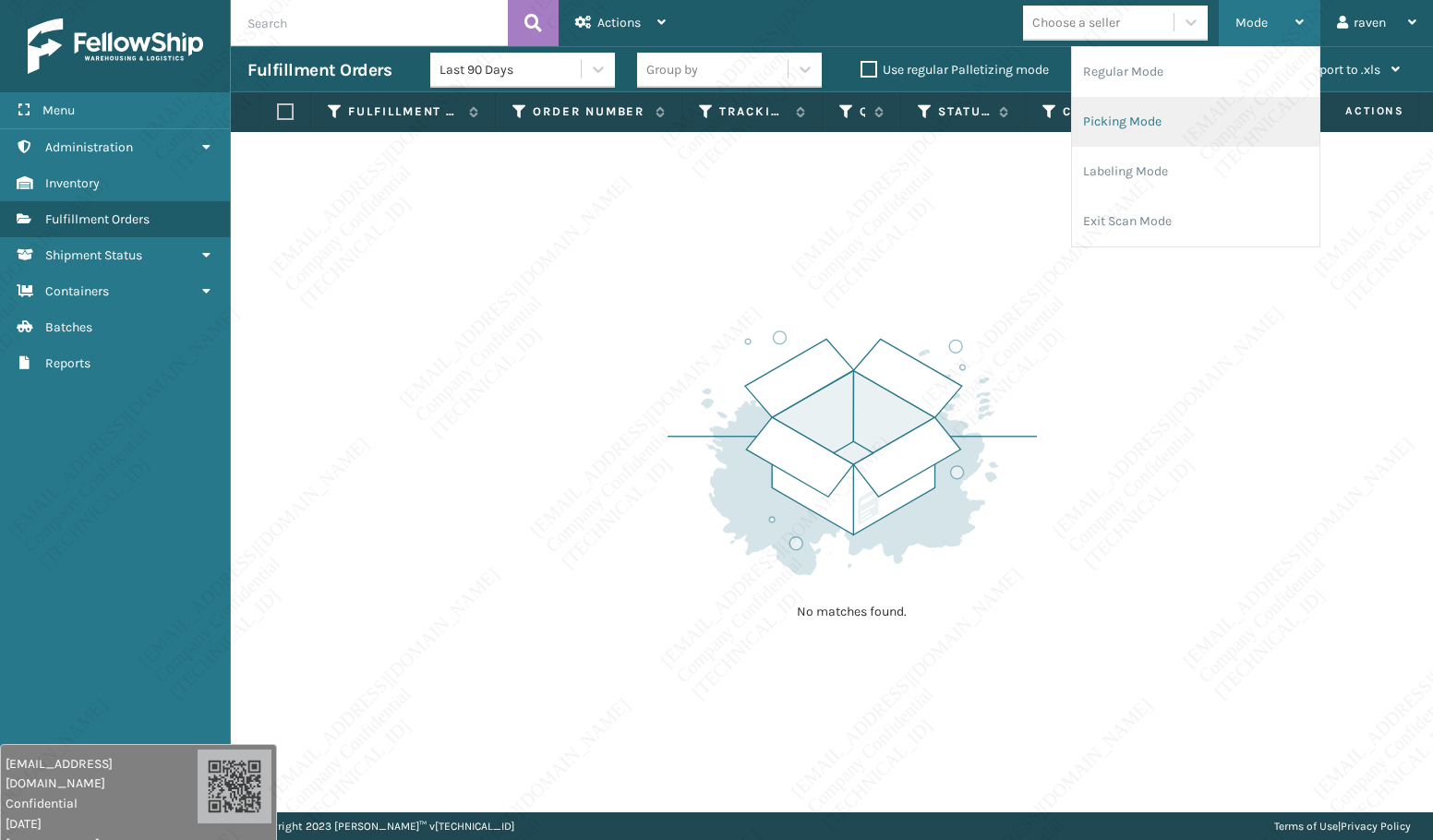
click at [1168, 113] on li "Picking Mode" at bounding box center [1195, 122] width 248 height 50
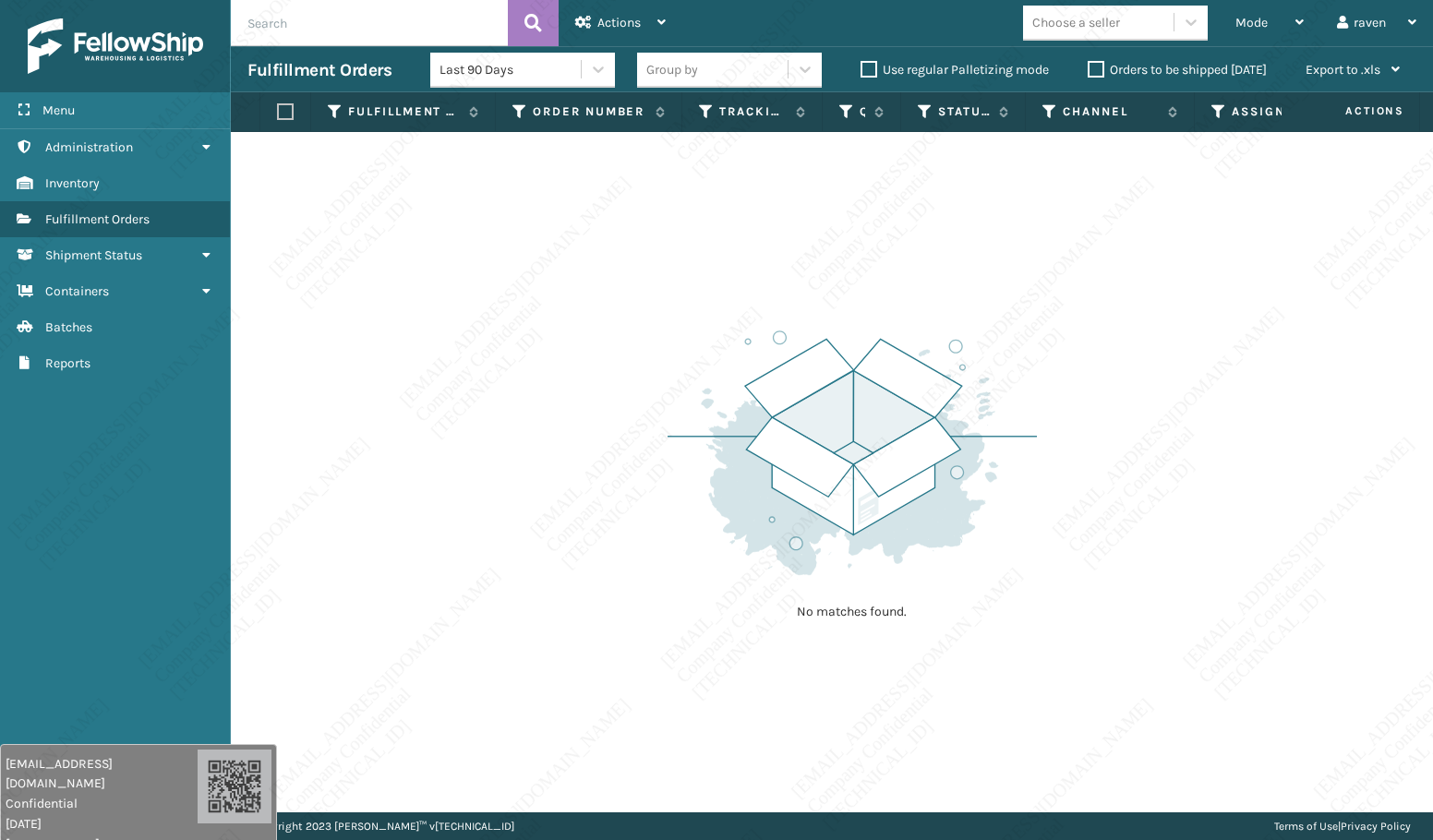
click at [315, 501] on div "No matches found." at bounding box center [832, 472] width 1202 height 680
click at [467, 302] on div "No matches found." at bounding box center [832, 472] width 1202 height 680
click at [794, 308] on div "No matches found." at bounding box center [852, 472] width 369 height 341
drag, startPoint x: 1233, startPoint y: 478, endPoint x: 1194, endPoint y: 484, distance: 39.5
click at [1224, 480] on div "No matches found." at bounding box center [832, 472] width 1202 height 680
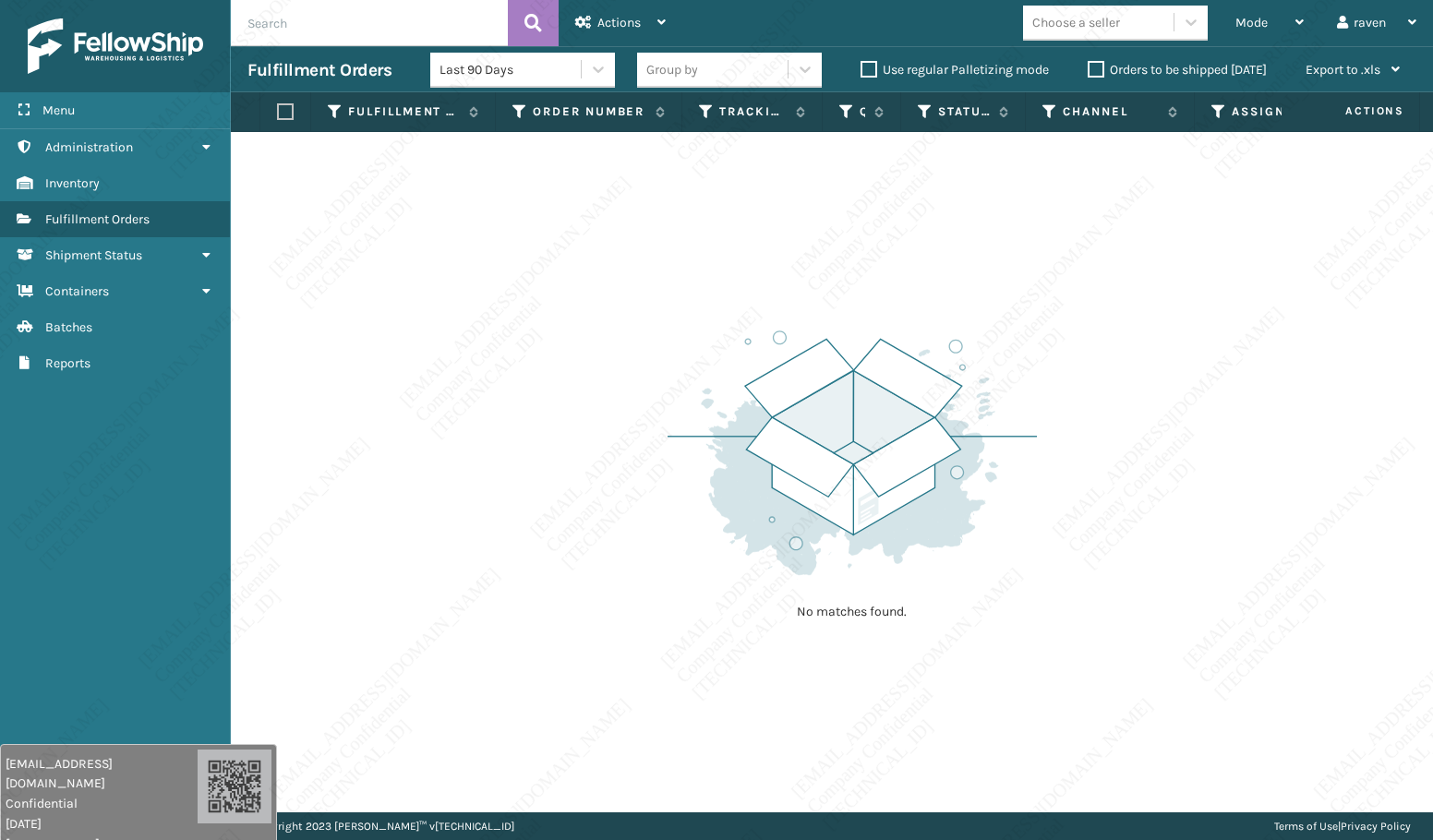
click at [1194, 484] on div "No matches found." at bounding box center [832, 472] width 1202 height 680
click at [1128, 458] on div "No matches found." at bounding box center [832, 472] width 1202 height 680
click at [742, 401] on img at bounding box center [852, 453] width 369 height 256
click at [742, 400] on img at bounding box center [852, 453] width 369 height 256
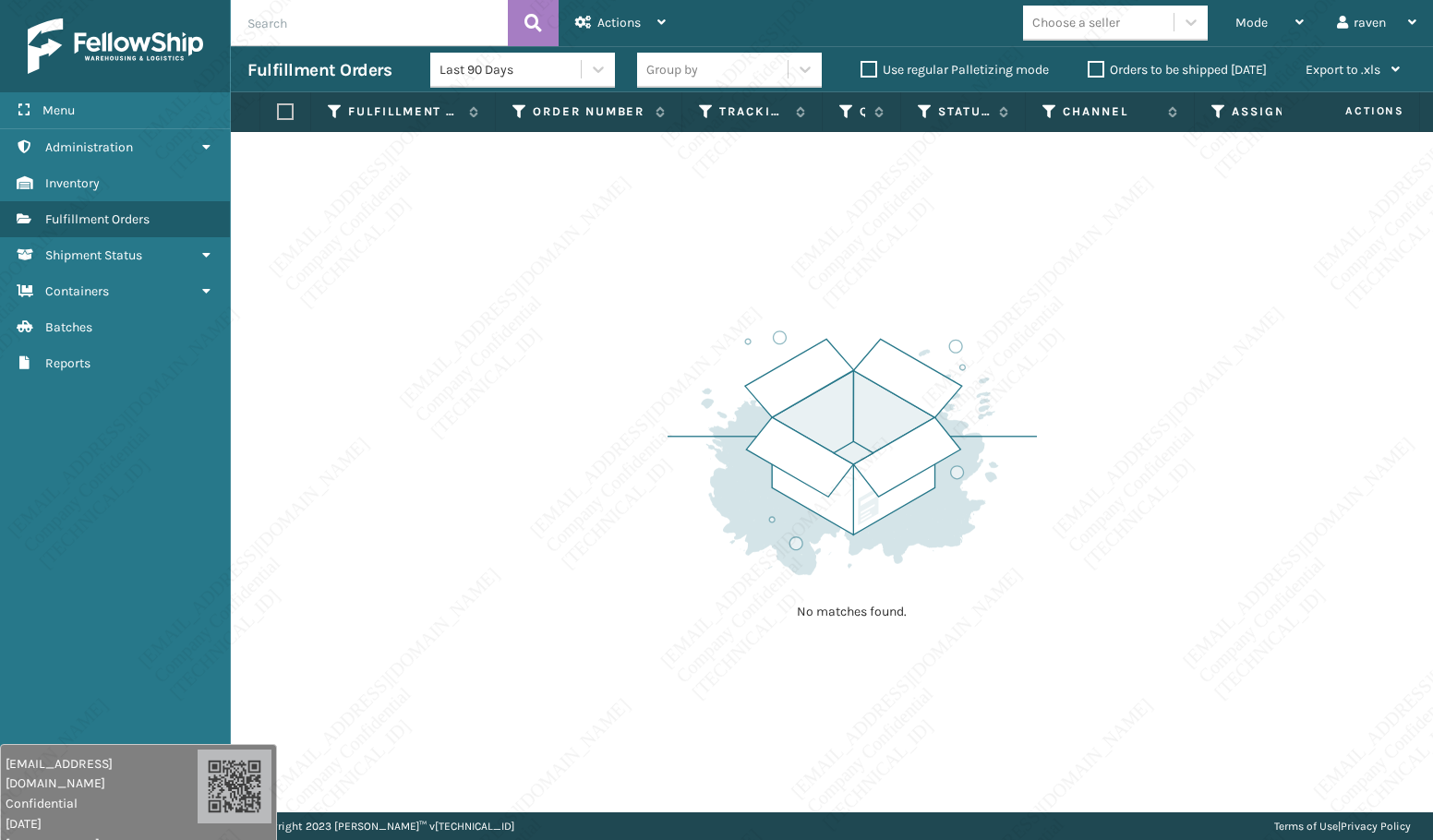
click at [684, 412] on img at bounding box center [852, 453] width 369 height 256
click at [676, 393] on img at bounding box center [852, 453] width 369 height 256
click at [527, 381] on div "No matches found." at bounding box center [832, 472] width 1202 height 680
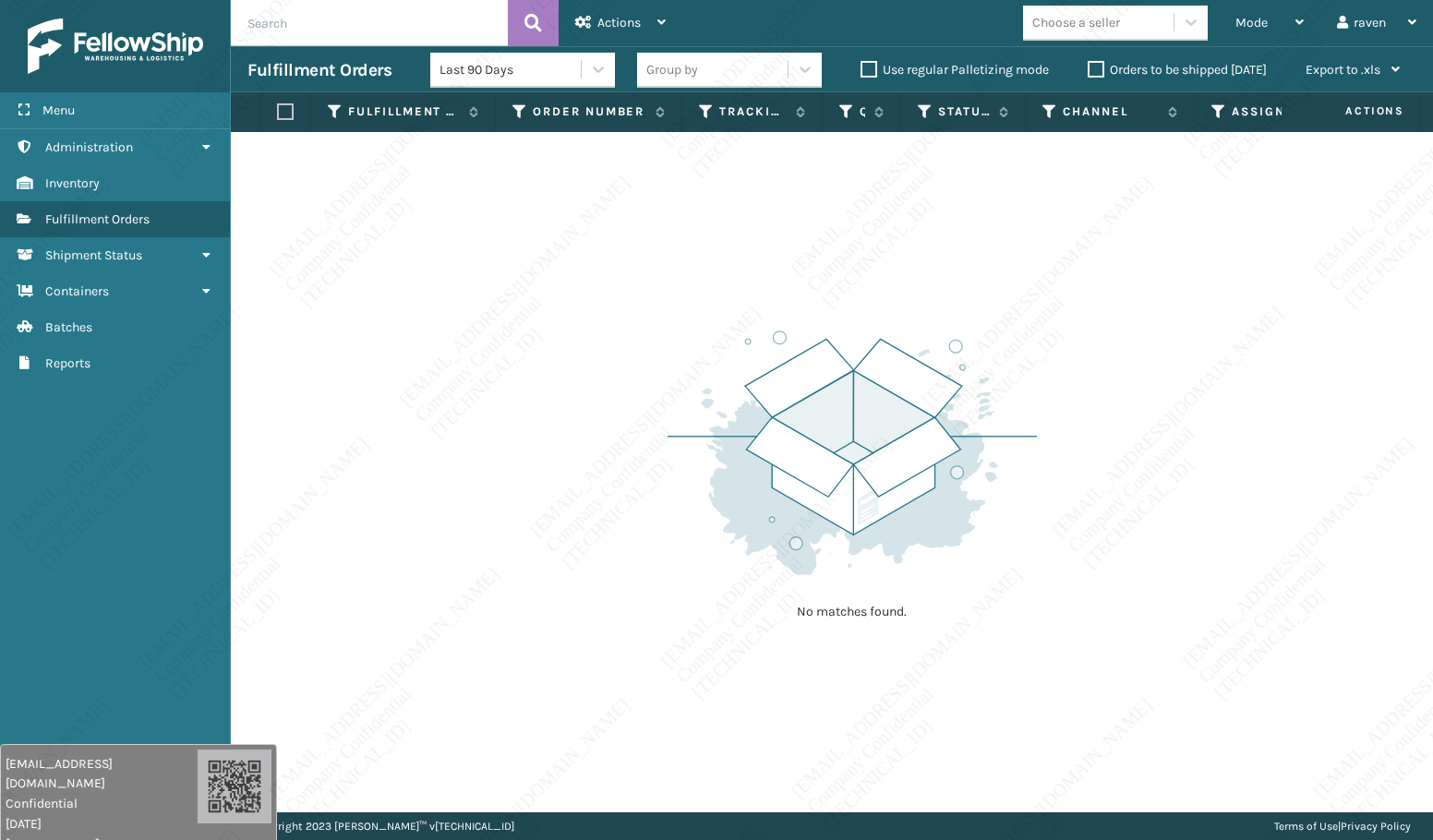
click at [448, 485] on div "No matches found." at bounding box center [832, 472] width 1202 height 680
click at [450, 547] on div "No matches found." at bounding box center [832, 472] width 1202 height 680
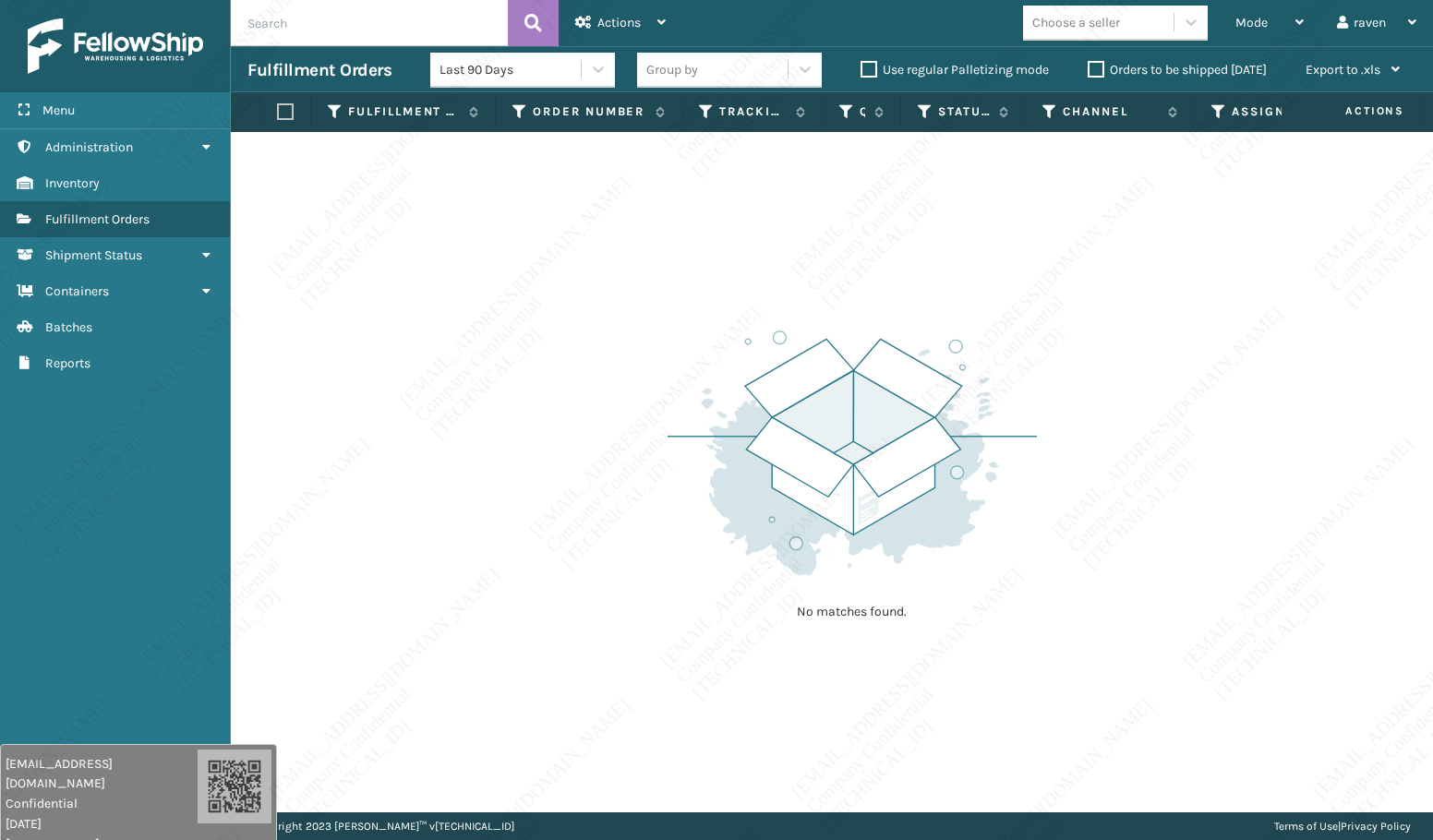
click at [450, 547] on div "No matches found." at bounding box center [832, 472] width 1202 height 680
click at [451, 558] on div "No matches found." at bounding box center [832, 472] width 1202 height 680
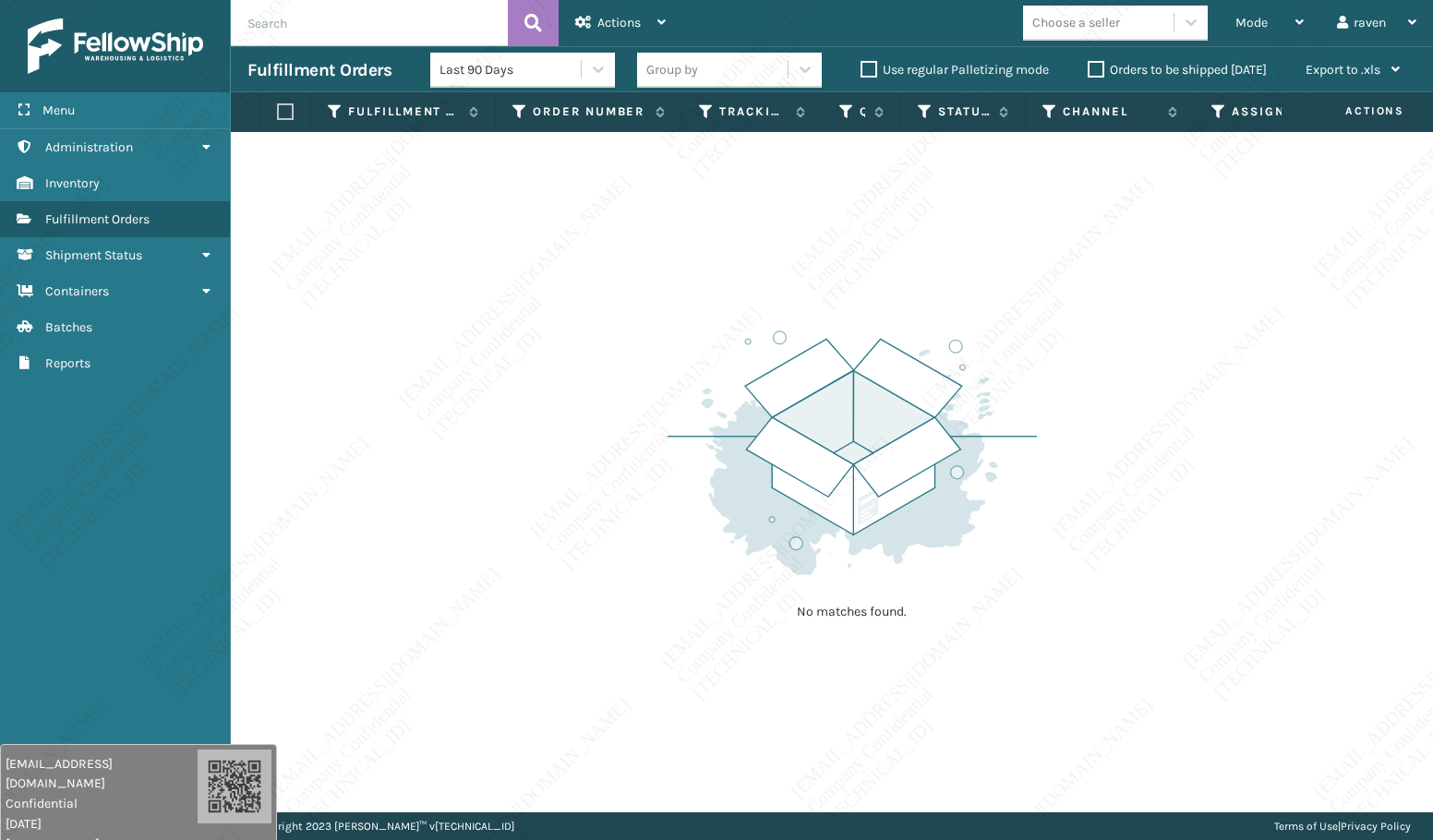
click at [450, 583] on div "No matches found." at bounding box center [832, 472] width 1202 height 680
click at [590, 588] on div "No matches found." at bounding box center [832, 472] width 1202 height 680
click at [620, 594] on div "No matches found." at bounding box center [832, 472] width 1202 height 680
click at [623, 601] on div "No matches found." at bounding box center [832, 472] width 1202 height 680
click at [623, 601] on div "No matches found." at bounding box center [832, 472] width 1202 height 680
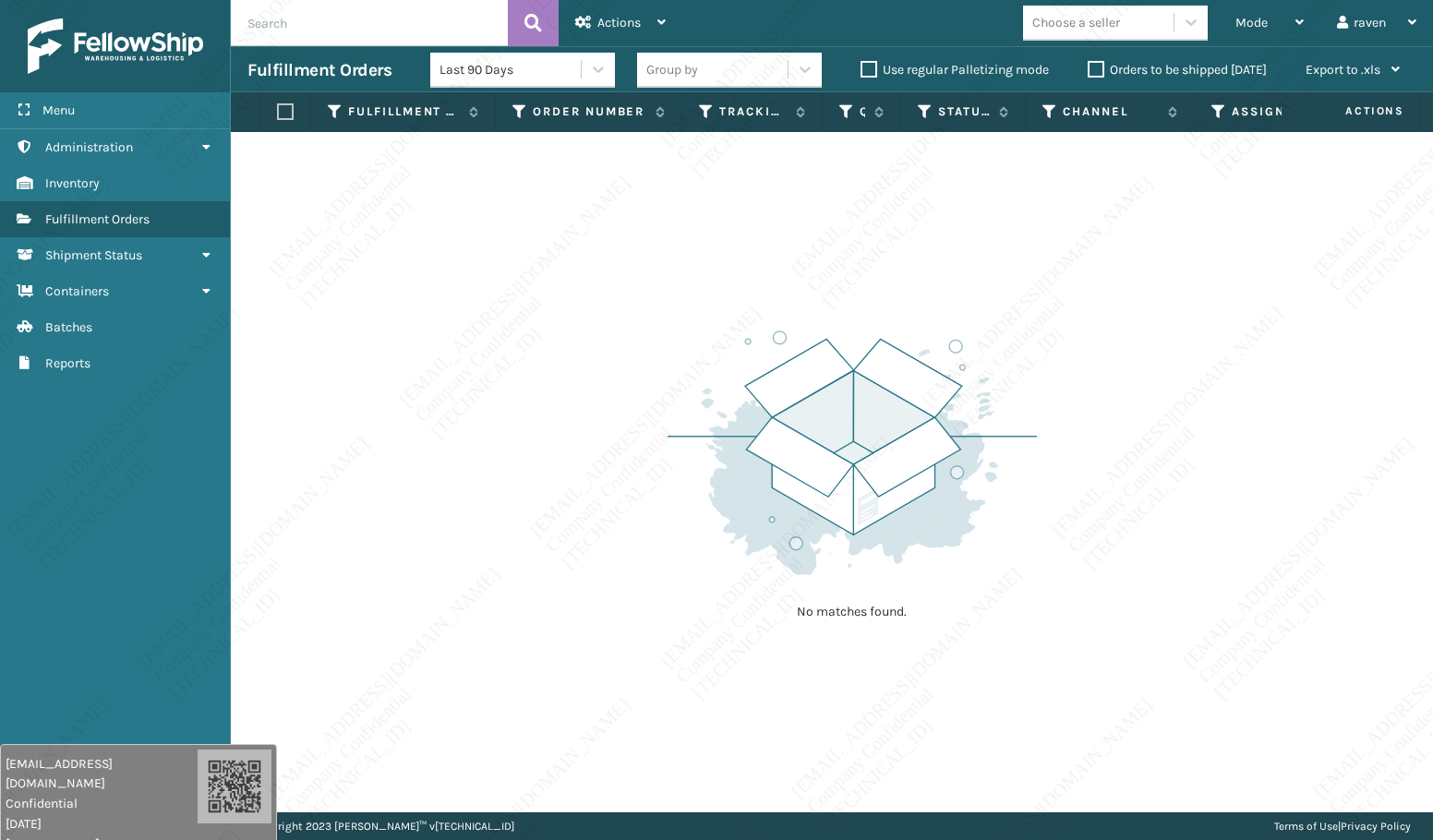
click at [623, 601] on div "No matches found." at bounding box center [832, 472] width 1202 height 680
click at [627, 574] on div "No matches found." at bounding box center [832, 472] width 1202 height 680
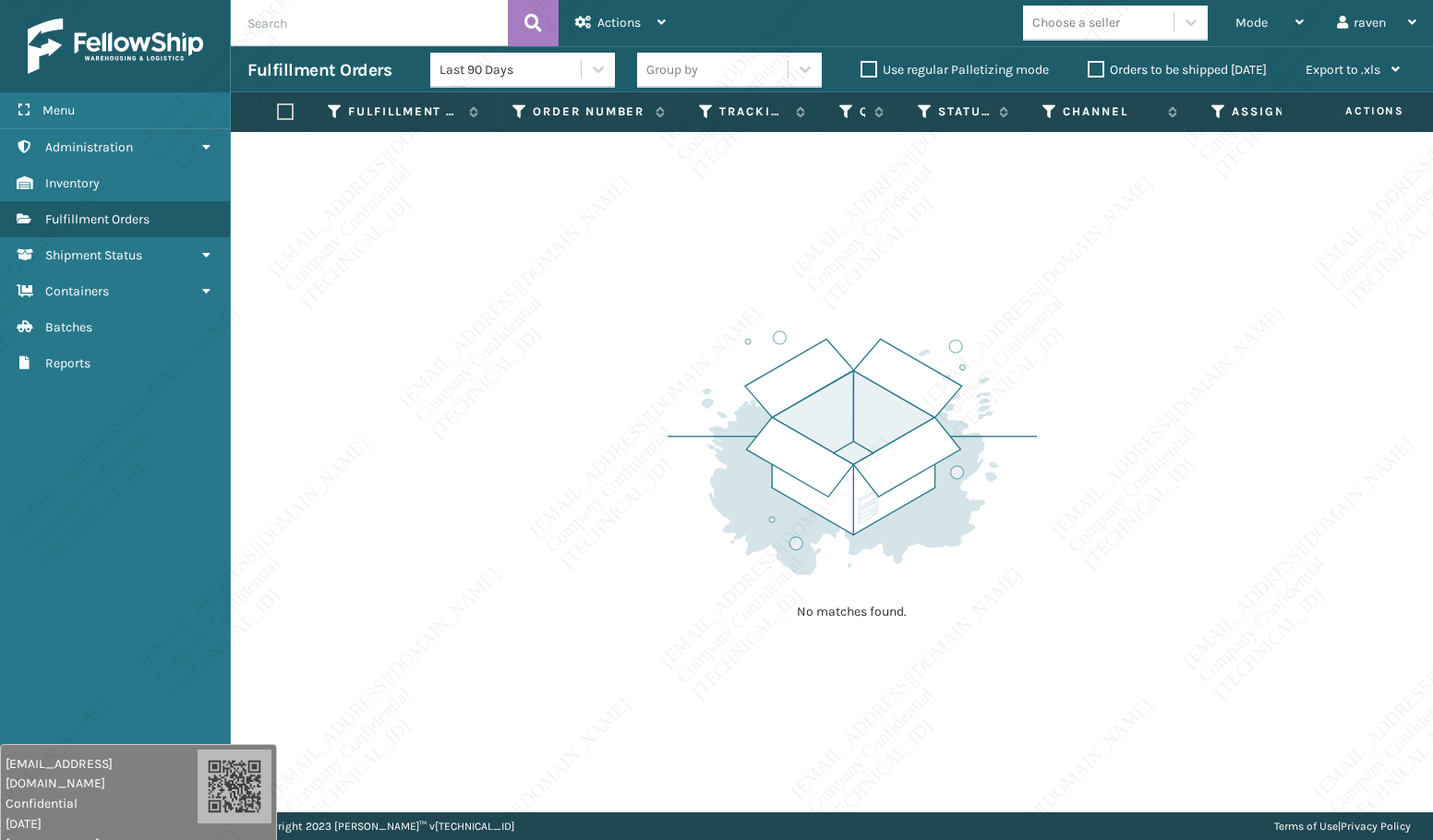
click at [627, 574] on div "No matches found." at bounding box center [832, 472] width 1202 height 680
click at [648, 571] on div "No matches found." at bounding box center [832, 472] width 1202 height 680
drag, startPoint x: 648, startPoint y: 573, endPoint x: 652, endPoint y: 593, distance: 20.4
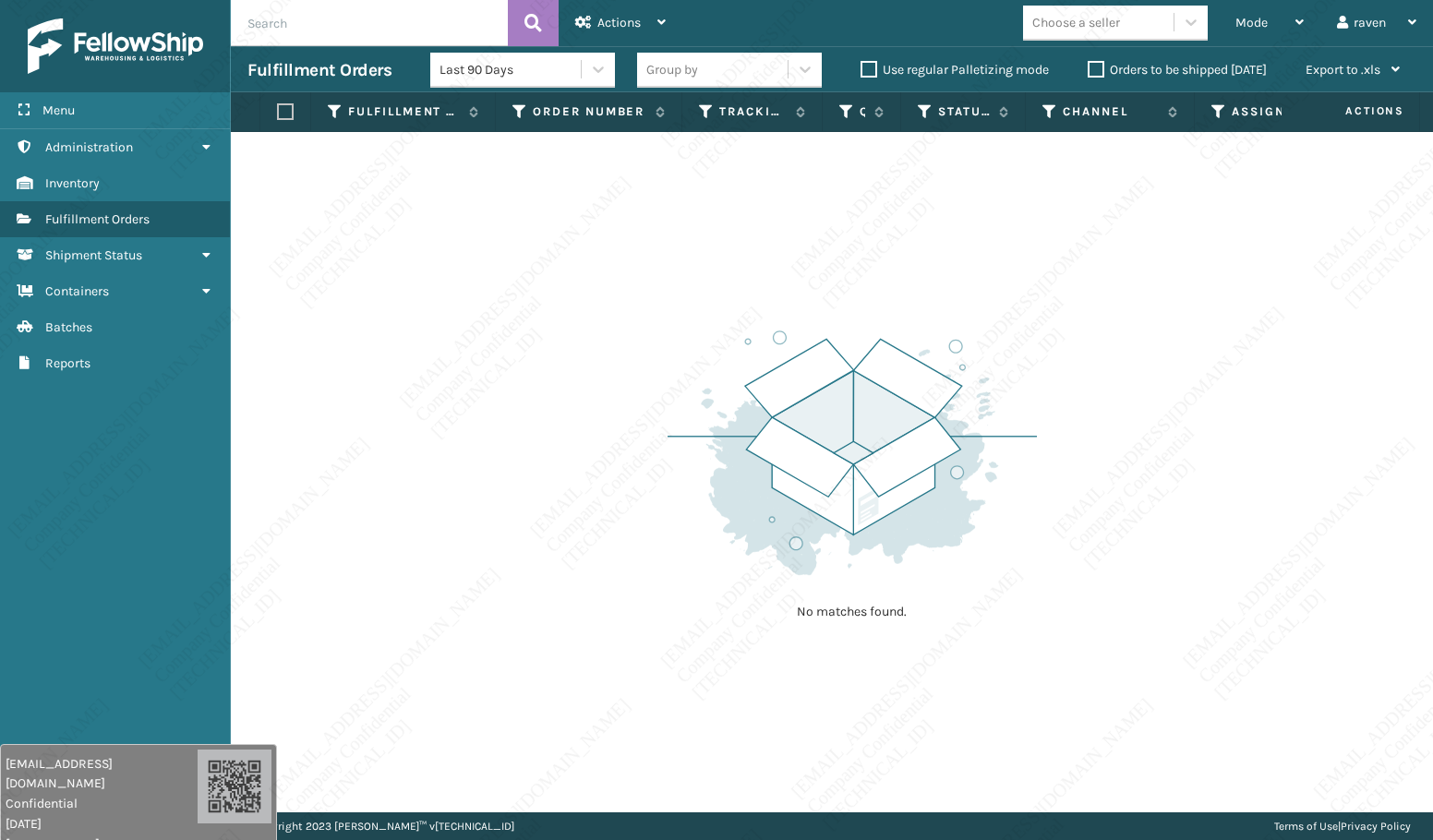
click at [652, 593] on div "No matches found." at bounding box center [832, 472] width 1202 height 680
click at [652, 594] on div "No matches found." at bounding box center [832, 472] width 1202 height 680
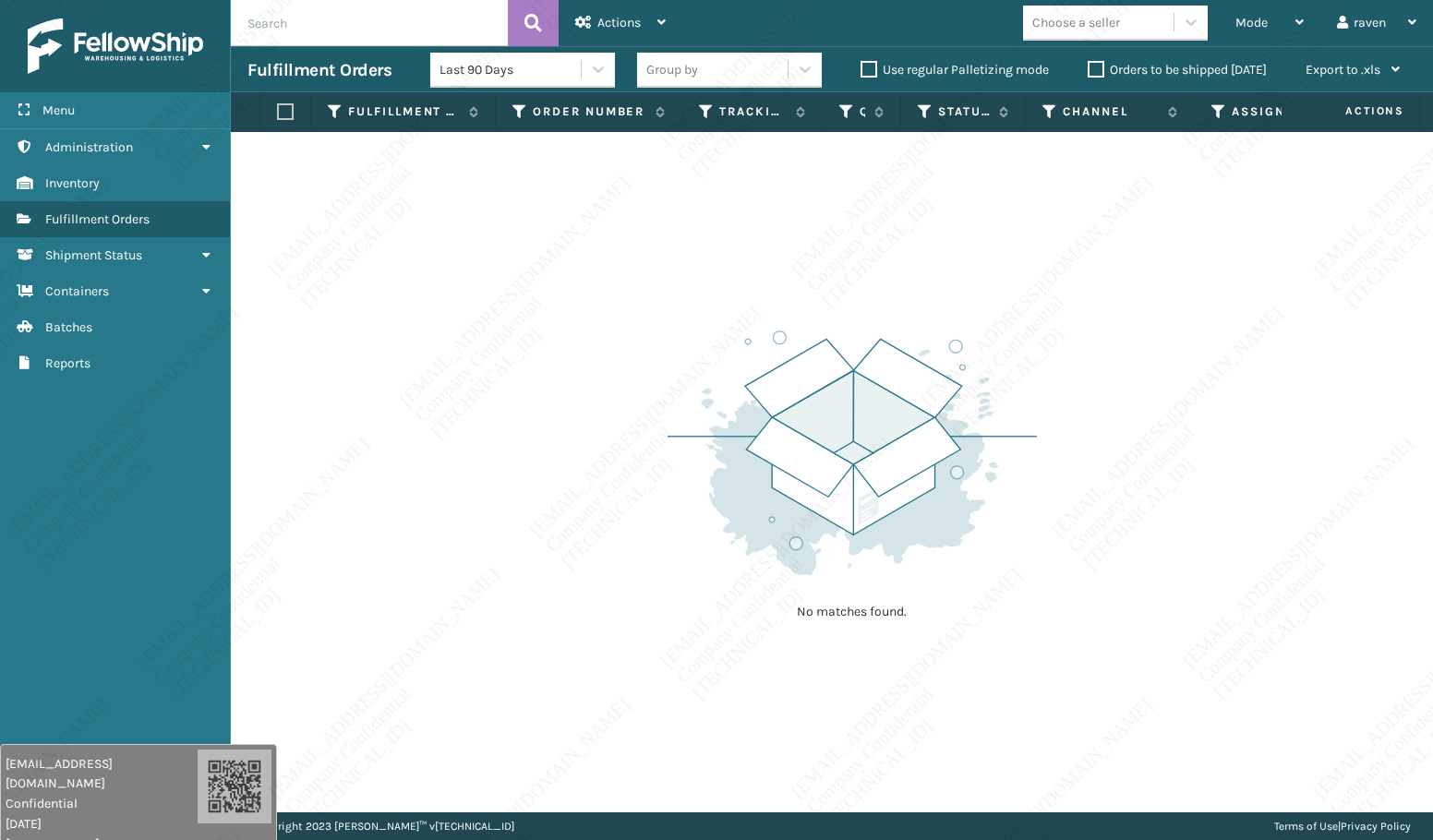
click at [652, 594] on div "No matches found." at bounding box center [832, 472] width 1202 height 680
click at [652, 595] on div "No matches found." at bounding box center [832, 472] width 1202 height 680
click at [642, 596] on div "No matches found." at bounding box center [832, 472] width 1202 height 680
click at [650, 608] on div "No matches found." at bounding box center [832, 472] width 1202 height 680
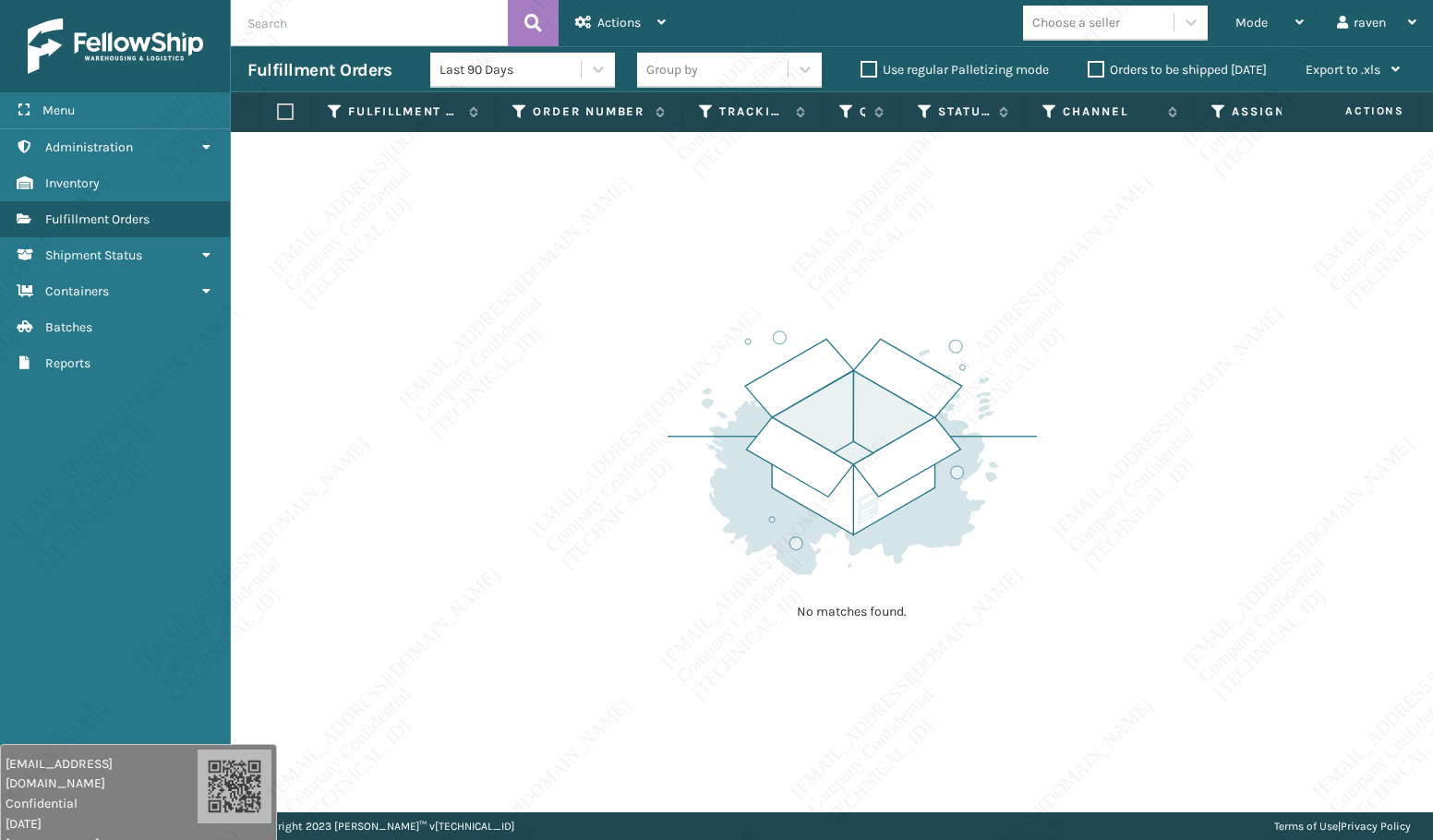
click at [651, 610] on div "No matches found." at bounding box center [832, 472] width 1202 height 680
click at [653, 616] on div "No matches found." at bounding box center [832, 472] width 1202 height 680
click at [653, 617] on div "No matches found." at bounding box center [832, 472] width 1202 height 680
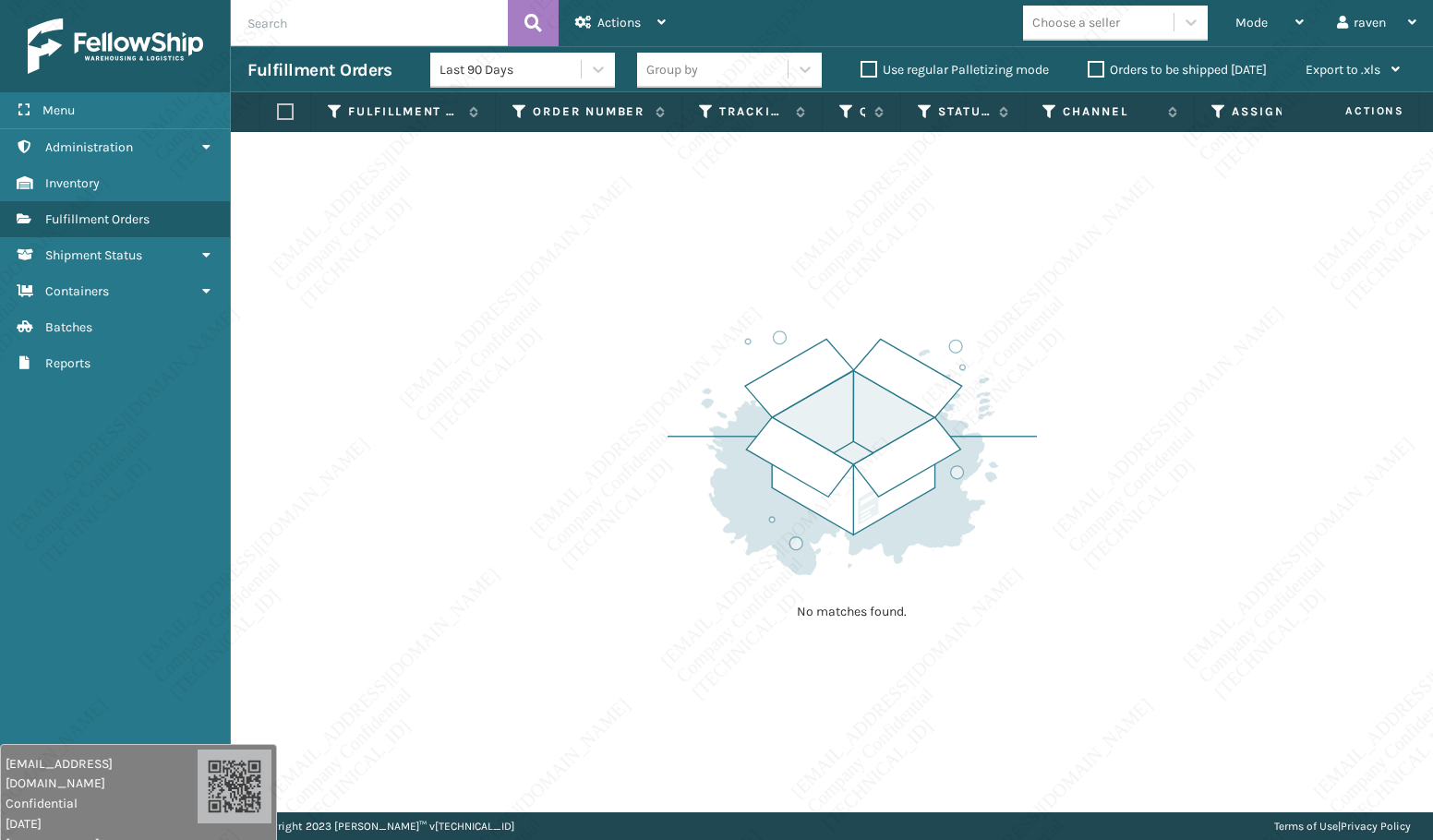
click at [652, 622] on div "No matches found." at bounding box center [832, 472] width 1202 height 680
click at [656, 621] on div "No matches found." at bounding box center [832, 472] width 1202 height 680
click at [691, 672] on div "No matches found." at bounding box center [832, 472] width 1202 height 680
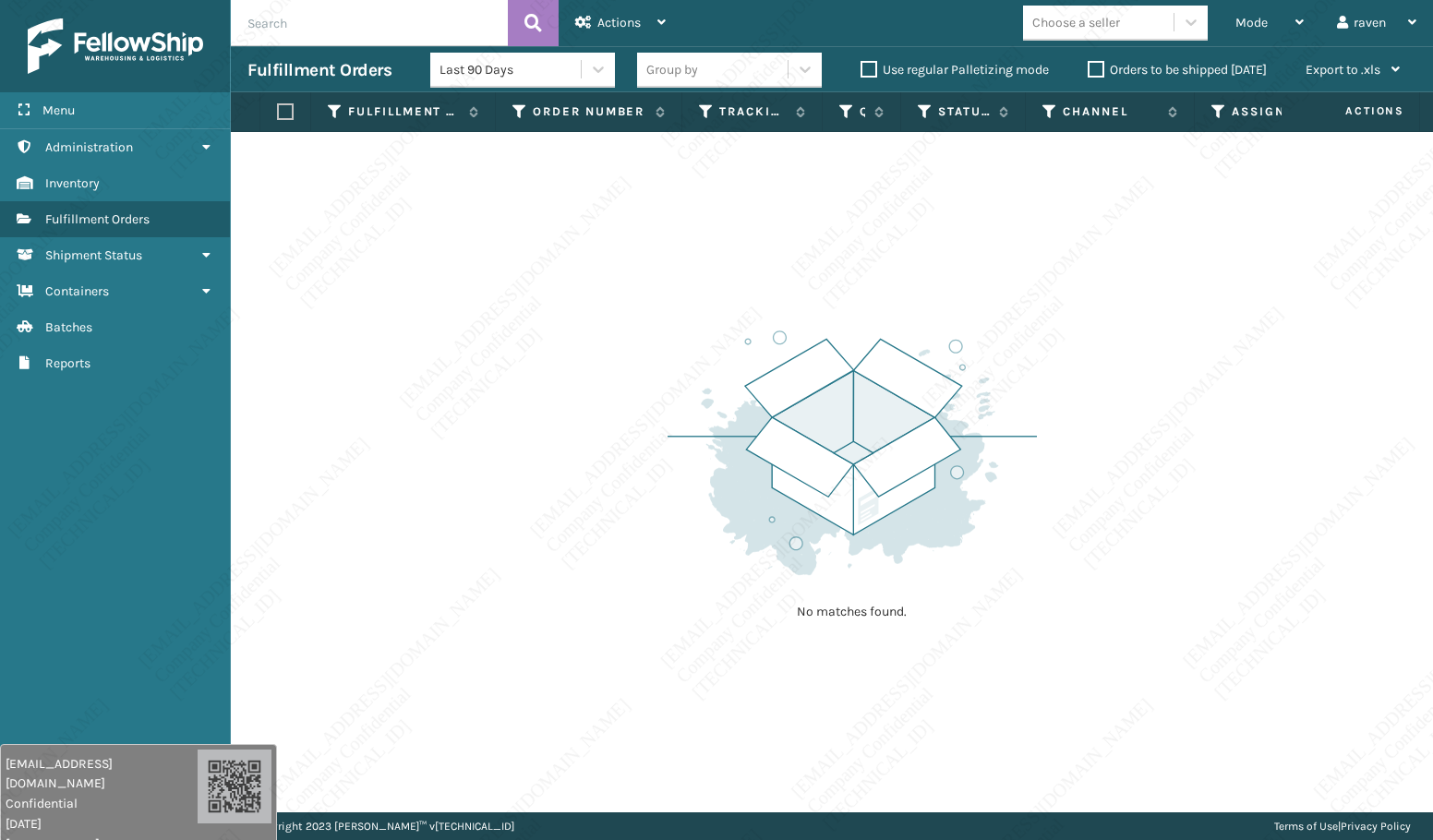
click at [691, 672] on div "No matches found." at bounding box center [832, 472] width 1202 height 680
click at [689, 658] on div "No matches found." at bounding box center [832, 472] width 1202 height 680
click at [705, 669] on div "No matches found." at bounding box center [832, 472] width 1202 height 680
click at [702, 669] on div "No matches found." at bounding box center [832, 472] width 1202 height 680
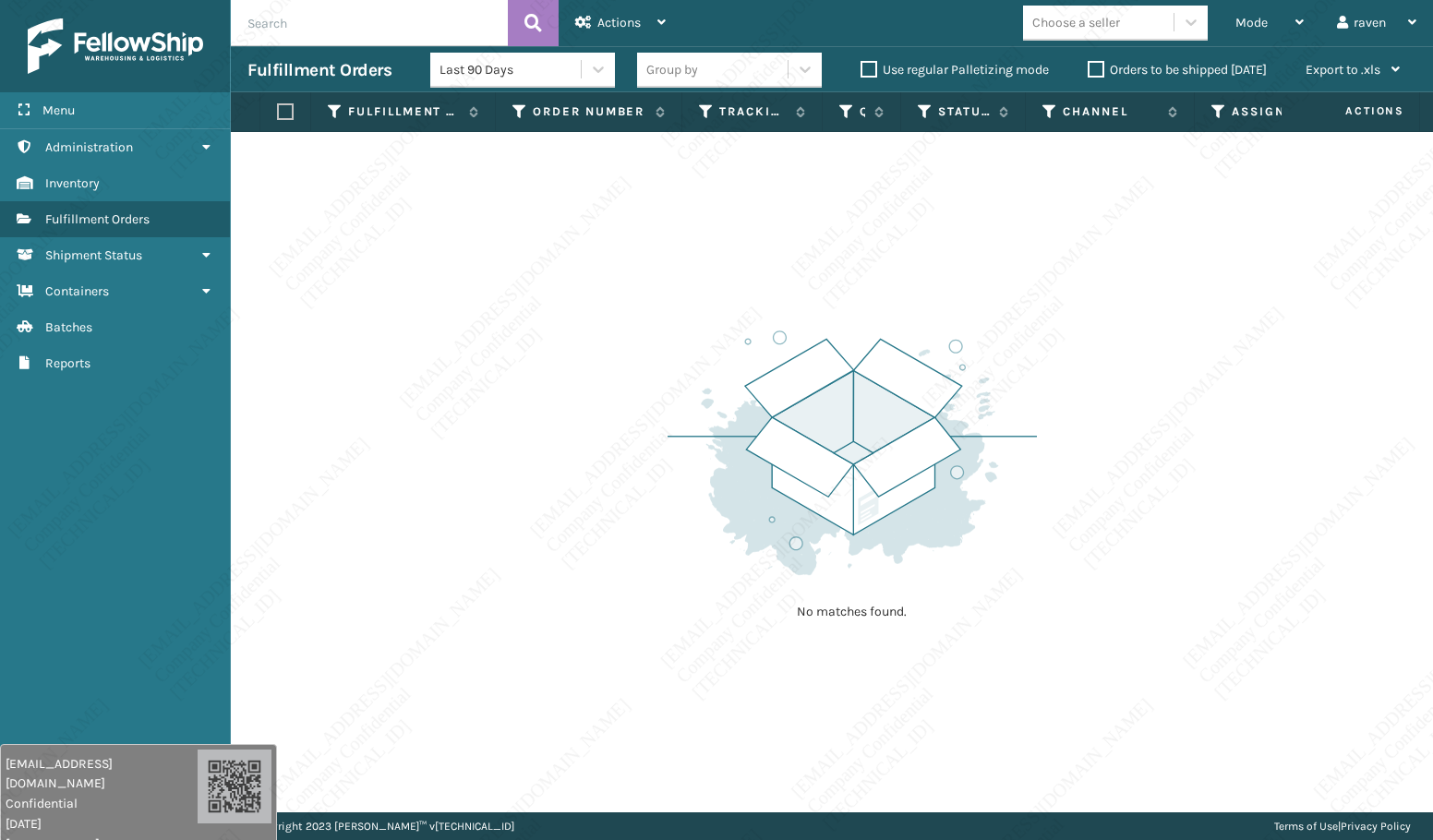
click at [706, 669] on div "No matches found." at bounding box center [832, 472] width 1202 height 680
click at [703, 669] on div "No matches found." at bounding box center [832, 472] width 1202 height 680
click at [704, 670] on div "No matches found." at bounding box center [832, 472] width 1202 height 680
click at [701, 670] on div "No matches found." at bounding box center [832, 472] width 1202 height 680
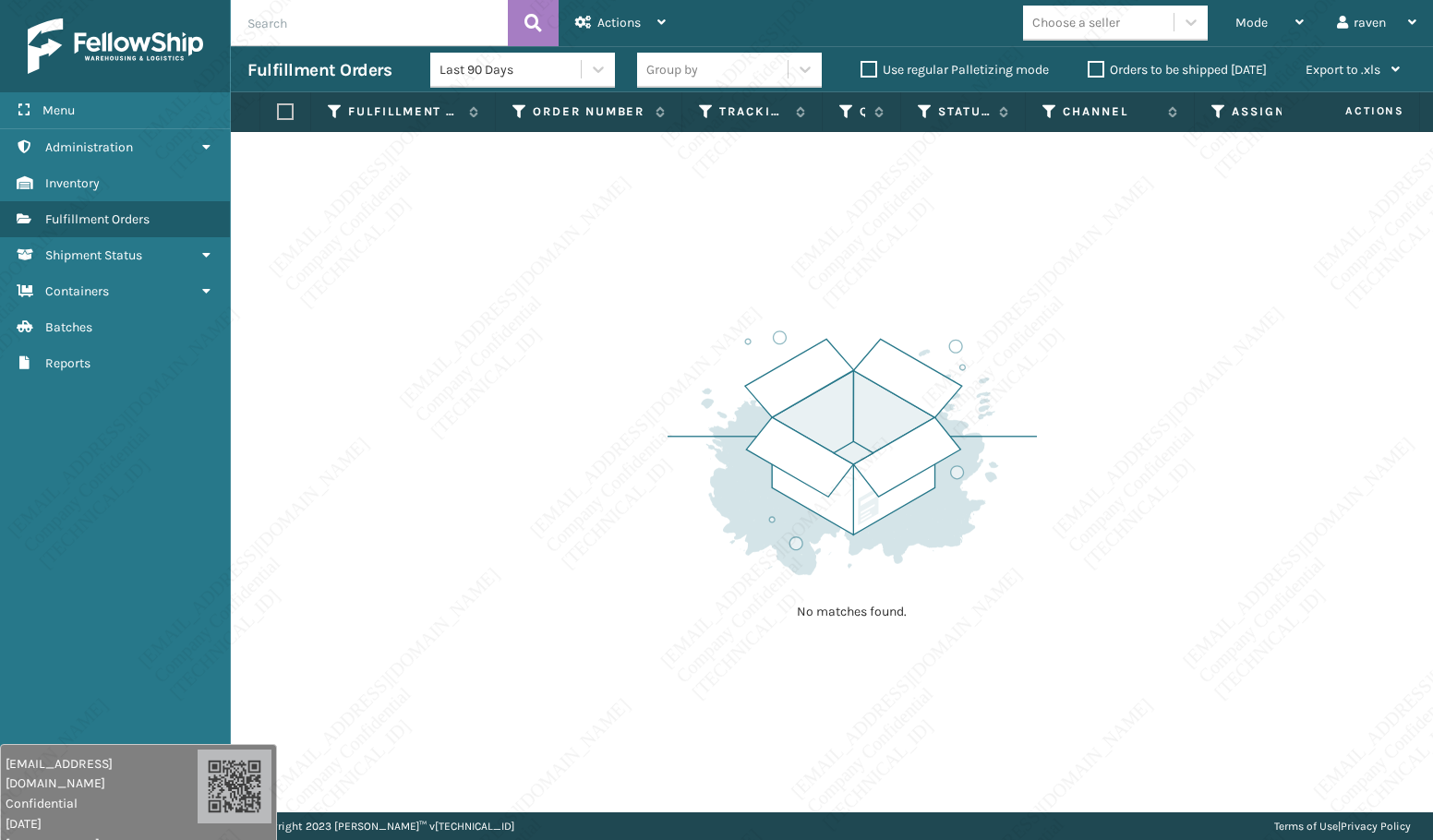
click at [699, 670] on div "No matches found." at bounding box center [832, 472] width 1202 height 680
click at [694, 670] on div "No matches found." at bounding box center [832, 472] width 1202 height 680
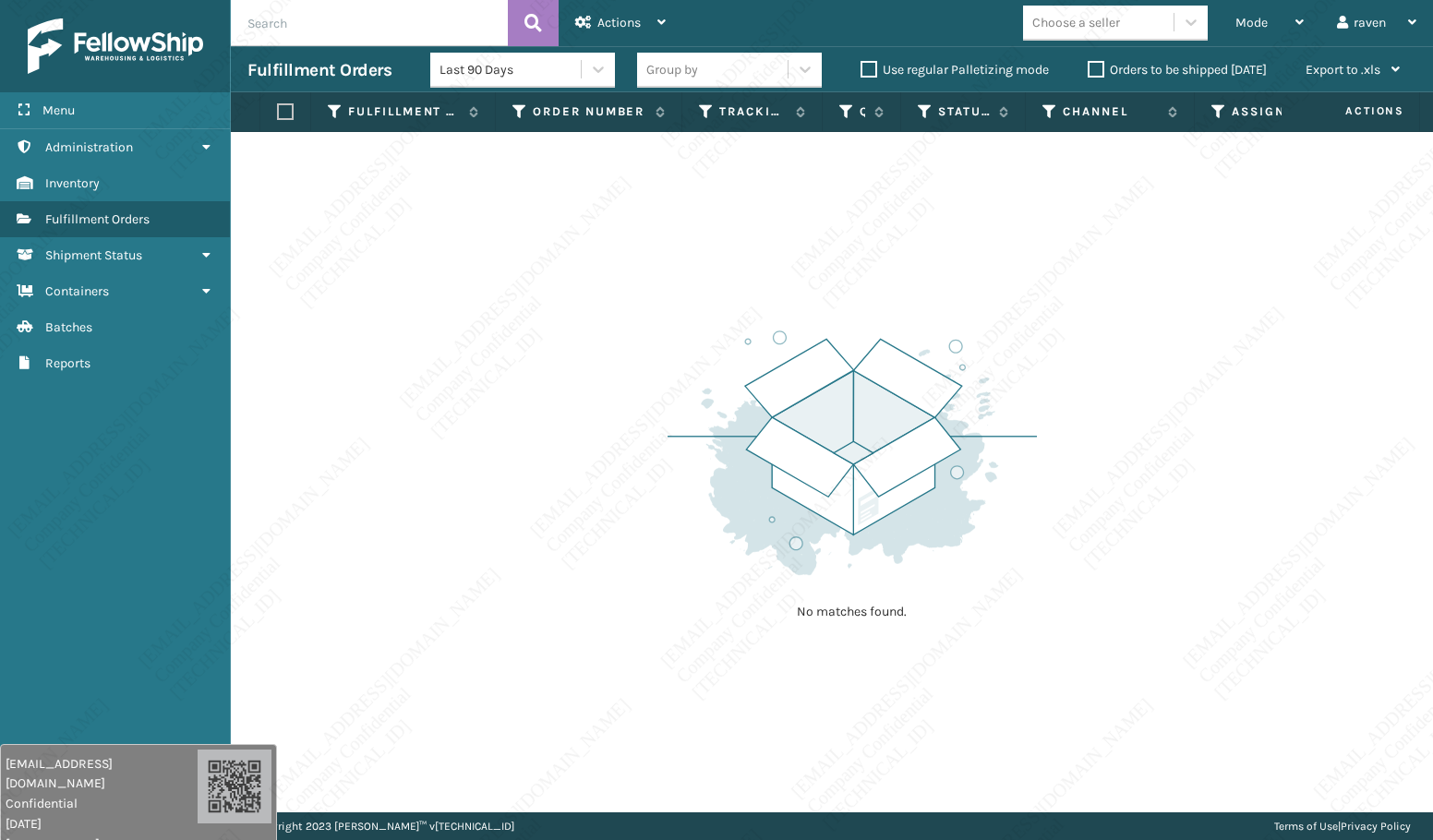
click at [693, 670] on div "No matches found." at bounding box center [832, 472] width 1202 height 680
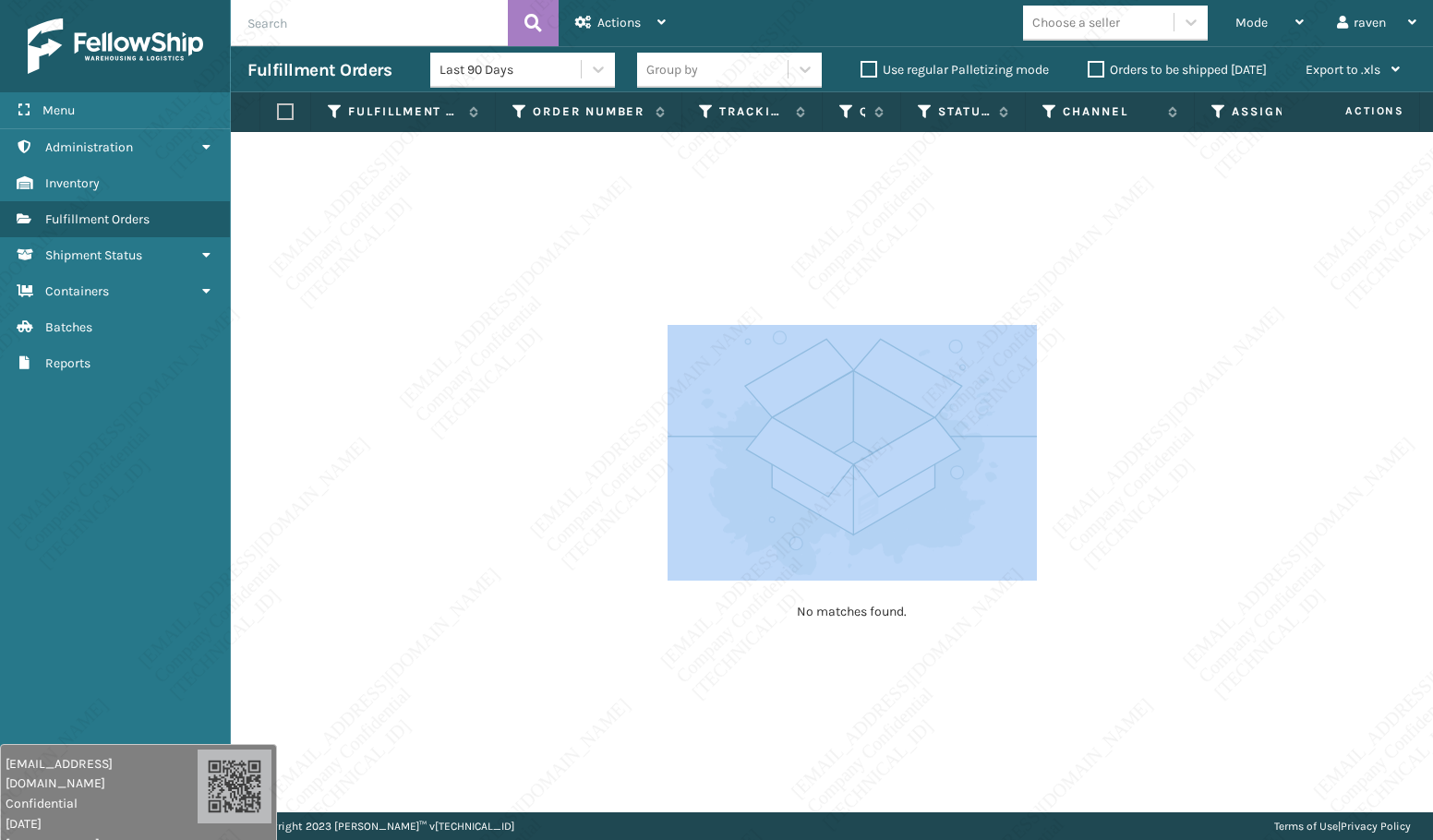
click at [694, 670] on div "No matches found." at bounding box center [832, 472] width 1202 height 680
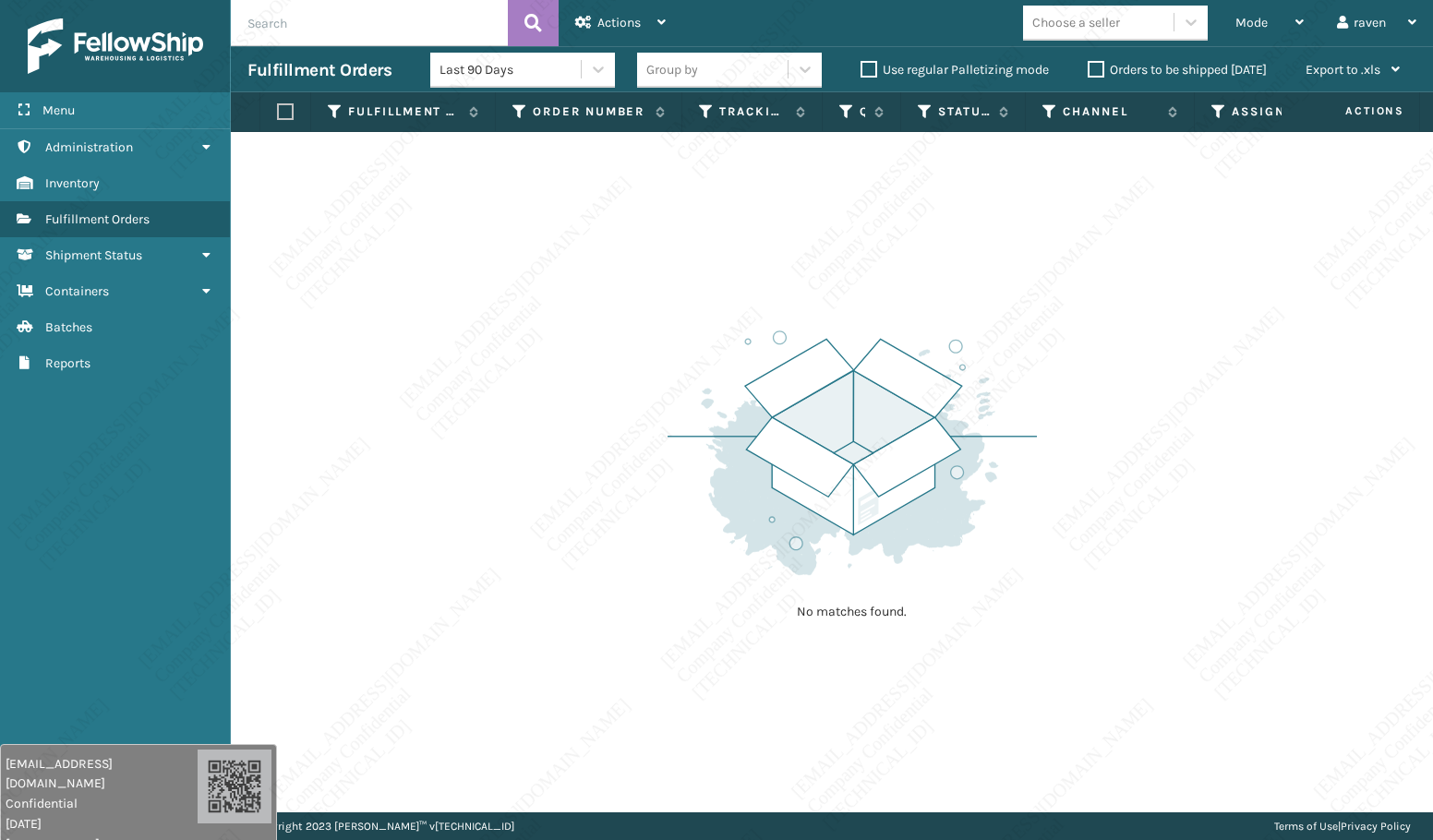
click at [693, 670] on div "No matches found." at bounding box center [832, 472] width 1202 height 680
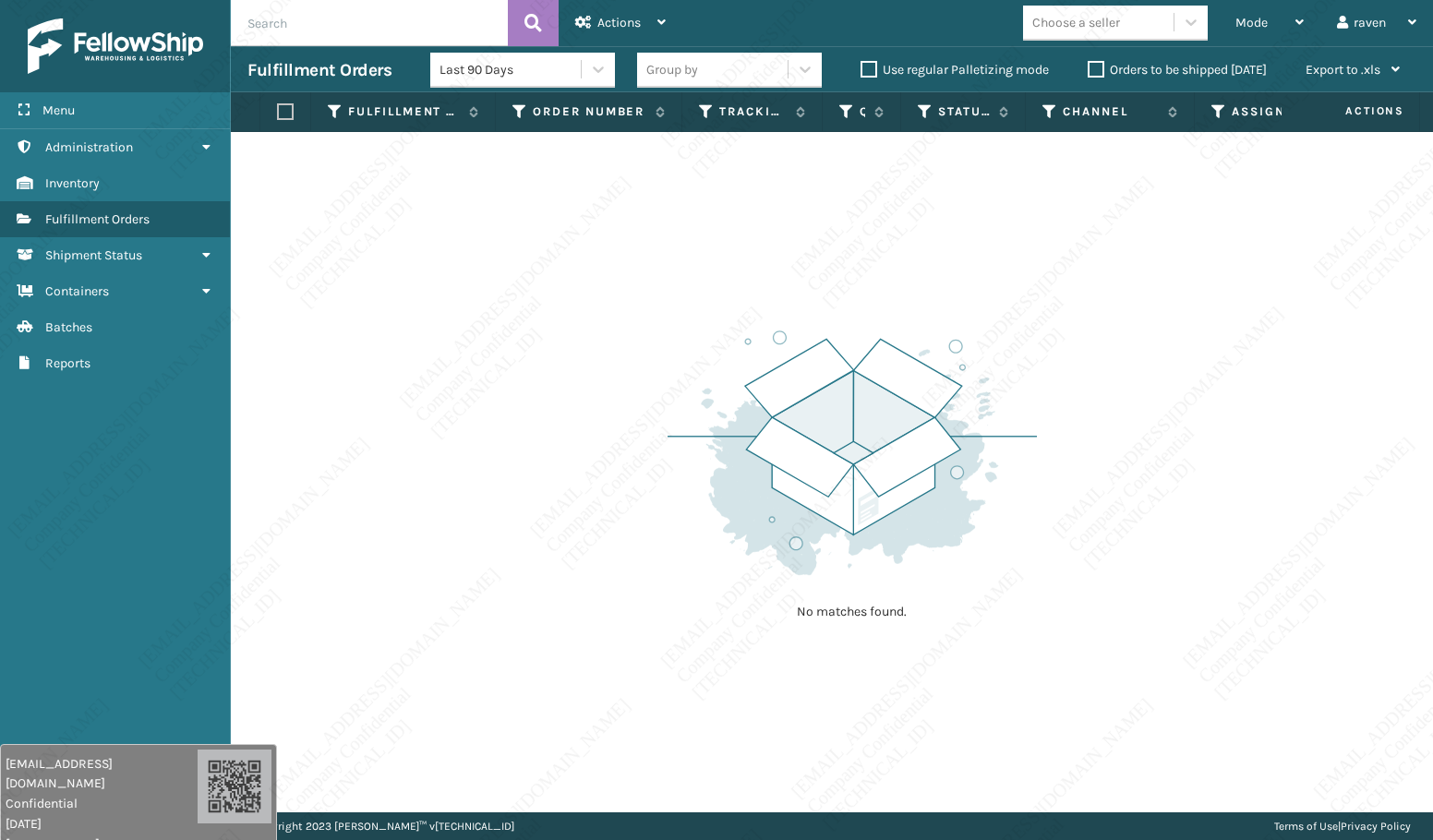
click at [695, 670] on div "No matches found." at bounding box center [832, 472] width 1202 height 680
drag, startPoint x: 693, startPoint y: 670, endPoint x: 709, endPoint y: 758, distance: 89.4
click at [715, 762] on div "No matches found." at bounding box center [832, 472] width 1202 height 680
click at [710, 761] on div "No matches found." at bounding box center [832, 472] width 1202 height 680
click at [709, 761] on div "No matches found." at bounding box center [832, 472] width 1202 height 680
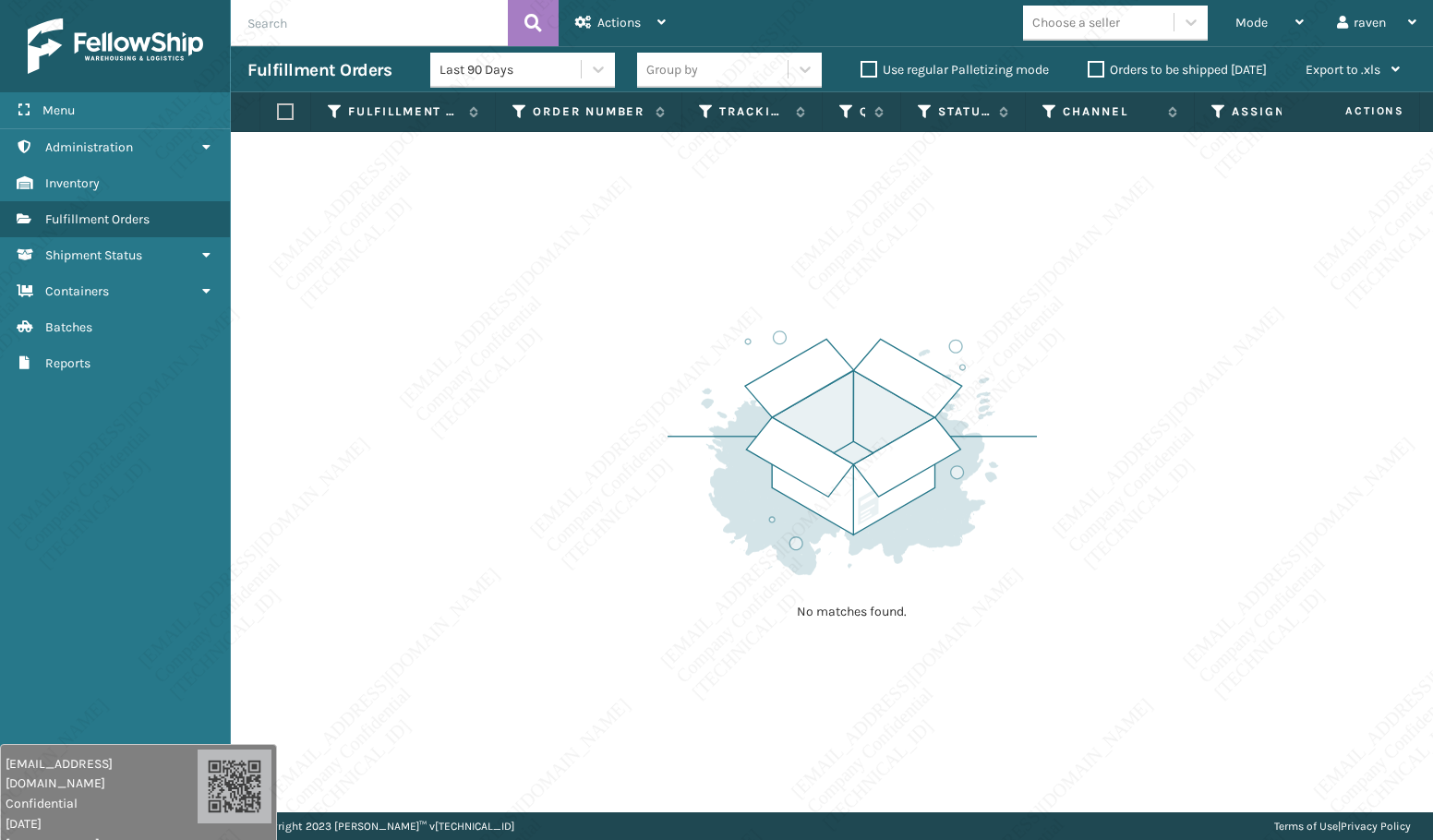
click at [709, 761] on div "No matches found." at bounding box center [832, 472] width 1202 height 680
click at [713, 764] on div "No matches found." at bounding box center [832, 472] width 1202 height 680
click at [712, 764] on div "No matches found." at bounding box center [832, 472] width 1202 height 680
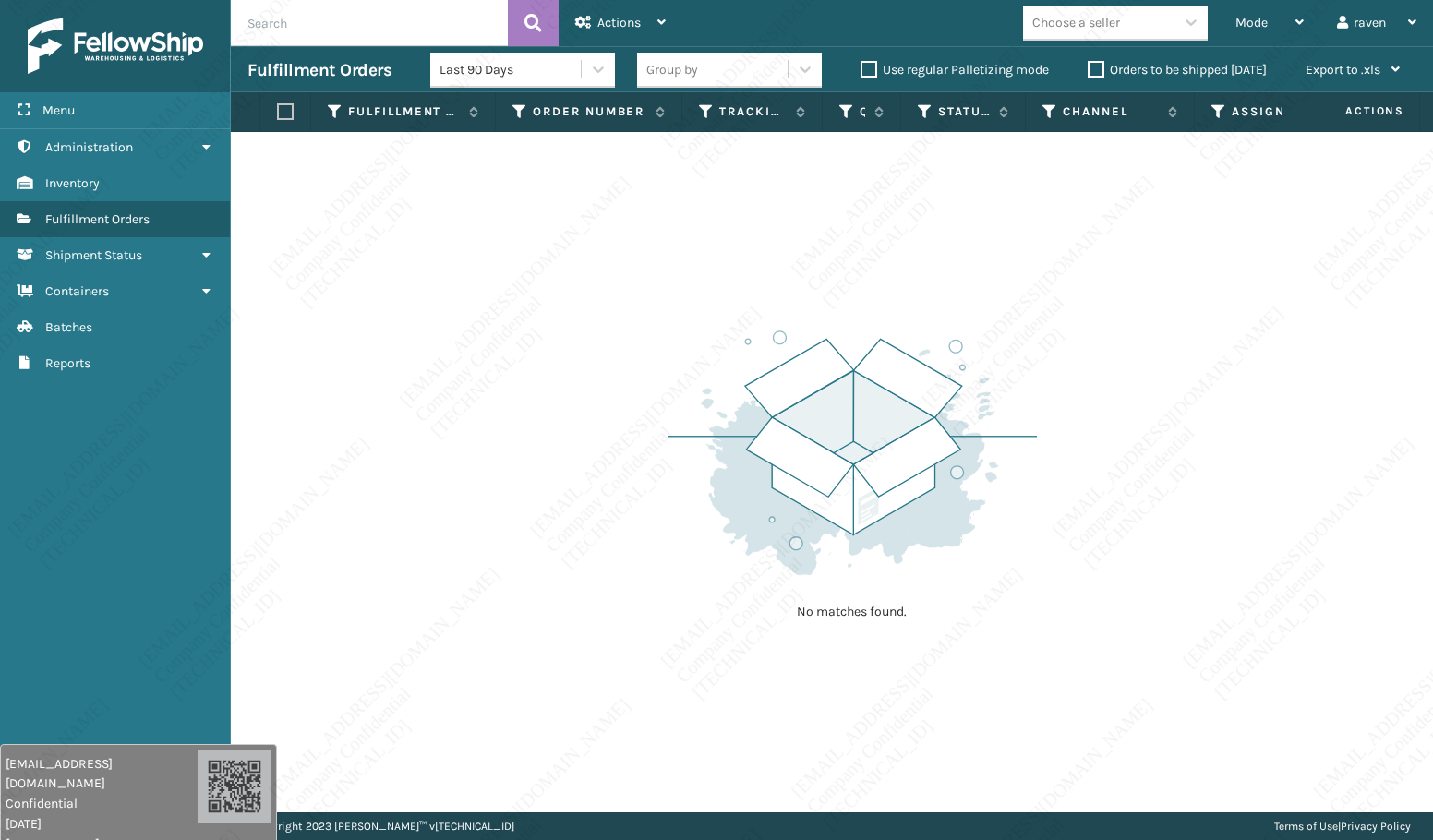
click at [712, 764] on div "No matches found." at bounding box center [832, 472] width 1202 height 680
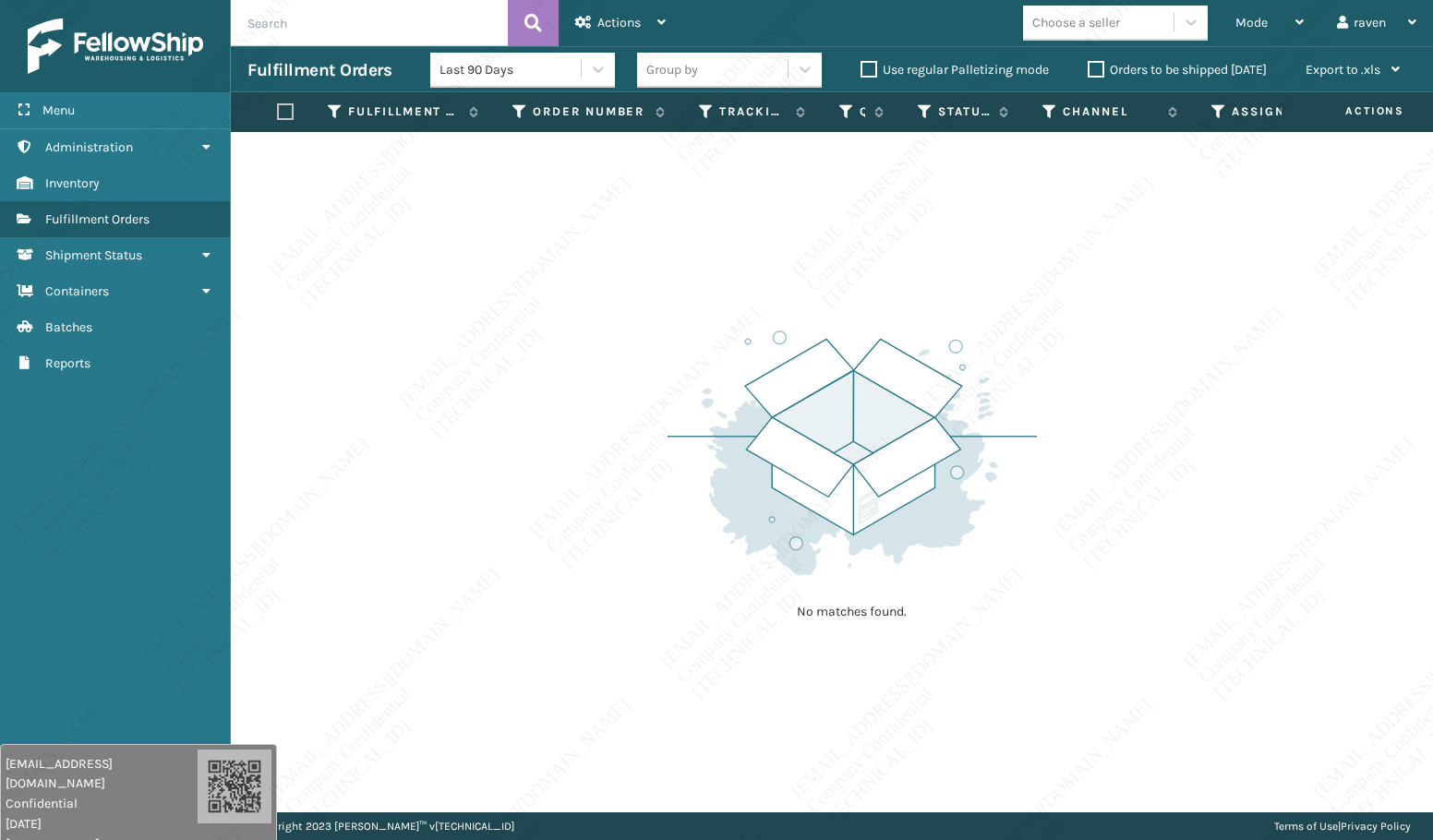
click at [712, 764] on div "No matches found." at bounding box center [832, 472] width 1202 height 680
click at [711, 764] on div "No matches found." at bounding box center [832, 472] width 1202 height 680
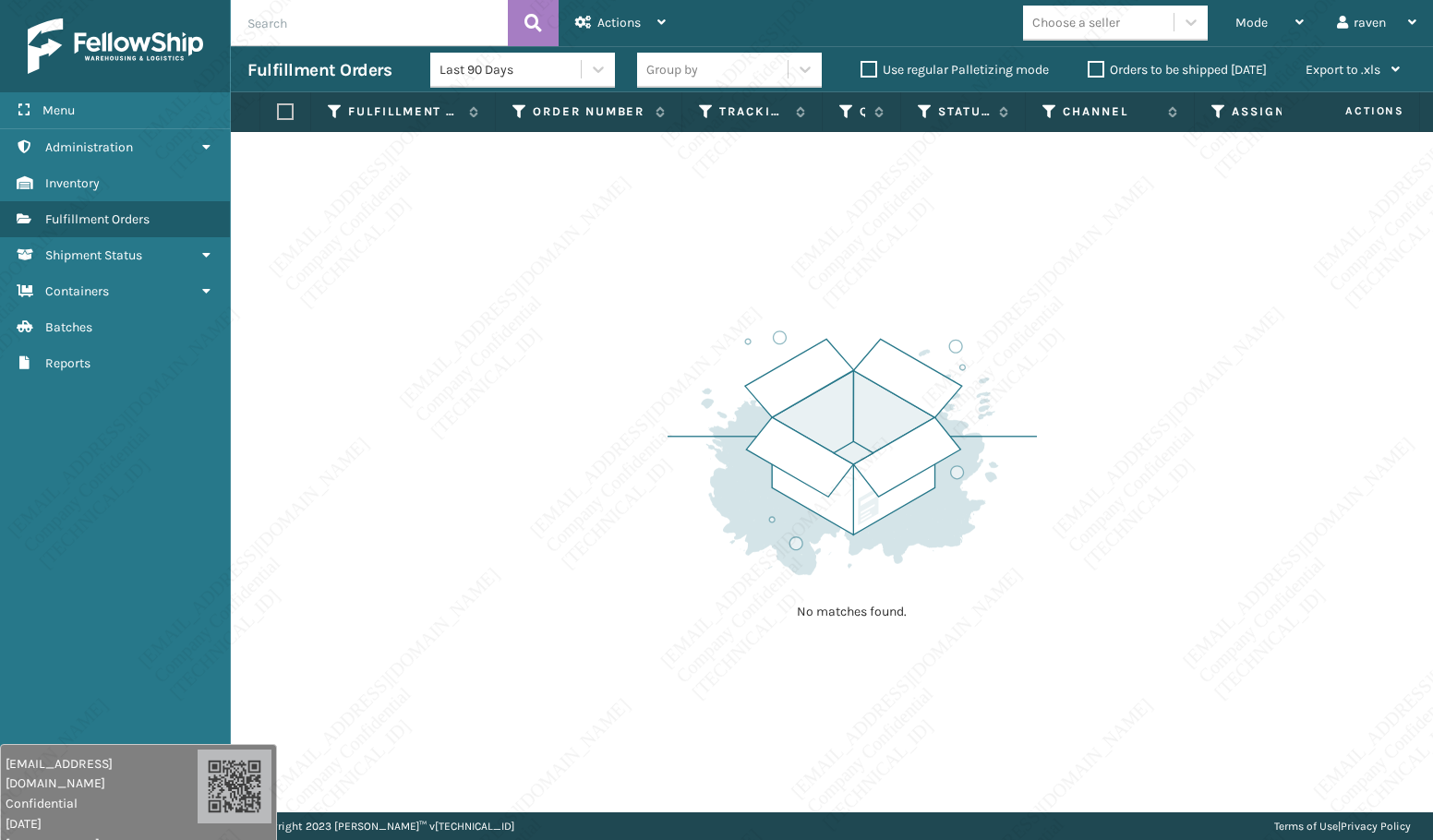
click at [711, 764] on div "No matches found." at bounding box center [832, 472] width 1202 height 680
click at [711, 765] on div "No matches found." at bounding box center [832, 472] width 1202 height 680
click at [690, 767] on div "No matches found." at bounding box center [832, 472] width 1202 height 680
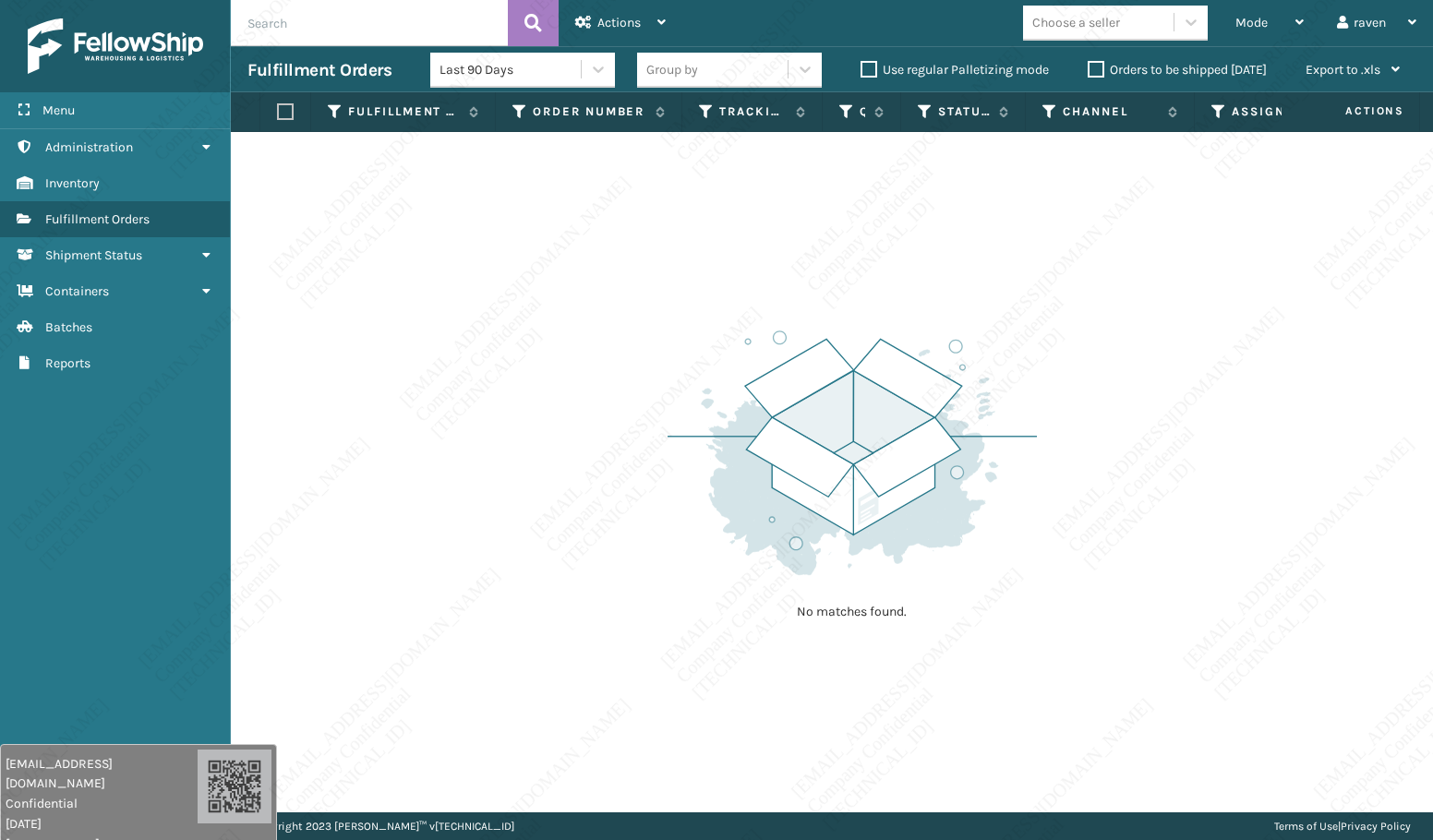
click at [690, 767] on div "No matches found." at bounding box center [832, 472] width 1202 height 680
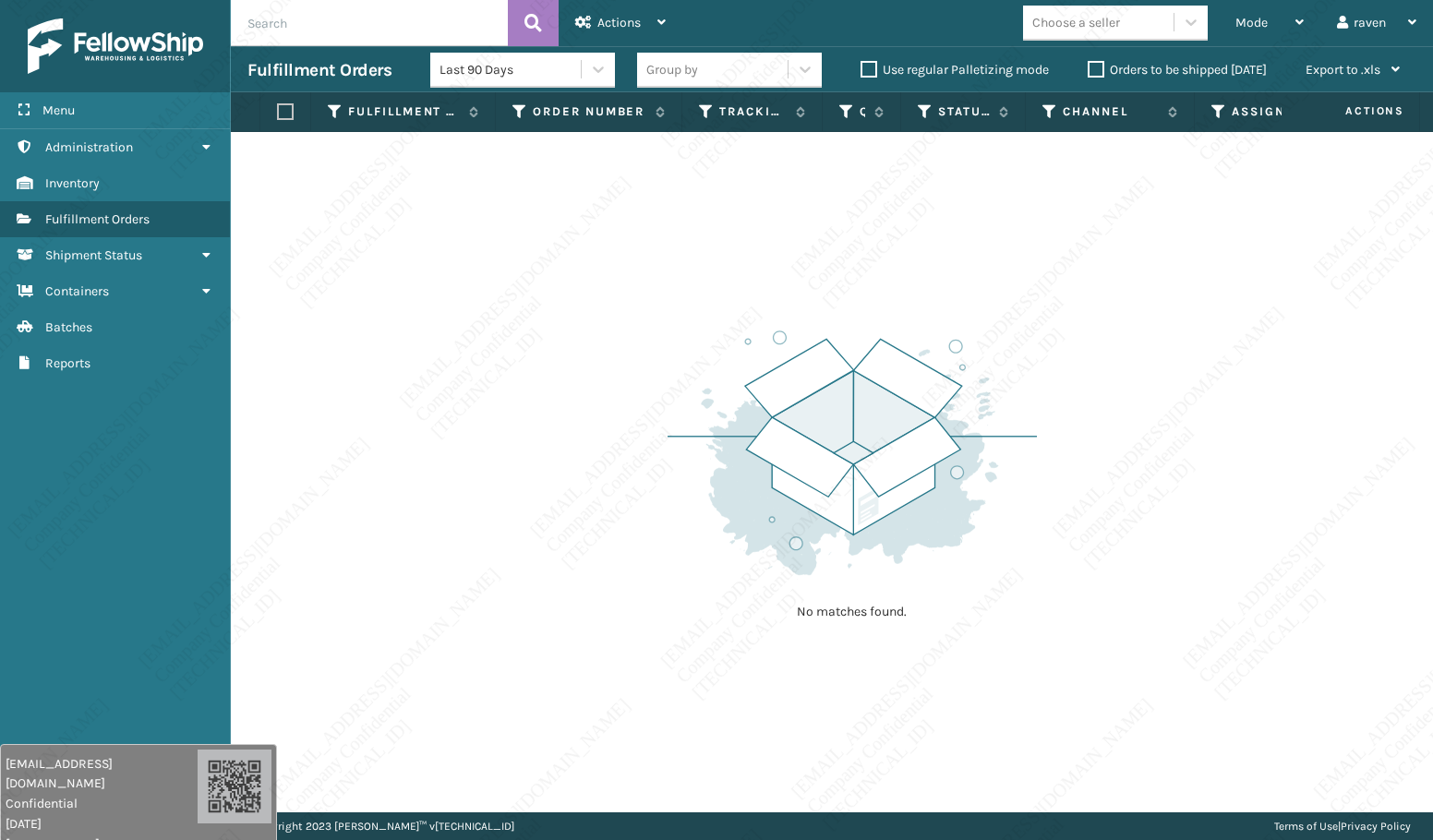
click at [690, 767] on div "No matches found." at bounding box center [832, 472] width 1202 height 680
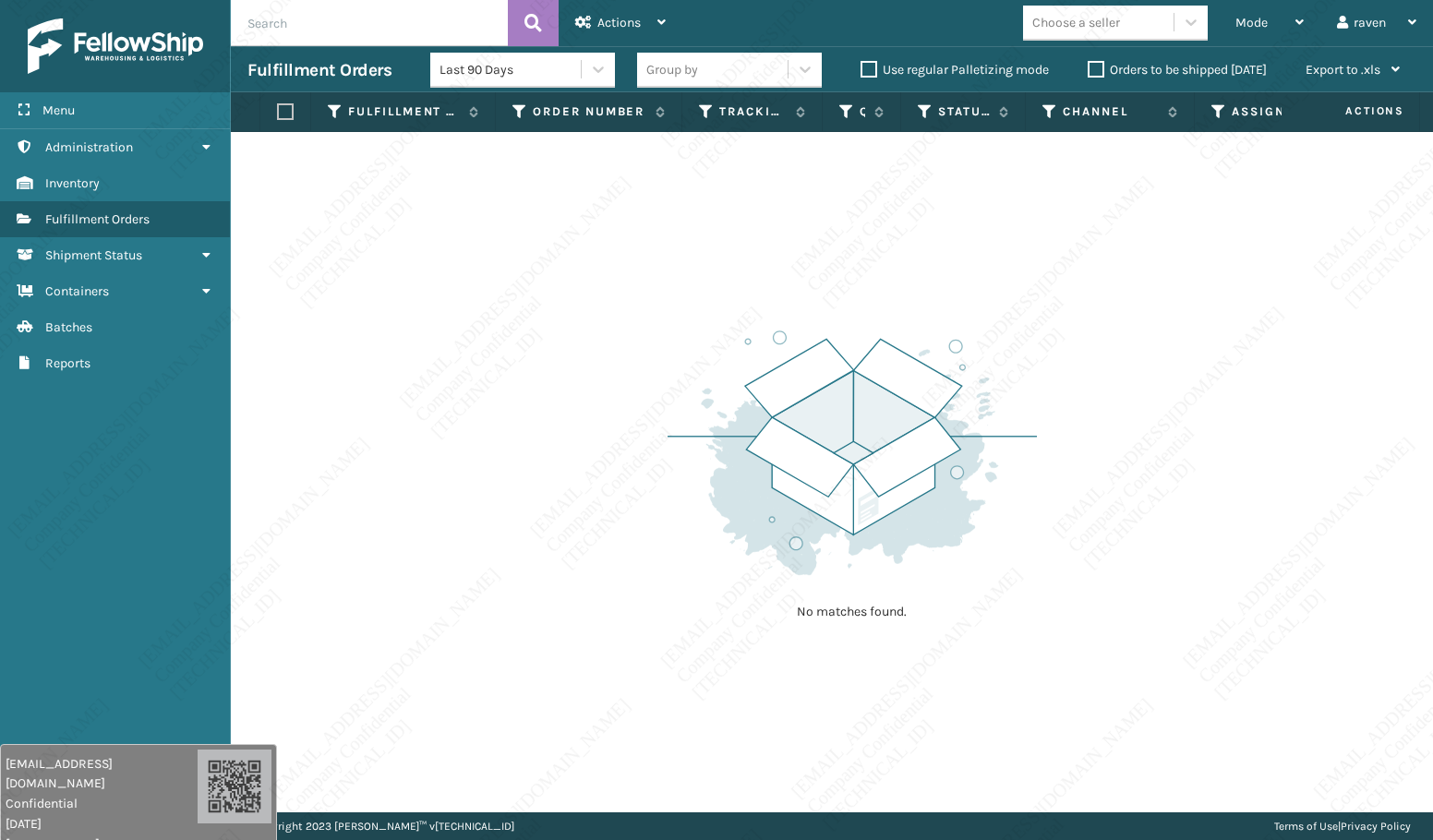
click at [690, 767] on div "No matches found." at bounding box center [832, 472] width 1202 height 680
click at [670, 746] on div "No matches found." at bounding box center [832, 472] width 1202 height 680
click at [633, 735] on div "No matches found." at bounding box center [832, 472] width 1202 height 680
click at [613, 705] on div "No matches found." at bounding box center [832, 472] width 1202 height 680
click at [598, 688] on div "No matches found." at bounding box center [832, 472] width 1202 height 680
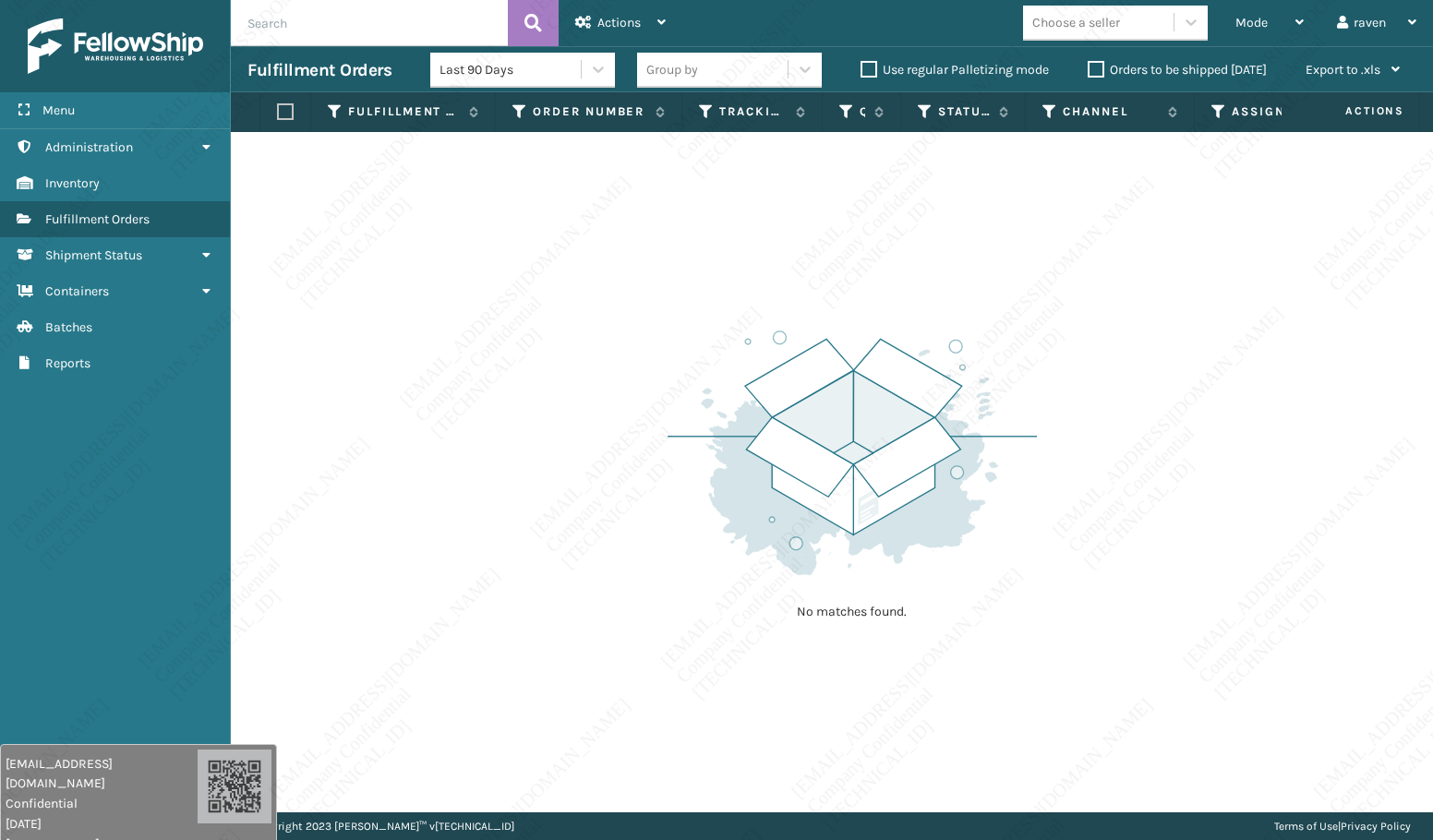
drag, startPoint x: 602, startPoint y: 668, endPoint x: 611, endPoint y: 704, distance: 37.1
click at [616, 704] on div "No matches found." at bounding box center [832, 472] width 1202 height 680
click at [593, 723] on div "No matches found." at bounding box center [832, 472] width 1202 height 680
click at [593, 726] on div "No matches found." at bounding box center [832, 472] width 1202 height 680
click at [591, 733] on div "No matches found." at bounding box center [832, 472] width 1202 height 680
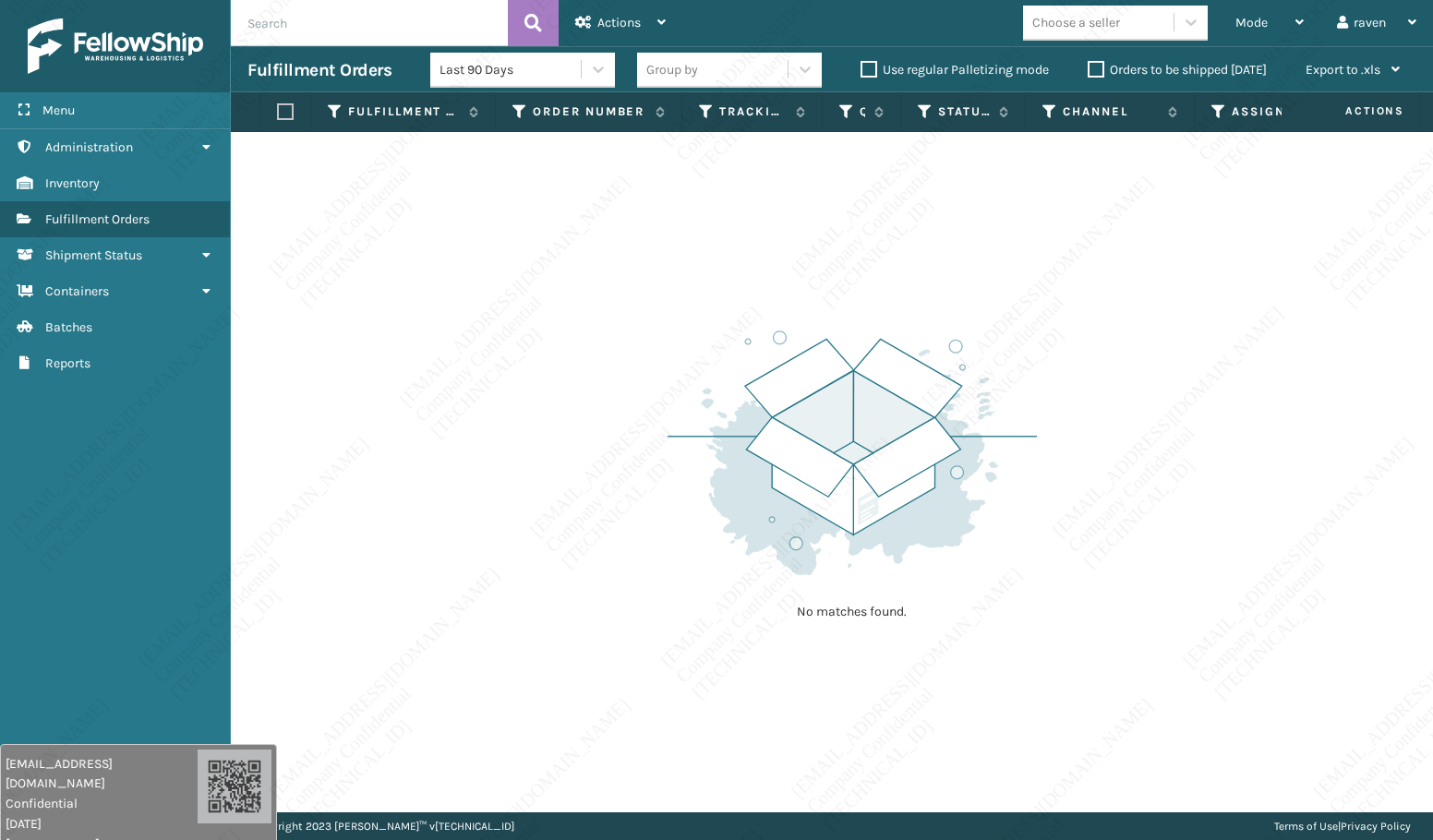
click at [594, 731] on div "No matches found." at bounding box center [832, 472] width 1202 height 680
click at [573, 761] on div "No matches found." at bounding box center [832, 472] width 1202 height 680
click at [588, 717] on div "No matches found." at bounding box center [832, 472] width 1202 height 680
click at [588, 707] on div "No matches found." at bounding box center [832, 472] width 1202 height 680
click at [593, 688] on div "No matches found." at bounding box center [832, 472] width 1202 height 680
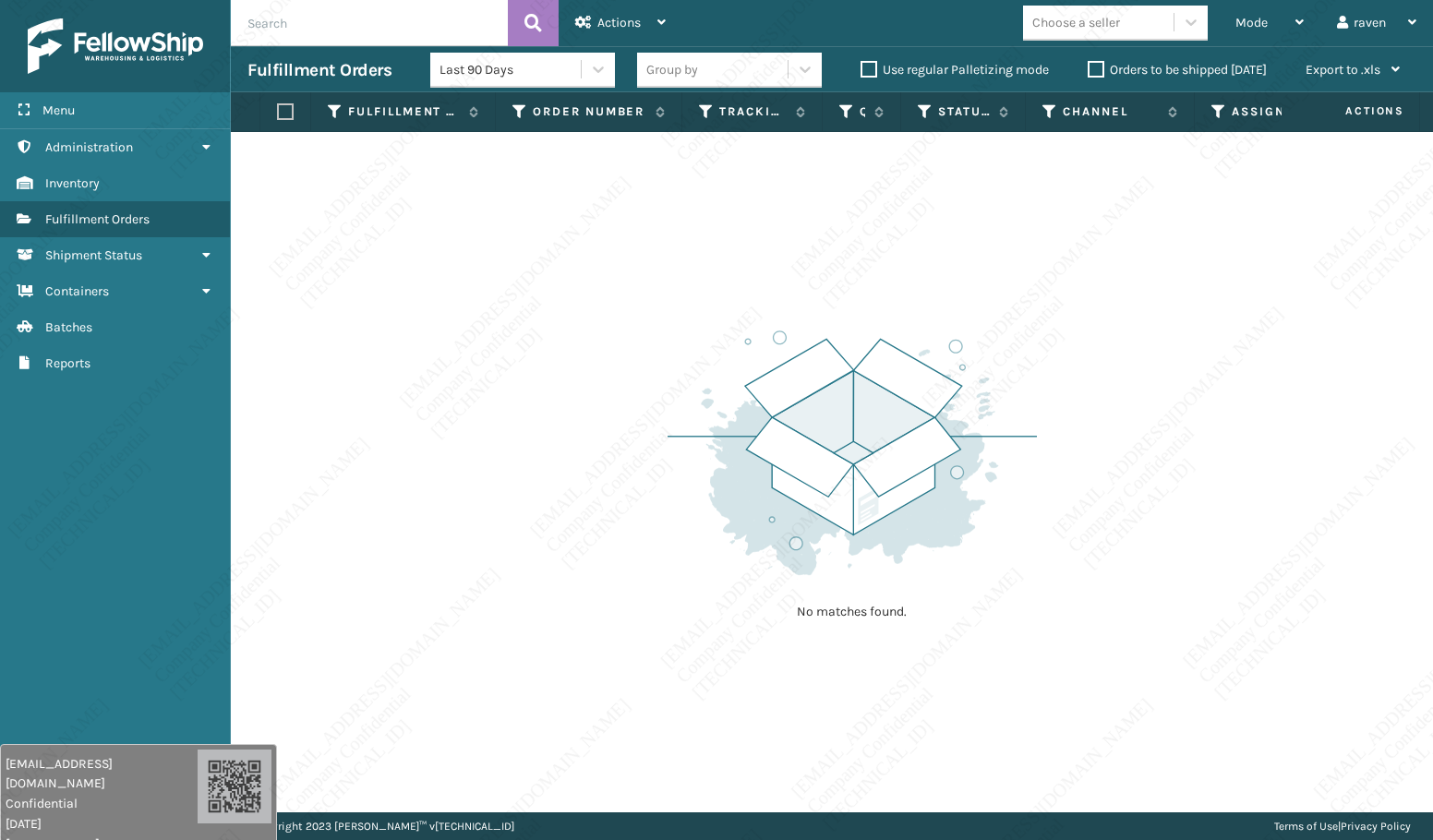
click at [568, 508] on div "No matches found." at bounding box center [832, 472] width 1202 height 680
drag, startPoint x: 568, startPoint y: 545, endPoint x: 587, endPoint y: 548, distance: 19.2
click at [587, 548] on div "No matches found." at bounding box center [832, 472] width 1202 height 680
click at [582, 547] on div "No matches found." at bounding box center [832, 472] width 1202 height 680
click at [589, 531] on div "No matches found." at bounding box center [832, 472] width 1202 height 680
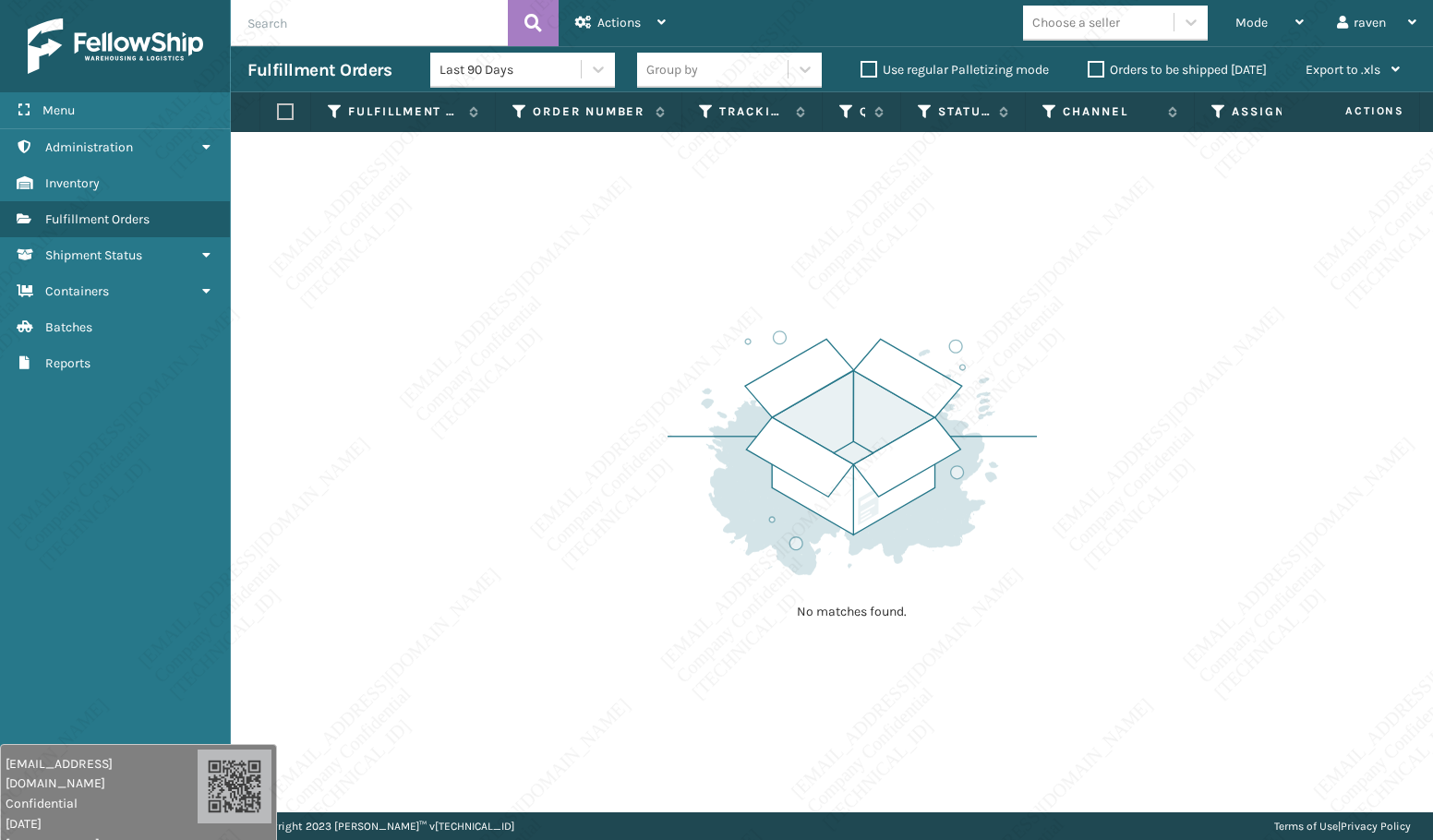
click at [602, 511] on div "No matches found." at bounding box center [832, 472] width 1202 height 680
click at [625, 498] on div "No matches found." at bounding box center [832, 472] width 1202 height 680
click at [626, 496] on div "No matches found." at bounding box center [832, 472] width 1202 height 680
click at [681, 423] on img at bounding box center [852, 453] width 369 height 256
click at [652, 330] on div "No matches found." at bounding box center [832, 472] width 1202 height 680
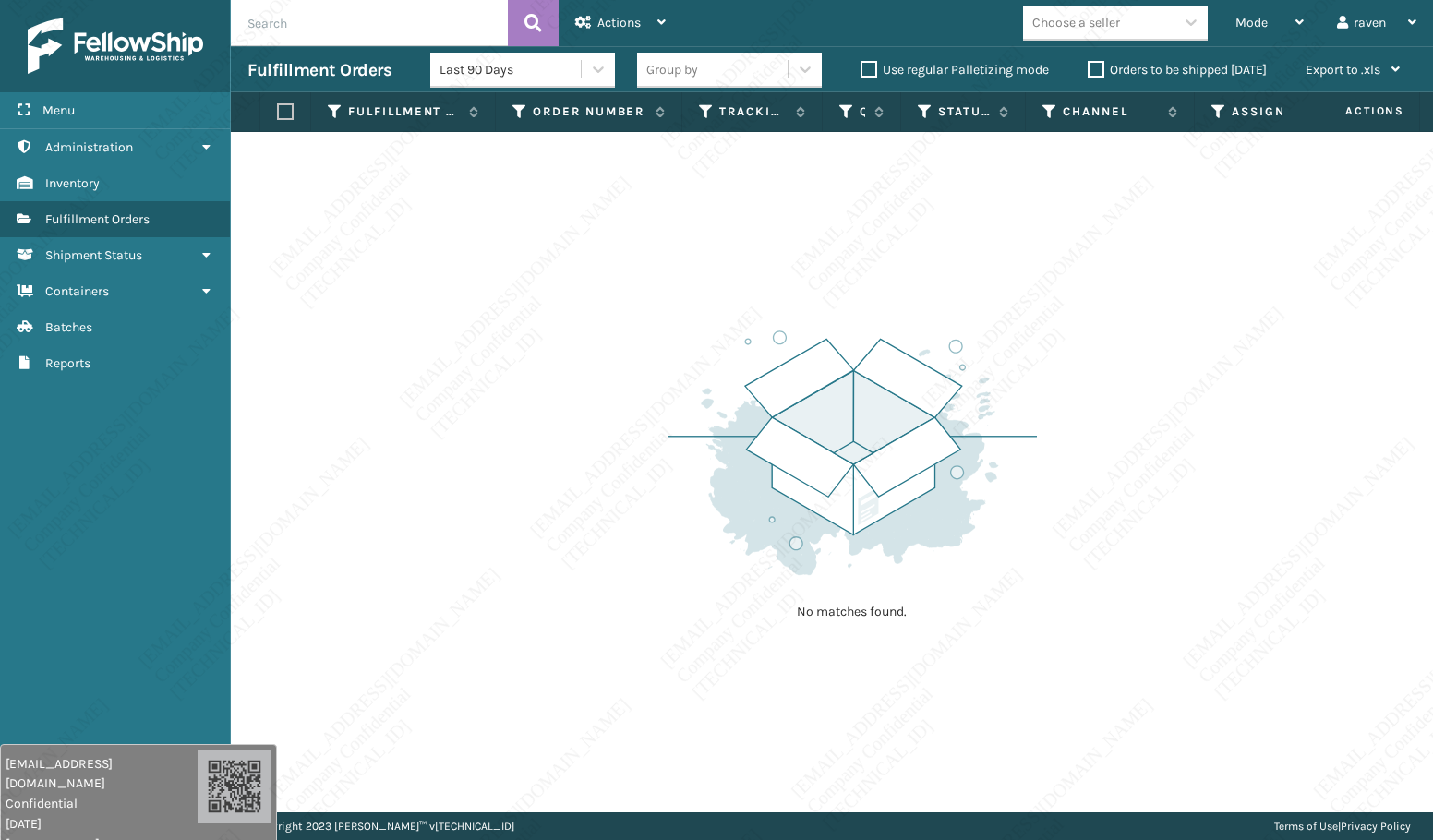
drag, startPoint x: 644, startPoint y: 291, endPoint x: 651, endPoint y: 303, distance: 13.9
click at [651, 303] on div "No matches found." at bounding box center [832, 472] width 1202 height 680
click at [642, 284] on div "No matches found." at bounding box center [832, 472] width 1202 height 680
click at [643, 283] on div "No matches found." at bounding box center [832, 472] width 1202 height 680
click at [643, 282] on div "No matches found." at bounding box center [832, 472] width 1202 height 680
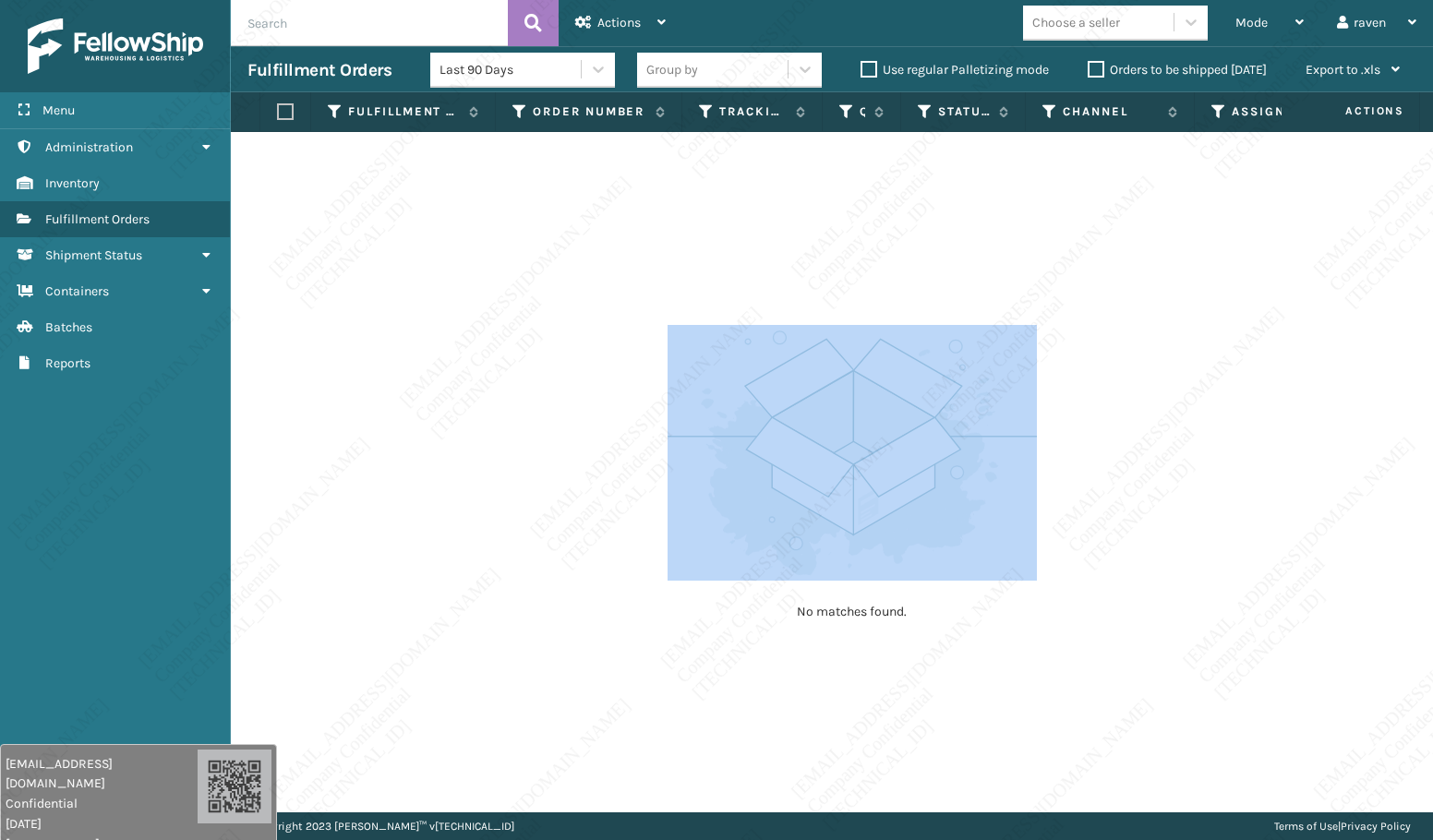
click at [643, 282] on div "No matches found." at bounding box center [832, 472] width 1202 height 680
click at [644, 252] on div "No matches found." at bounding box center [832, 472] width 1202 height 680
click at [640, 246] on div "No matches found." at bounding box center [832, 472] width 1202 height 680
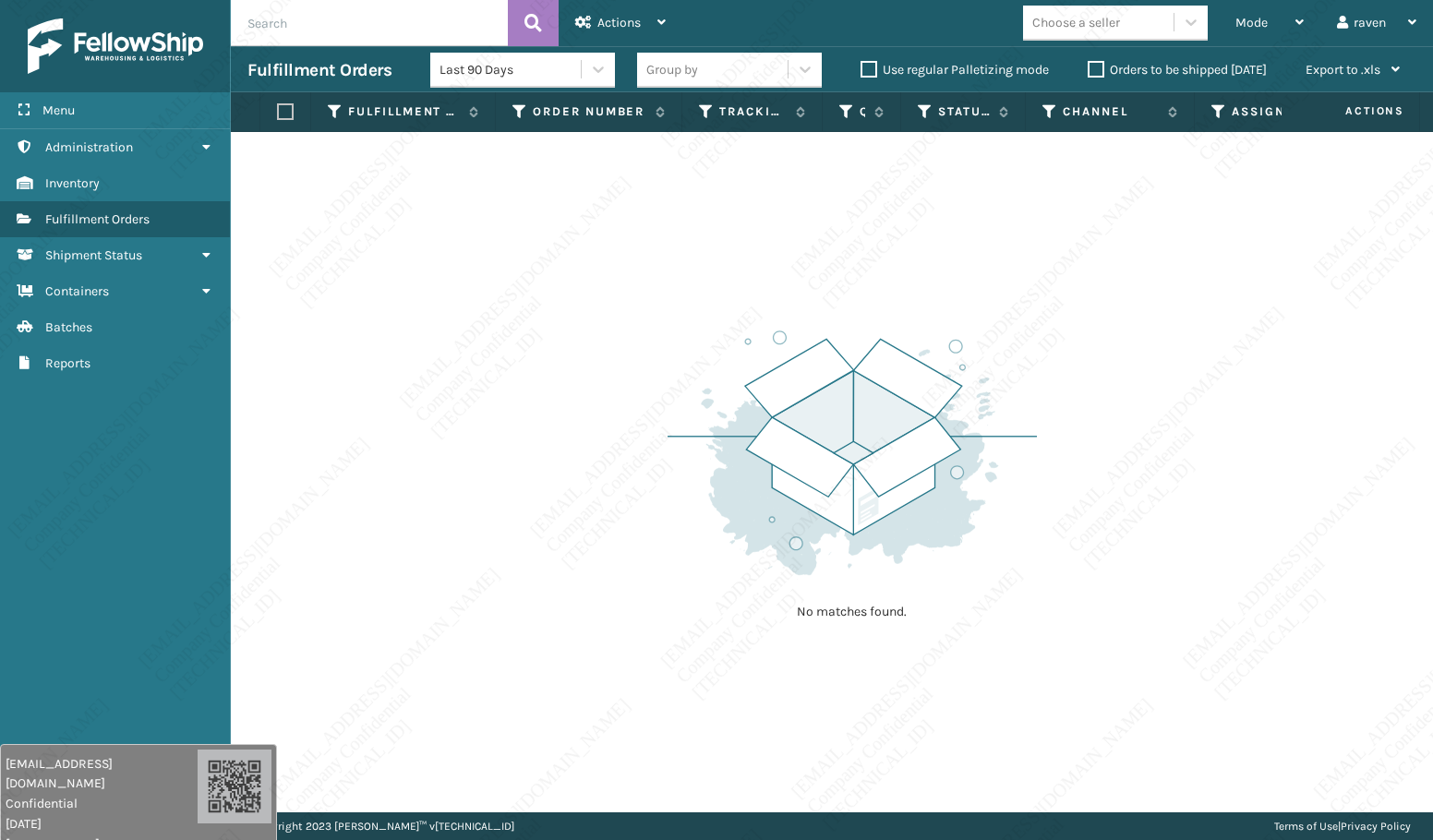
click at [640, 246] on div "No matches found." at bounding box center [832, 472] width 1202 height 680
click at [640, 242] on div "No matches found." at bounding box center [832, 472] width 1202 height 680
click at [1237, 25] on span "Mode" at bounding box center [1251, 22] width 32 height 16
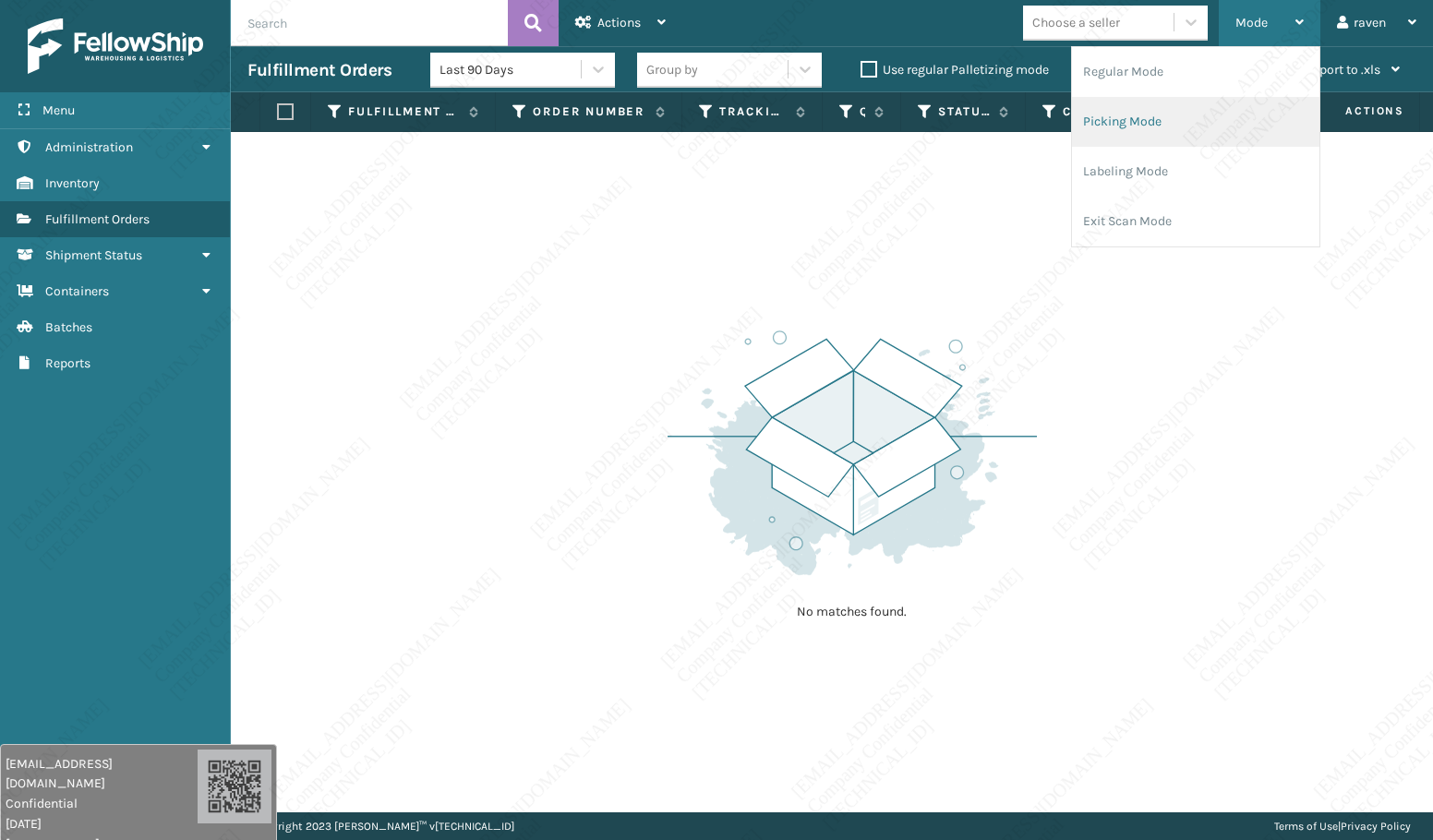
click at [1190, 113] on li "Picking Mode" at bounding box center [1195, 122] width 248 height 50
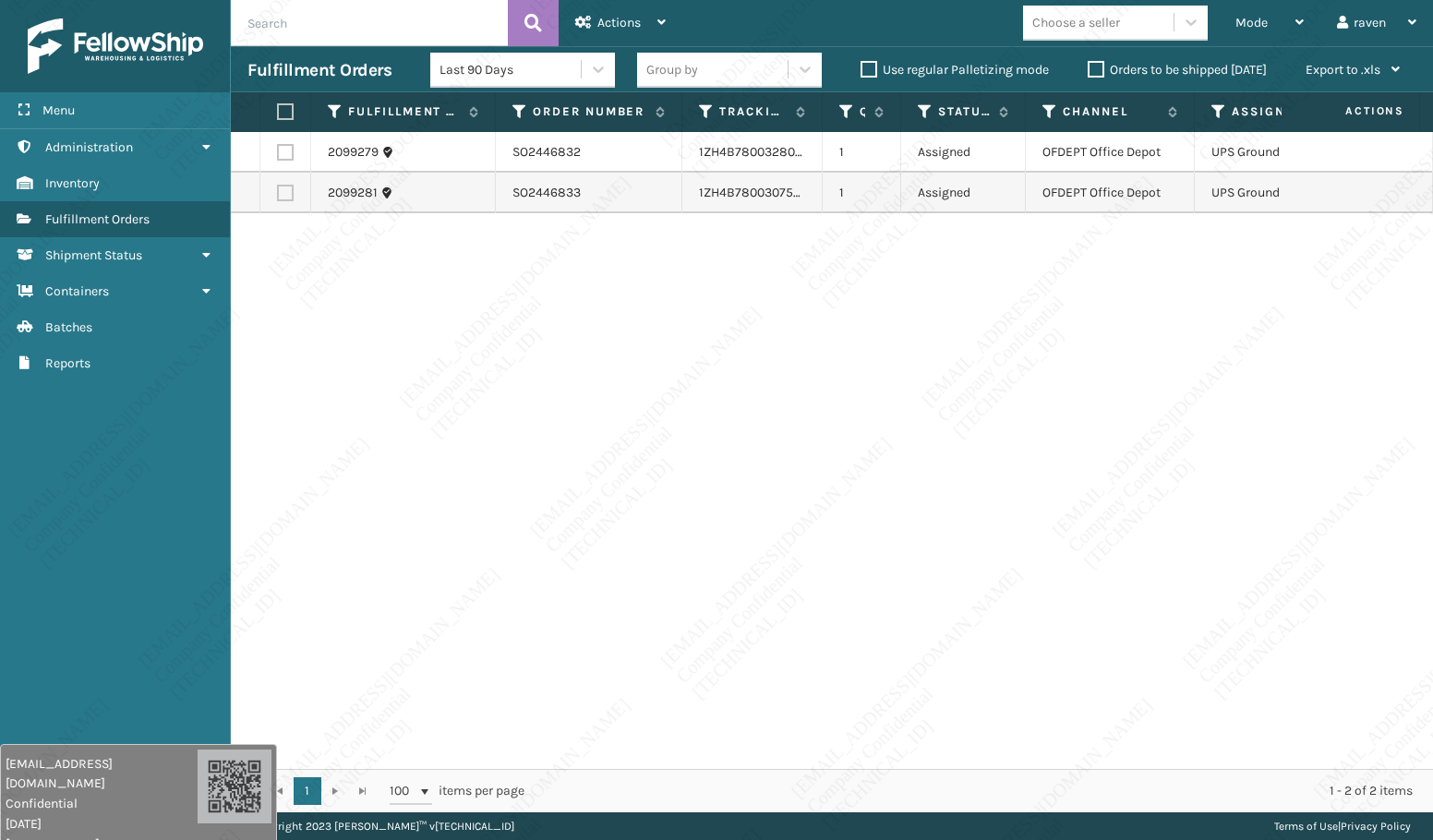
click at [748, 313] on div "2099279 SO2446832 1ZH4B7800328028039 1 Assigned OFDEPT Office Depot UPS Ground …" at bounding box center [832, 450] width 1202 height 637
click at [285, 102] on th at bounding box center [285, 111] width 51 height 40
click at [287, 112] on label at bounding box center [282, 111] width 11 height 17
click at [278, 112] on input "checkbox" at bounding box center [277, 111] width 1 height 12
checkbox input "true"
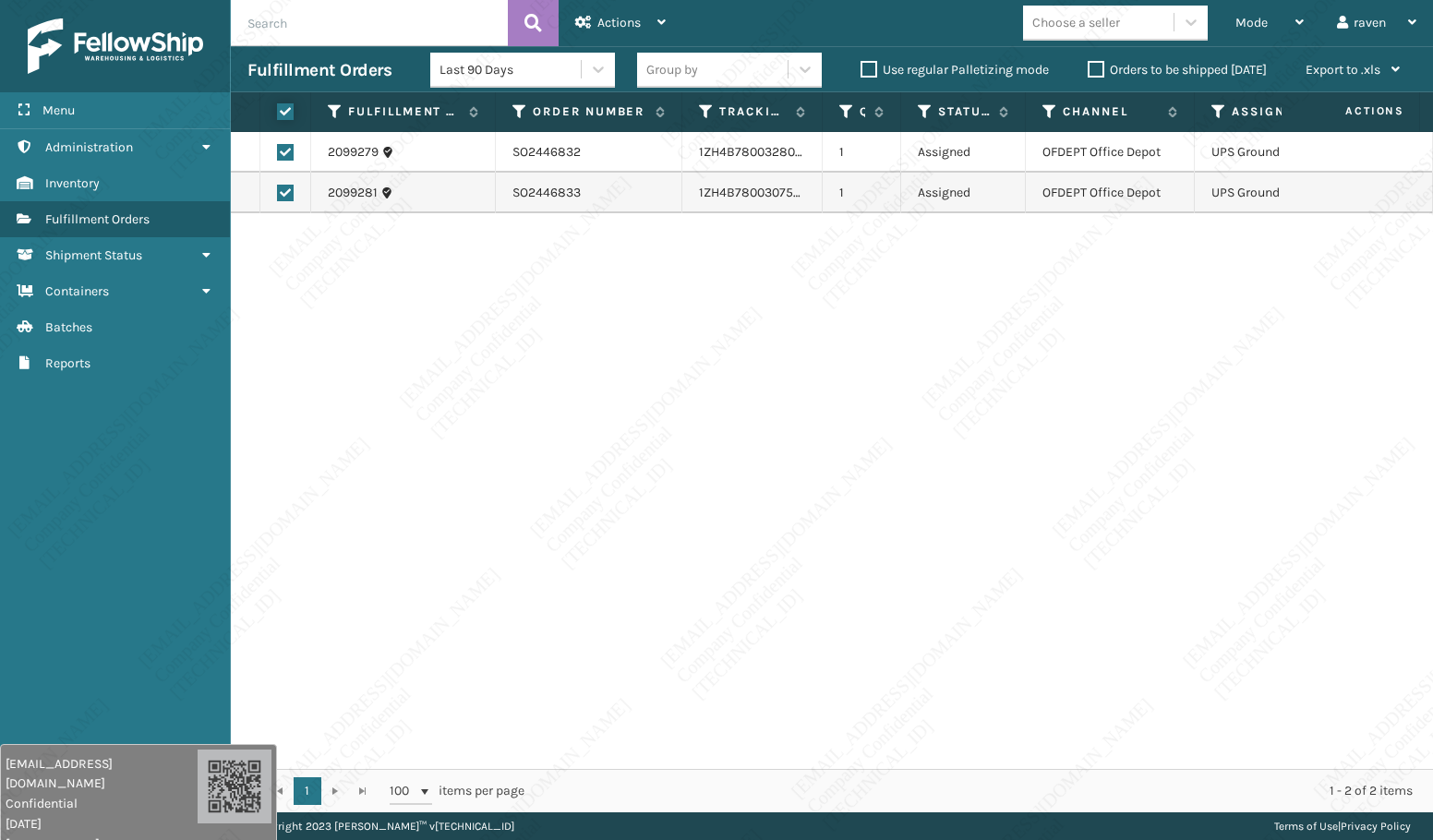
checkbox input "true"
drag, startPoint x: 647, startPoint y: 7, endPoint x: 636, endPoint y: 40, distance: 34.8
click at [646, 7] on div "Actions" at bounding box center [620, 23] width 90 height 46
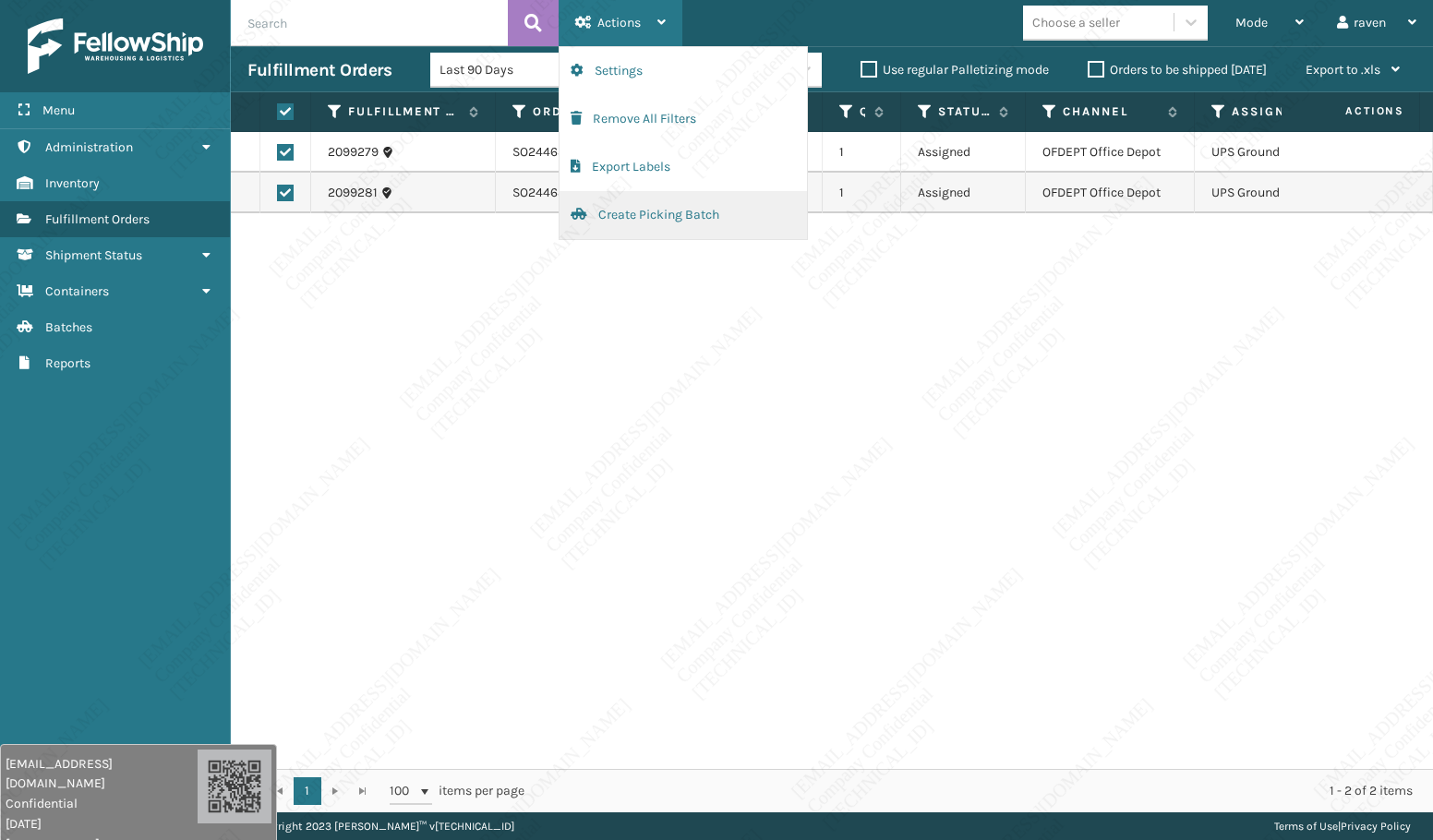
click at [611, 200] on button "Create Picking Batch" at bounding box center [683, 215] width 248 height 48
